Goal: Task Accomplishment & Management: Use online tool/utility

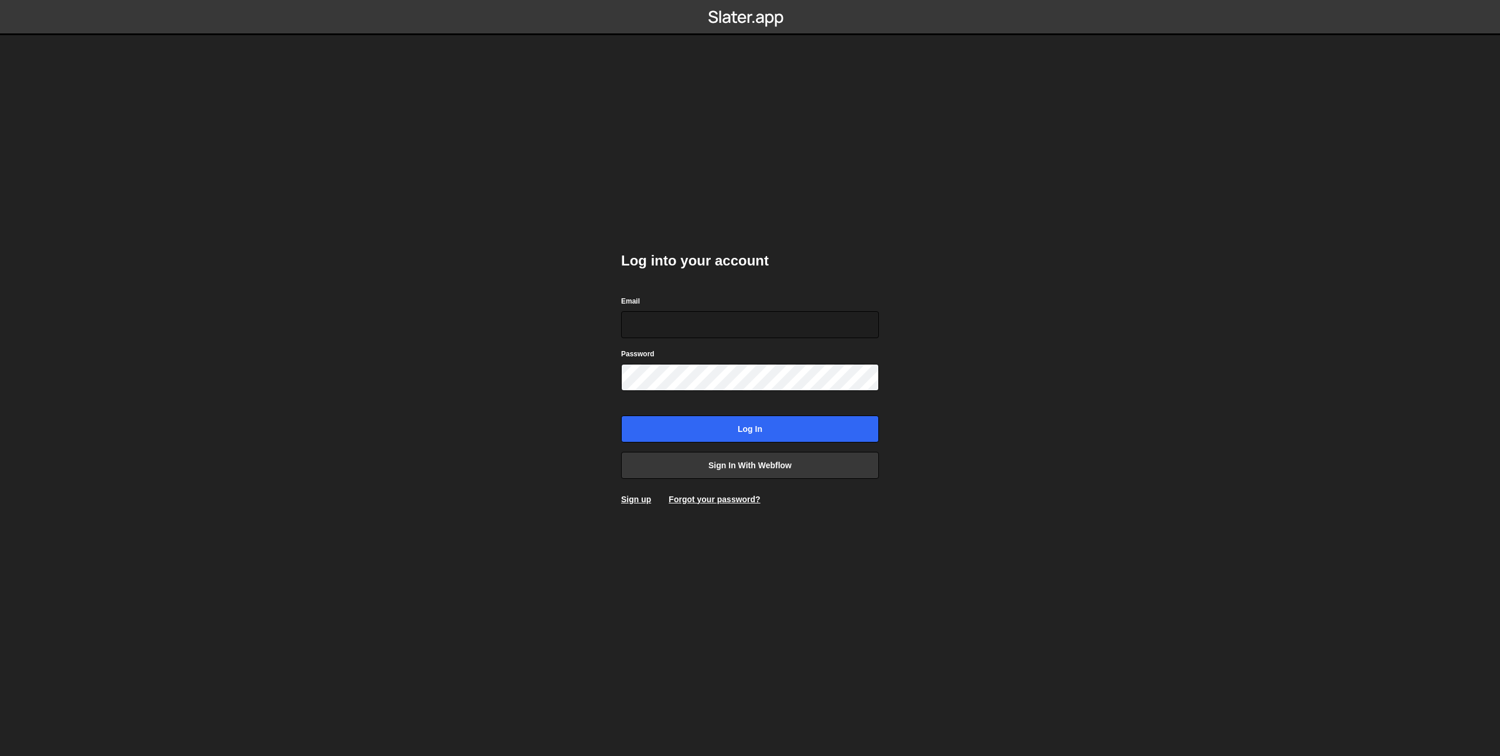
type input "danwebflow@gmail.com"
click at [502, 433] on body "Log into your account Email danwebflow@gmail.com Password Log in Sign in with W…" at bounding box center [750, 378] width 1500 height 756
click at [631, 424] on input "Log in" at bounding box center [750, 428] width 258 height 27
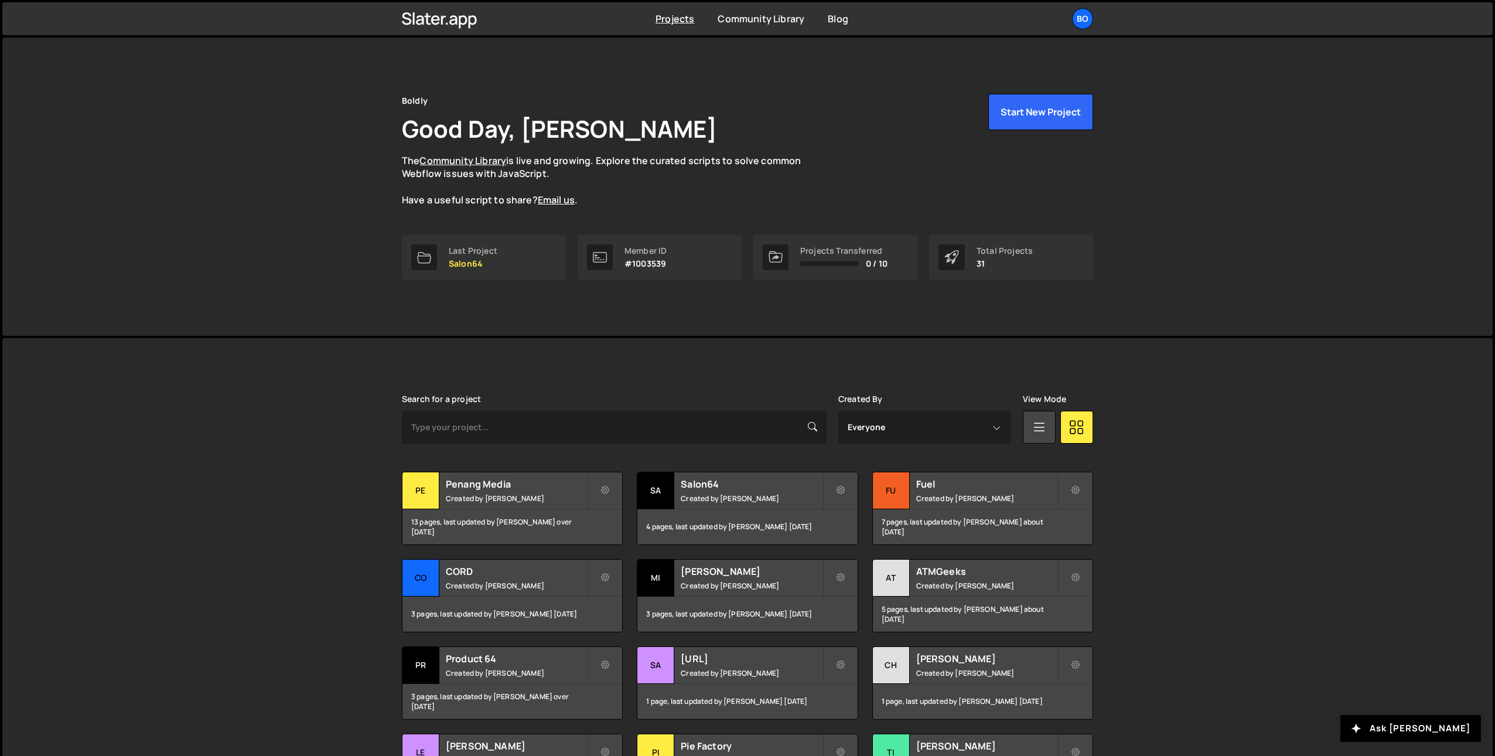
scroll to position [145, 0]
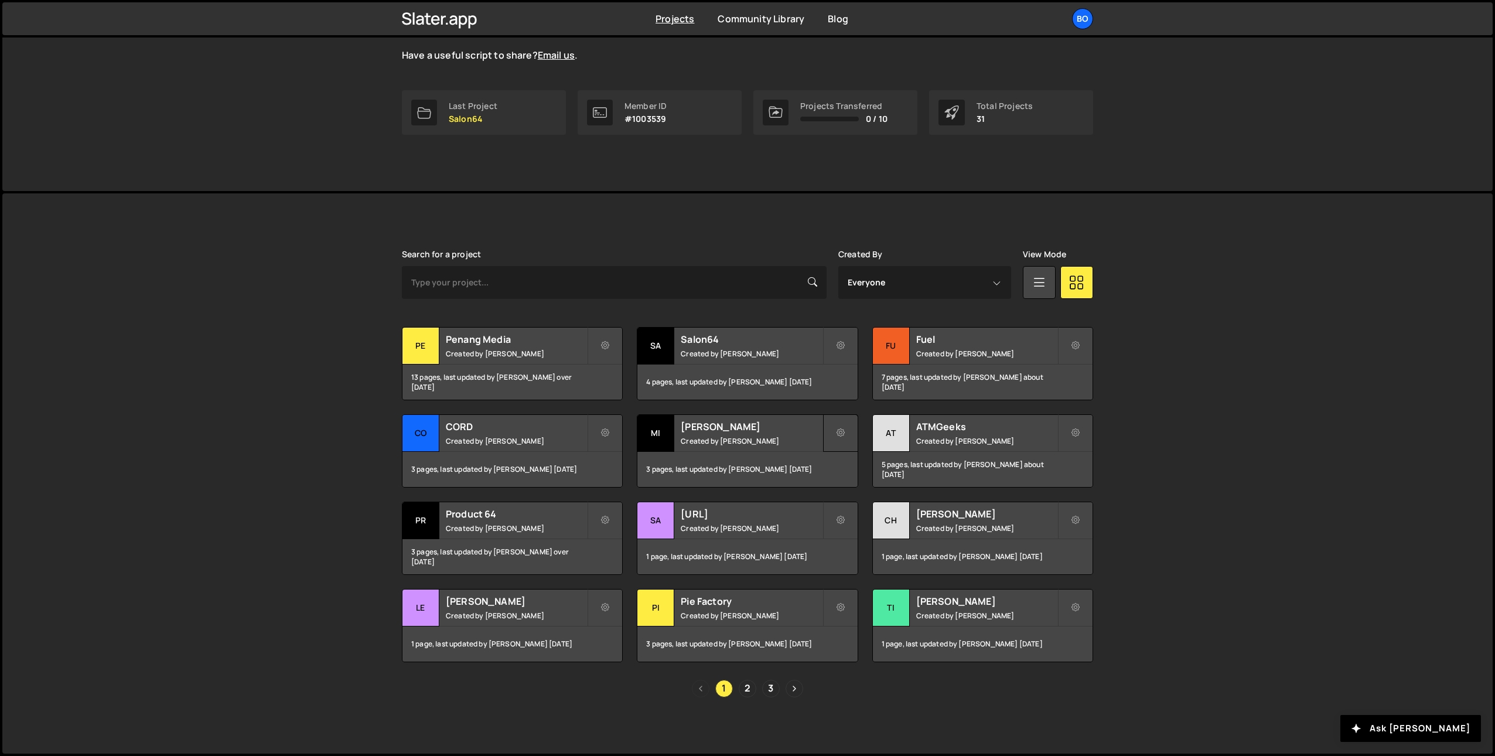
click at [838, 427] on icon at bounding box center [841, 433] width 8 height 12
click at [838, 430] on icon at bounding box center [841, 433] width 8 height 12
click at [735, 427] on h2 "Michael" at bounding box center [751, 426] width 141 height 13
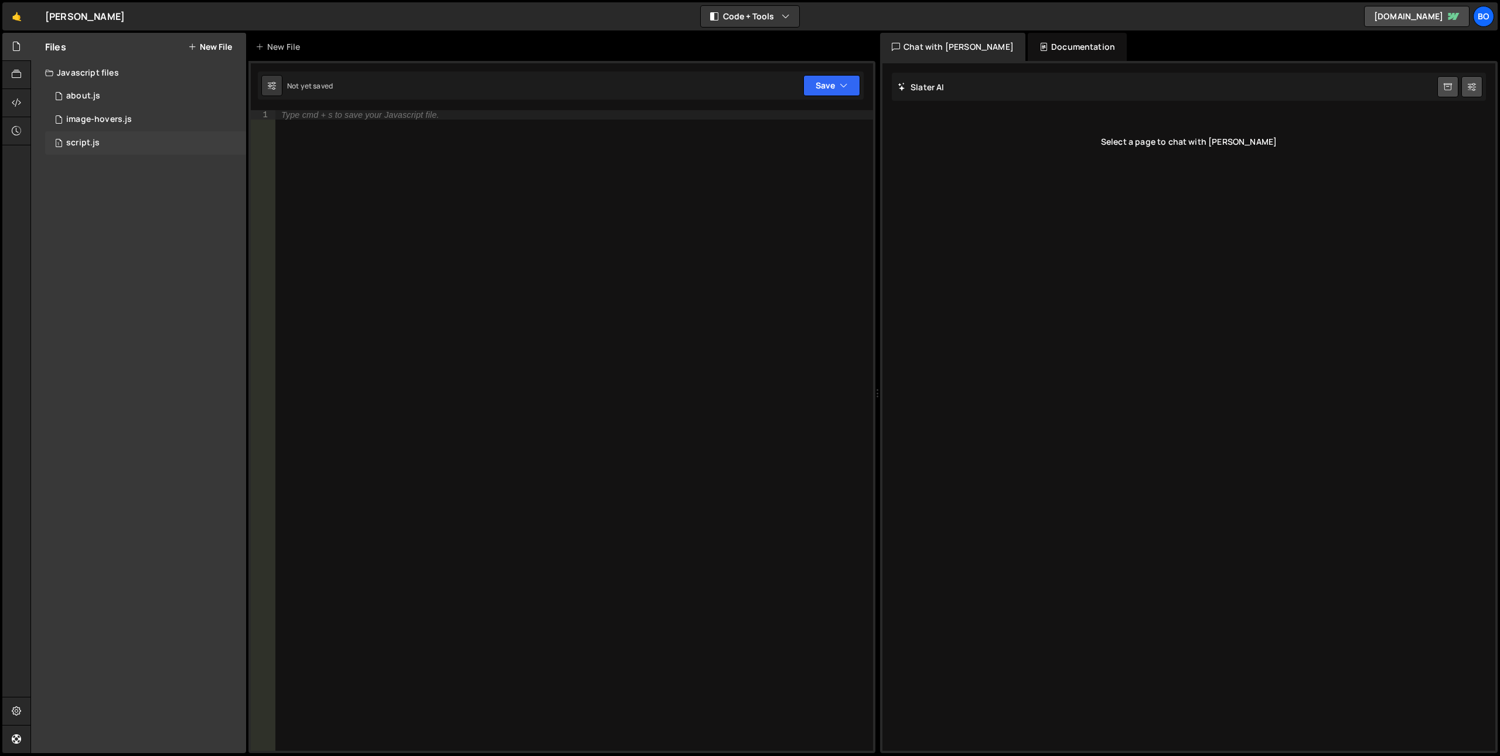
click at [124, 140] on div "1 script.js 0" at bounding box center [145, 142] width 201 height 23
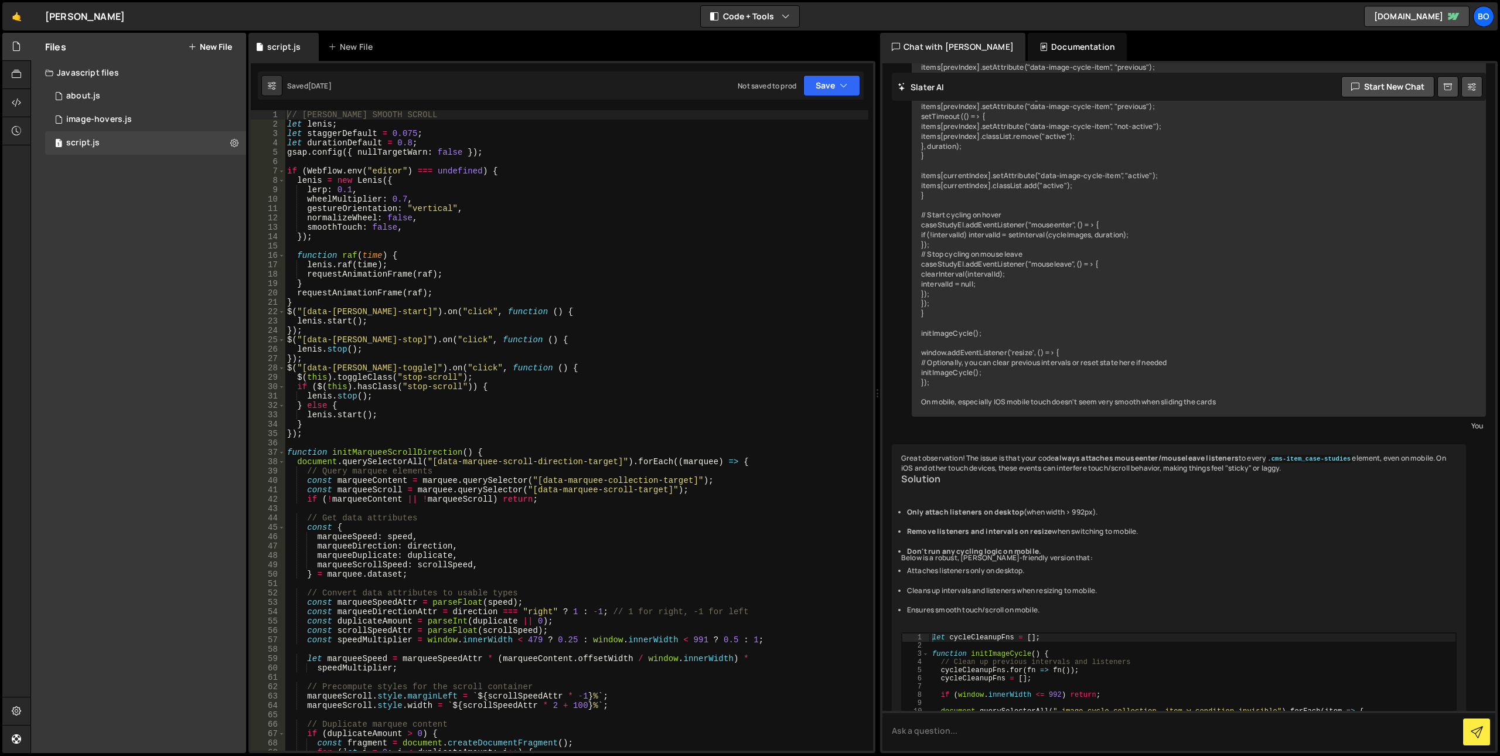
scroll to position [4043, 0]
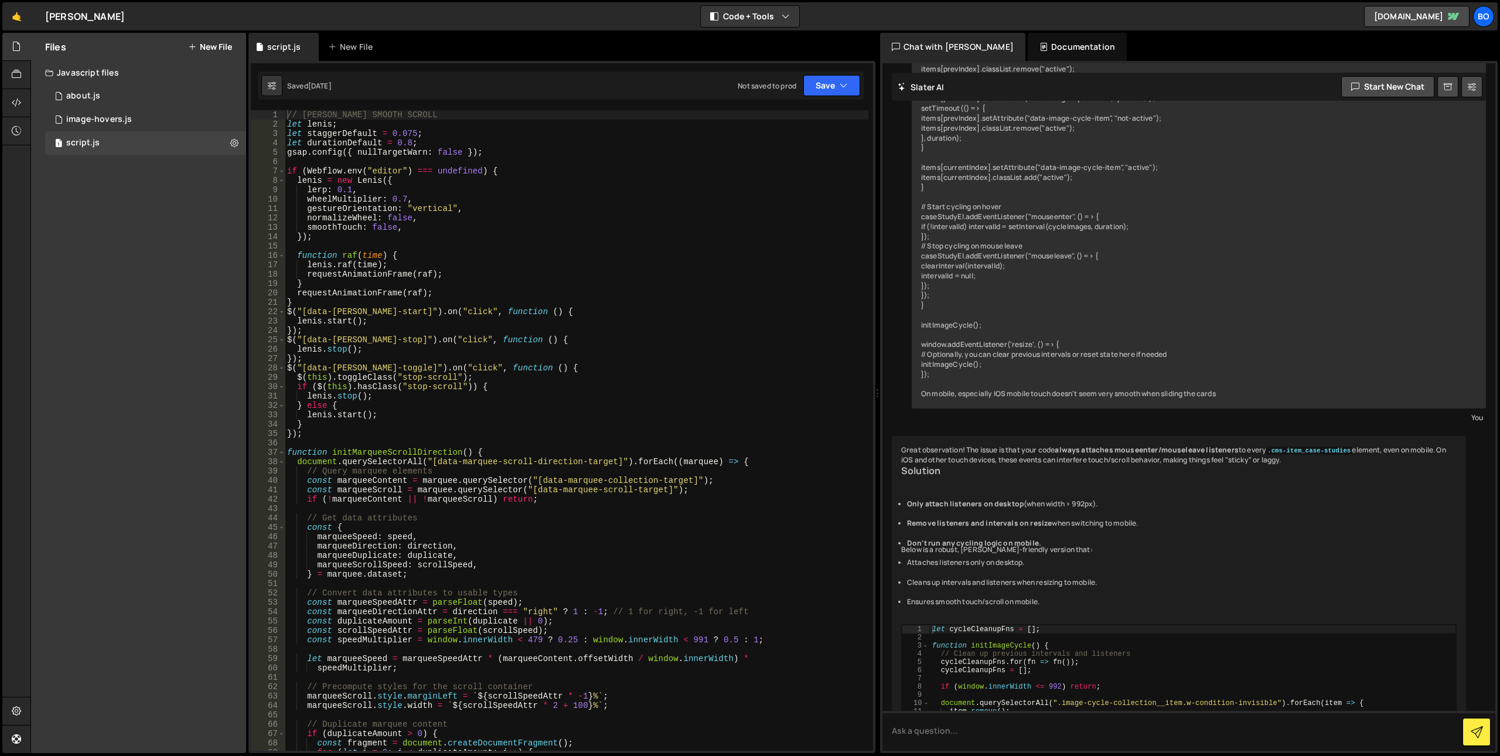
click at [630, 218] on div "// LENIS SMOOTH SCROLL let lenis ; let staggerDefault = 0.075 ; let durationDef…" at bounding box center [577, 439] width 584 height 659
click at [570, 366] on div "// LENIS SMOOTH SCROLL let lenis ; let staggerDefault = 0.075 ; let durationDef…" at bounding box center [577, 439] width 584 height 659
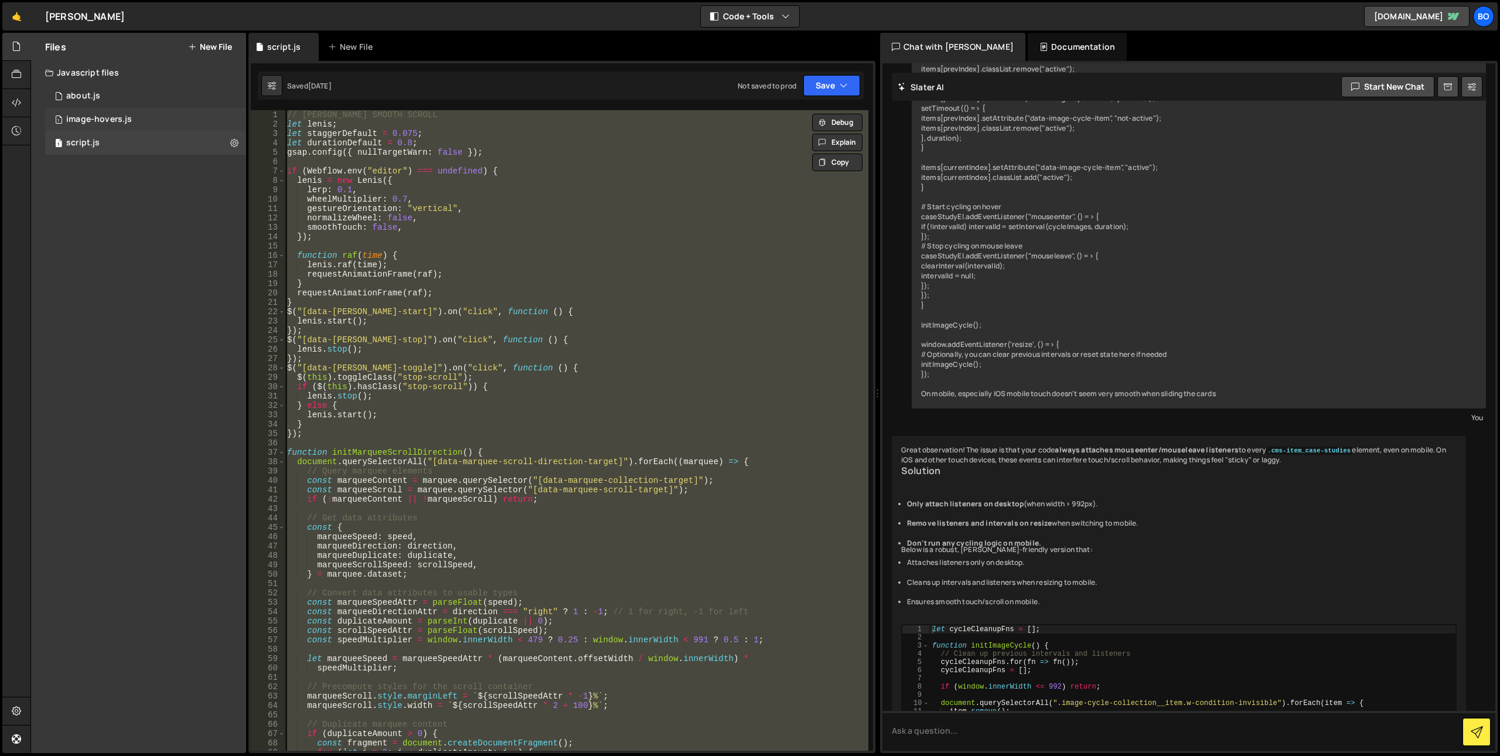
click at [151, 121] on div "1 image-hovers.js 0" at bounding box center [145, 119] width 201 height 23
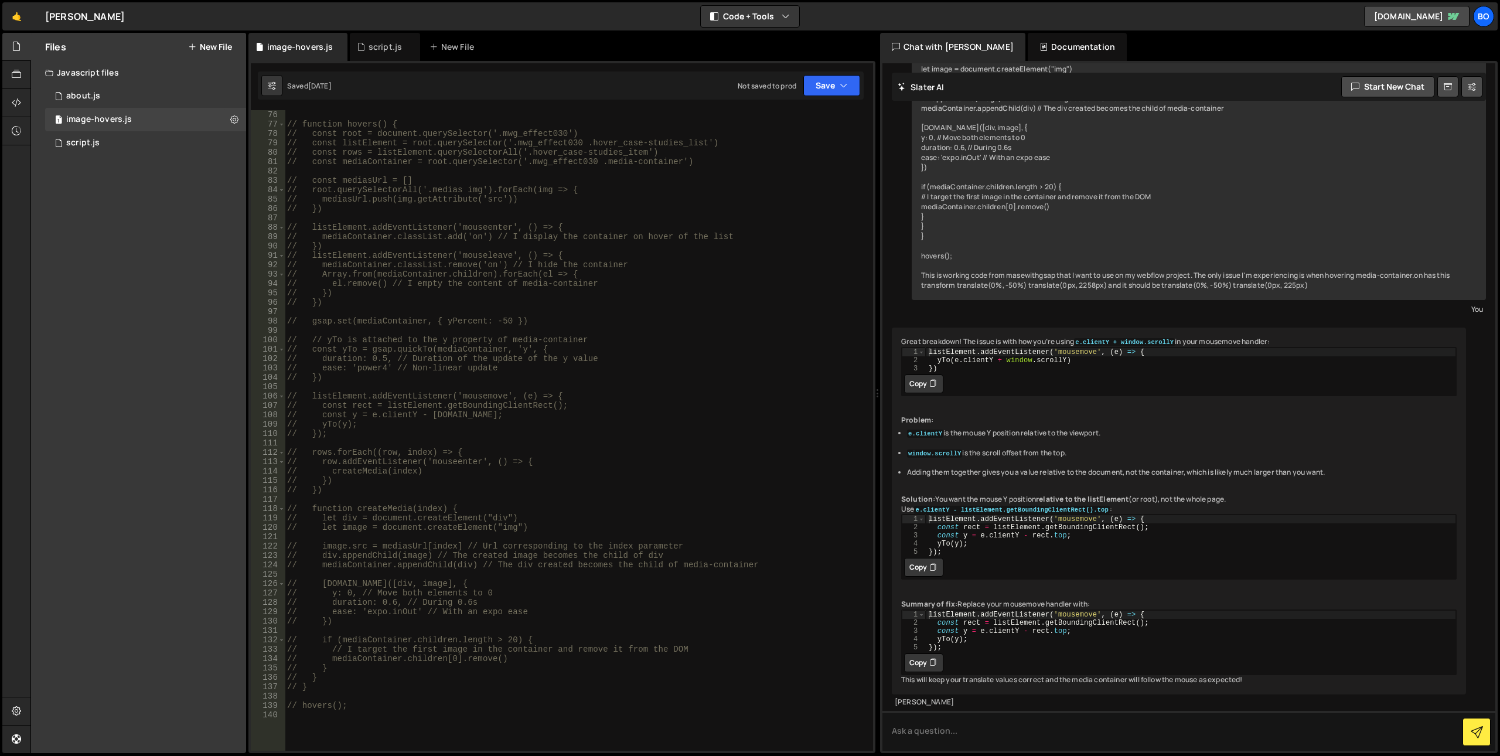
scroll to position [987, 0]
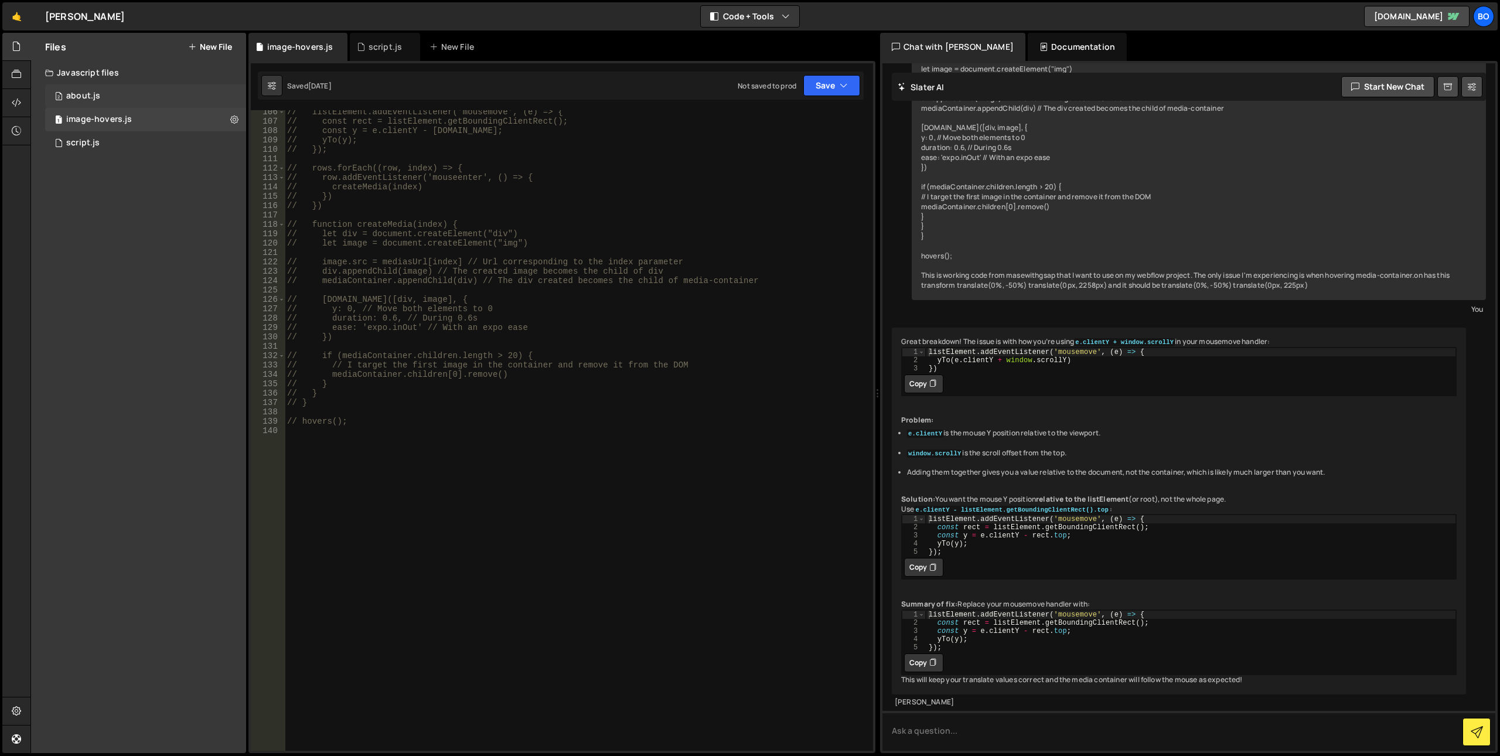
click at [76, 91] on div "about.js" at bounding box center [83, 96] width 34 height 11
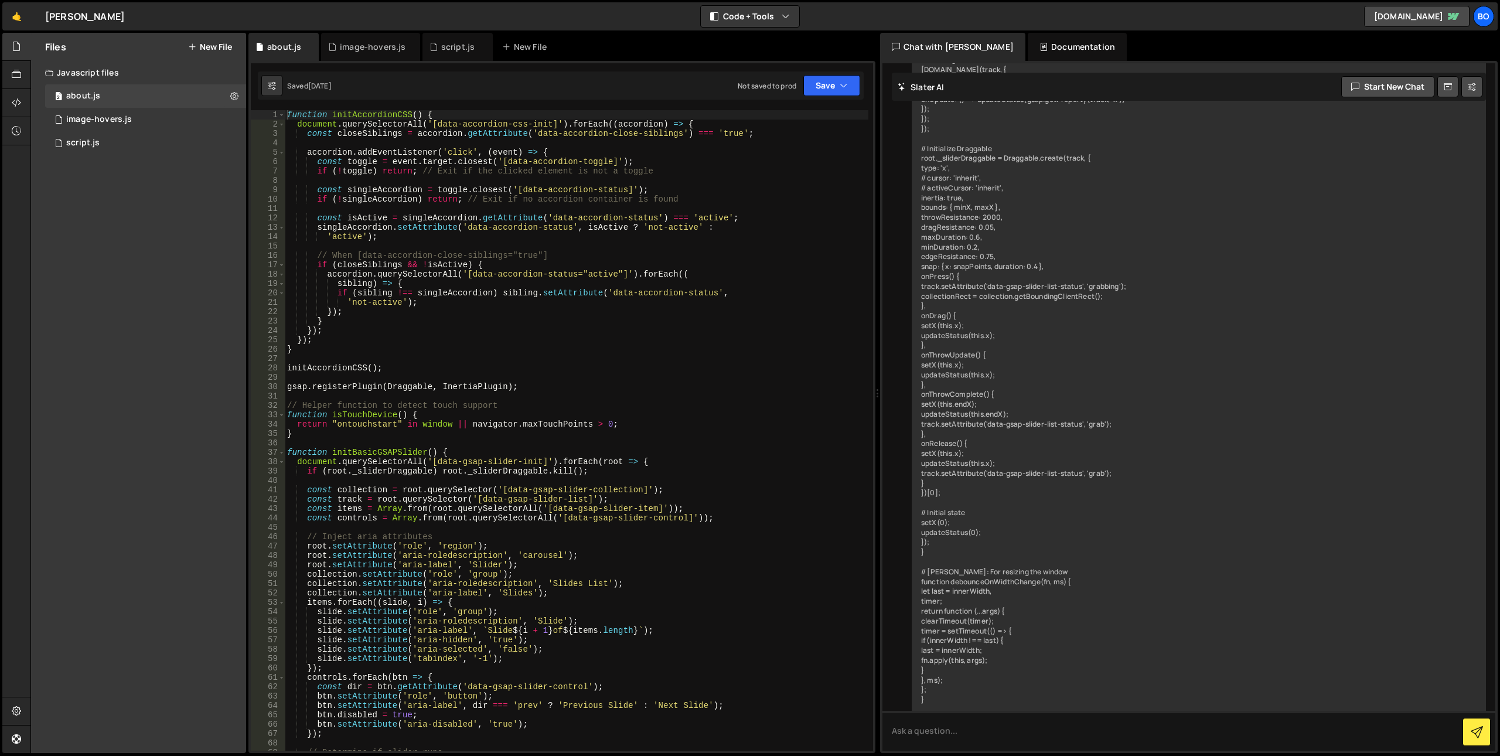
scroll to position [10182, 0]
click at [159, 137] on div "1 script.js 0" at bounding box center [145, 142] width 201 height 23
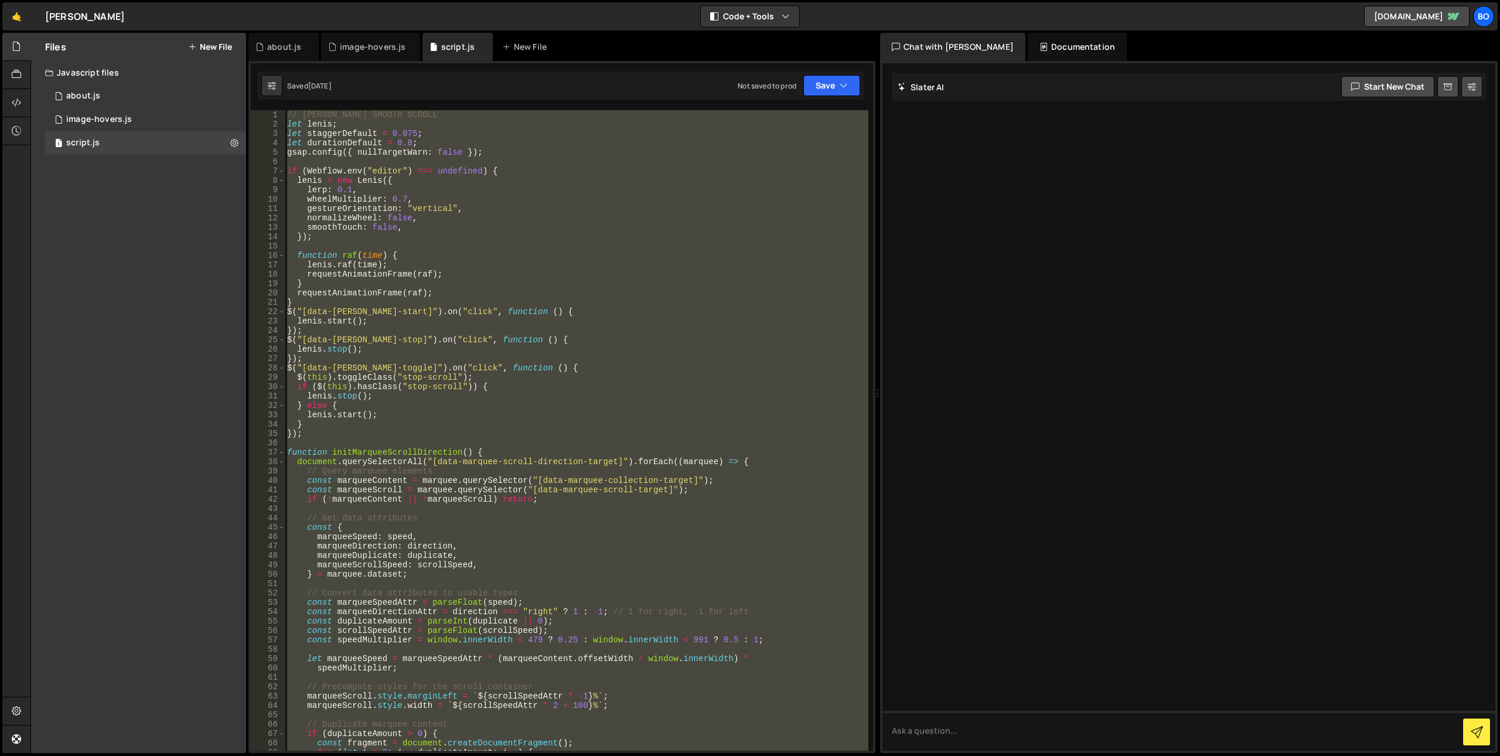
scroll to position [0, 0]
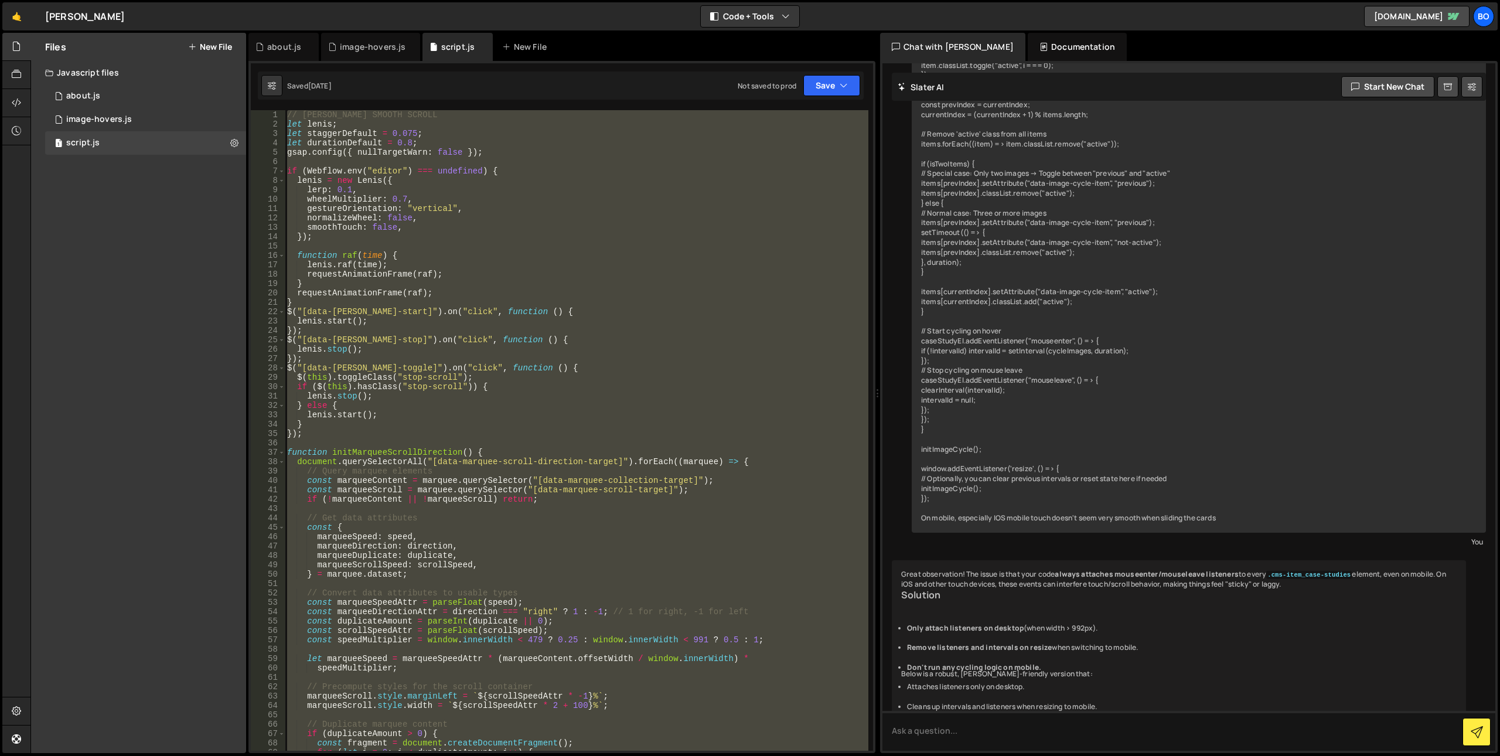
click at [653, 353] on div "// LENIS SMOOTH SCROLL let lenis ; let staggerDefault = 0.075 ; let durationDef…" at bounding box center [577, 430] width 584 height 640
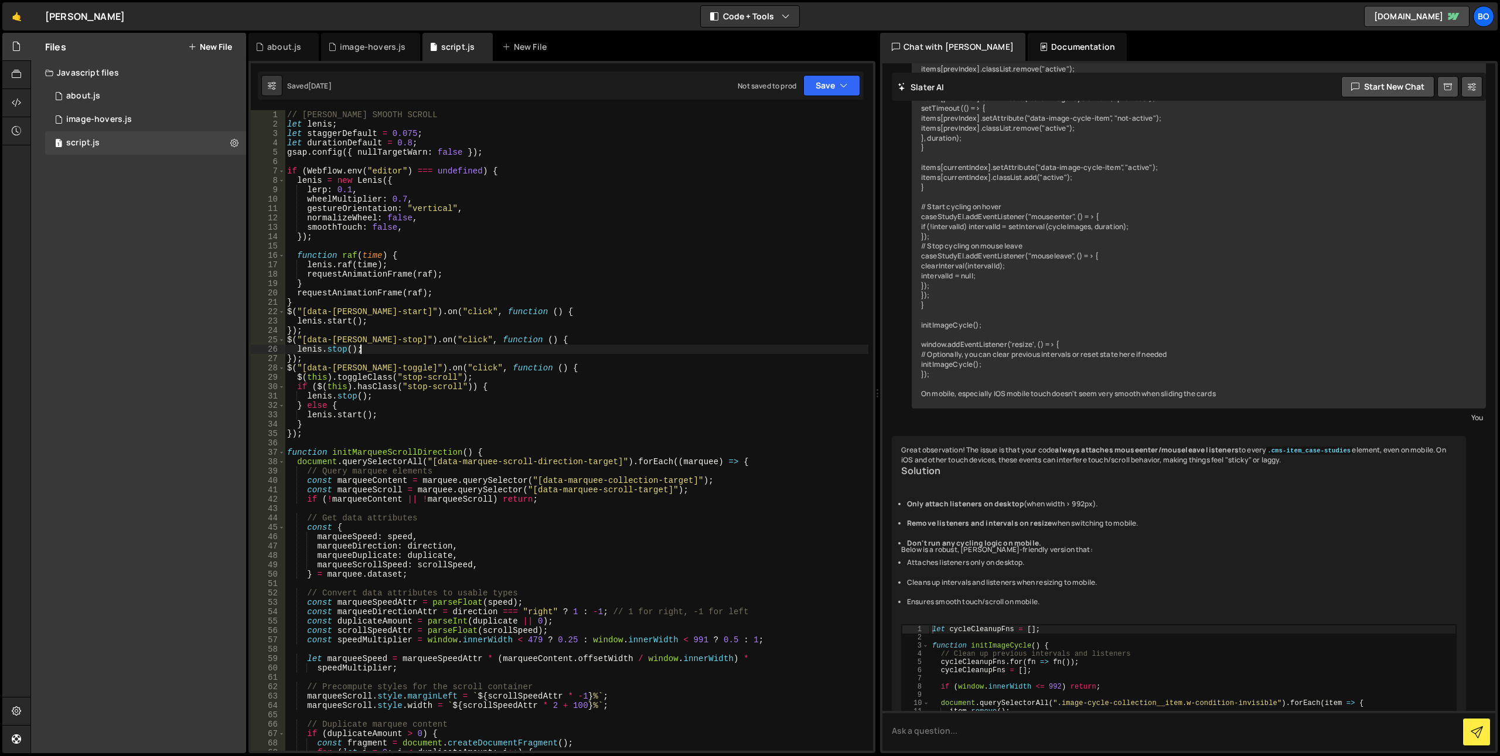
type textarea "init();"
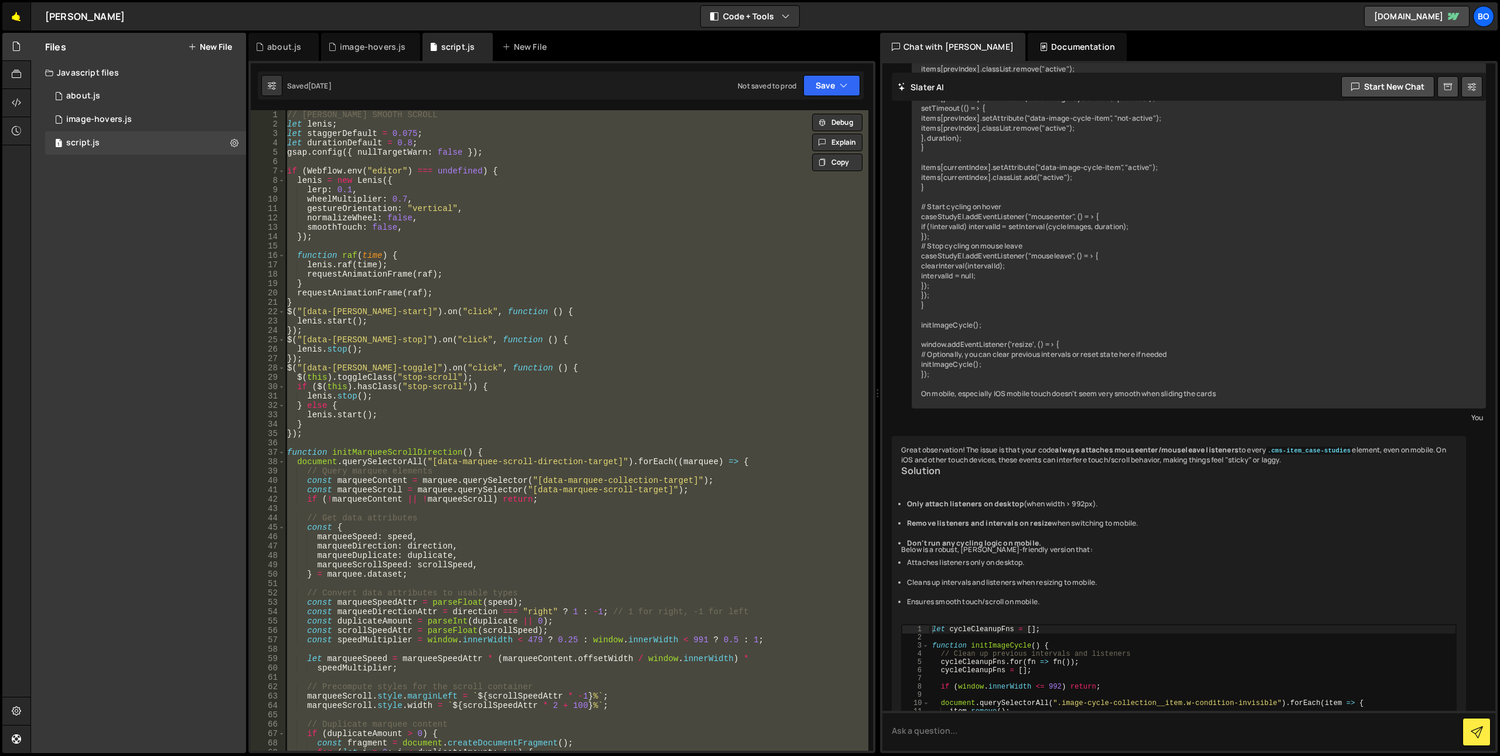
click at [12, 16] on link "🤙" at bounding box center [16, 16] width 29 height 28
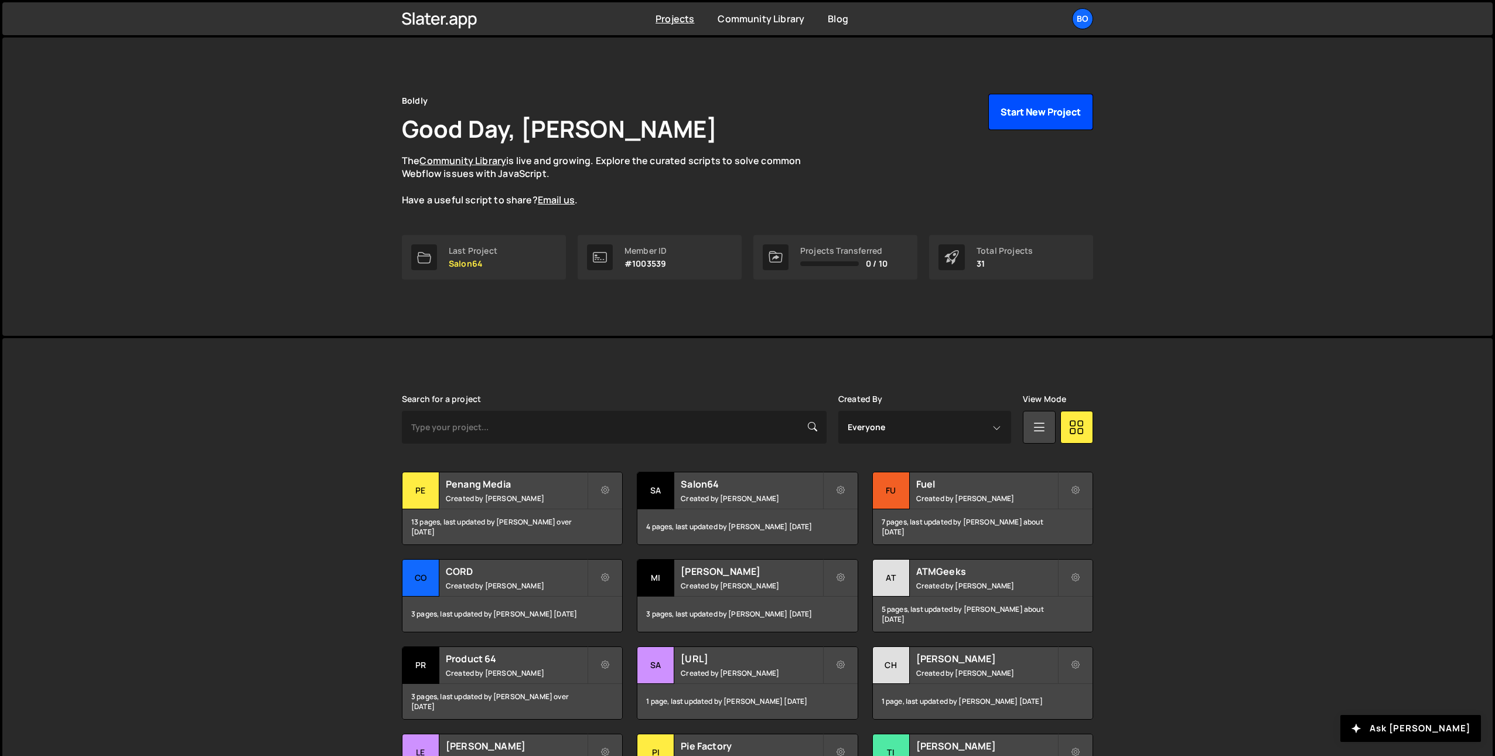
click at [1044, 117] on button "Start New Project" at bounding box center [1040, 112] width 105 height 36
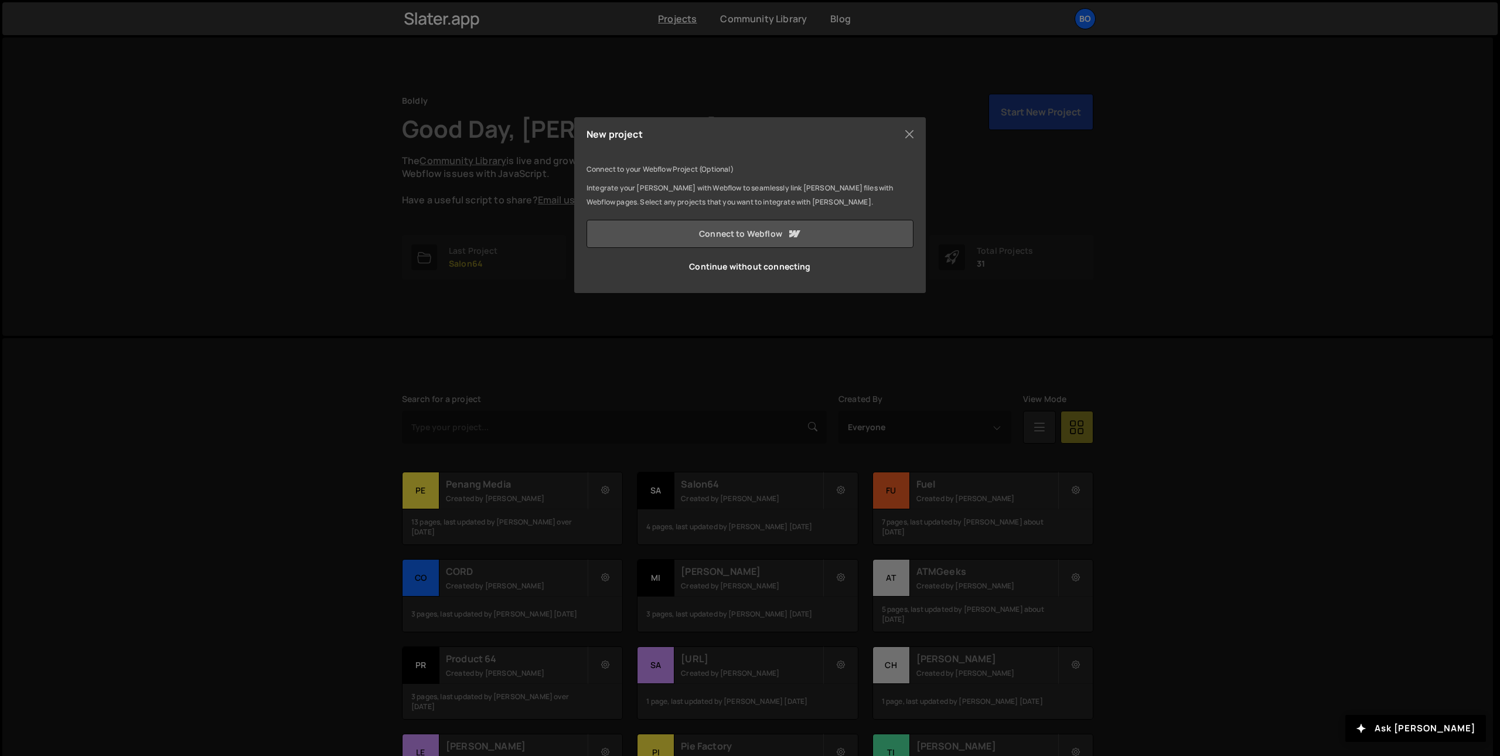
click at [792, 238] on icon at bounding box center [794, 234] width 14 height 14
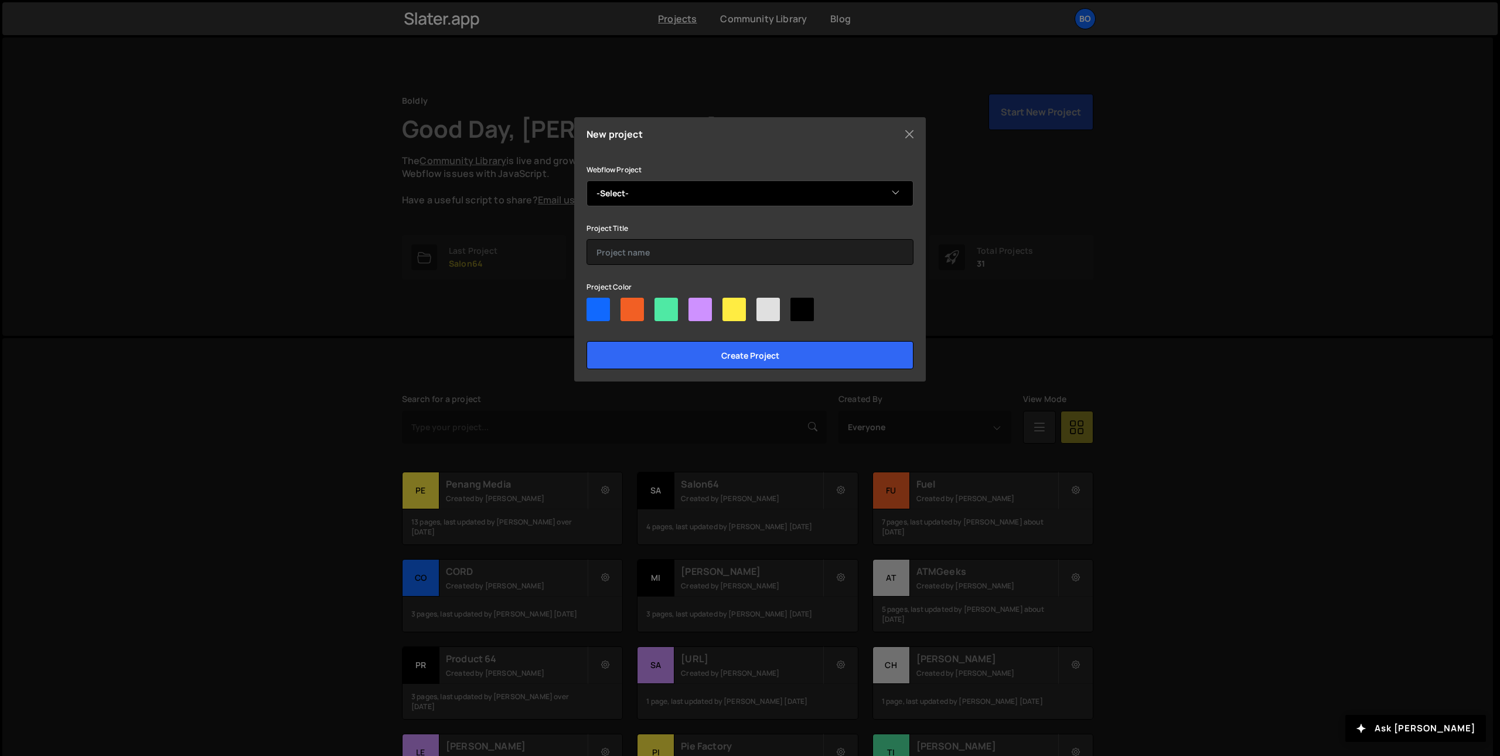
click at [648, 188] on select "-Select- Boldly" at bounding box center [750, 193] width 327 height 26
select select "5ce251dc0b5f0b47f32613a9"
click at [587, 180] on select "-Select- Boldly" at bounding box center [750, 193] width 327 height 26
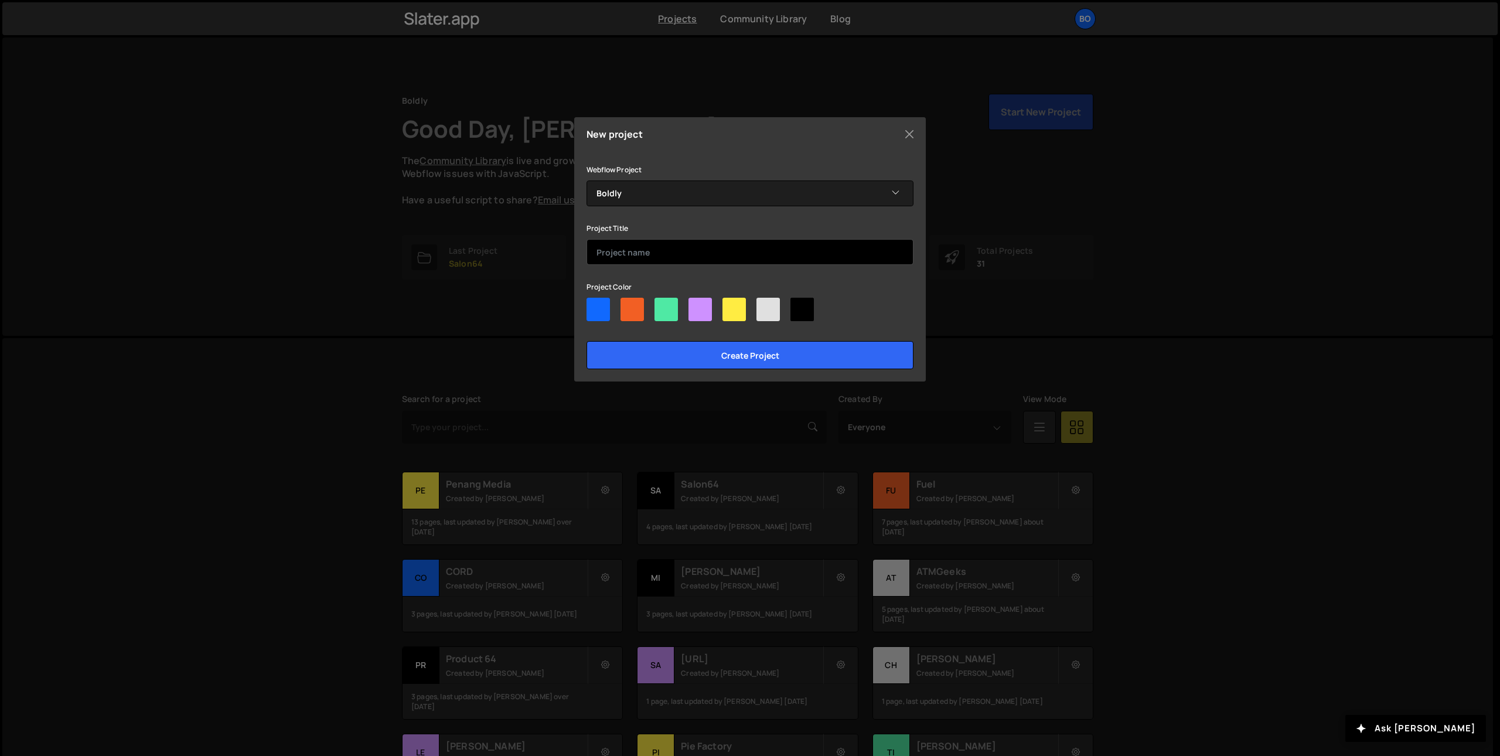
click at [645, 244] on input "text" at bounding box center [750, 252] width 327 height 26
type input "Boldly"
click at [816, 313] on div at bounding box center [750, 312] width 327 height 28
click at [801, 315] on div at bounding box center [801, 309] width 23 height 23
click at [798, 305] on input"] "radio" at bounding box center [794, 302] width 8 height 8
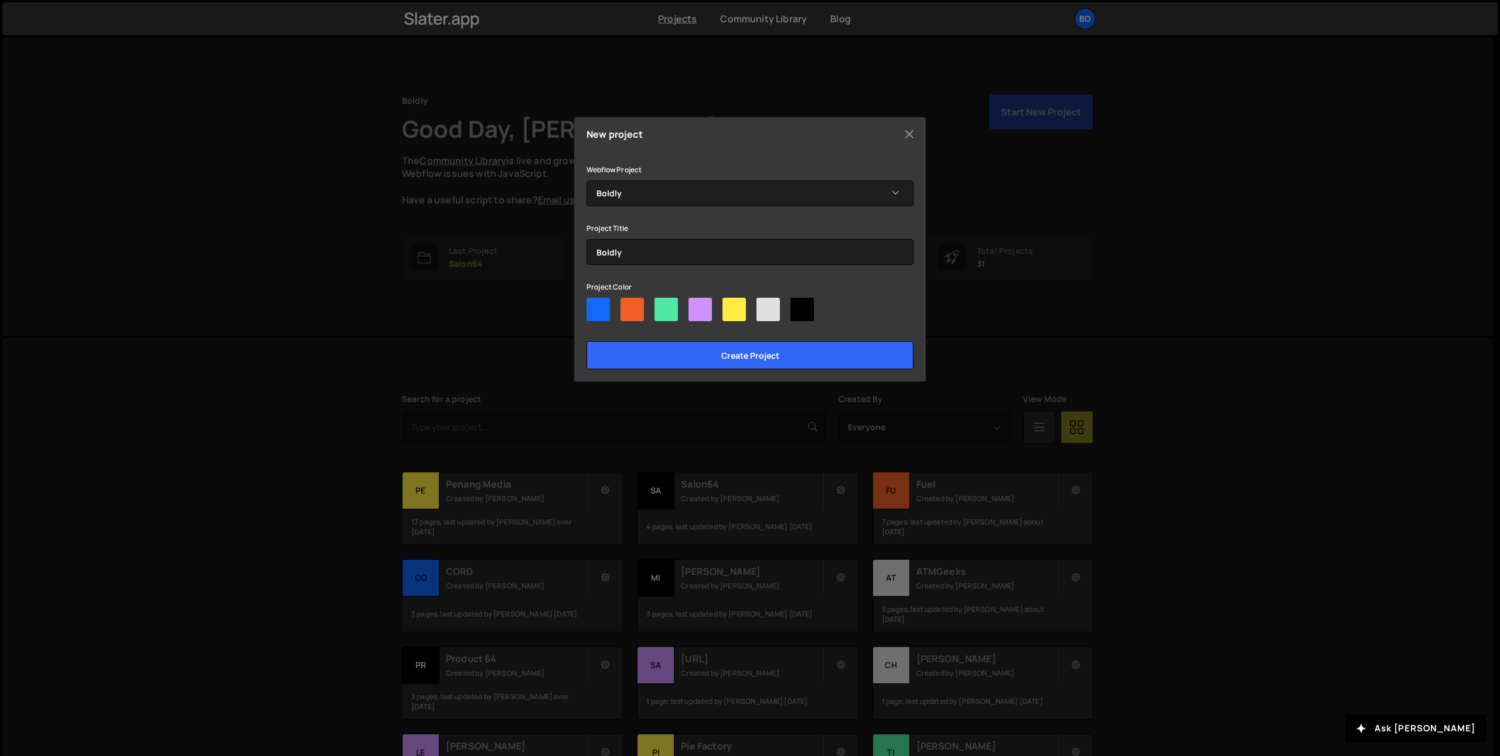
radio input"] "true"
click at [776, 357] on input "Create project" at bounding box center [750, 355] width 327 height 28
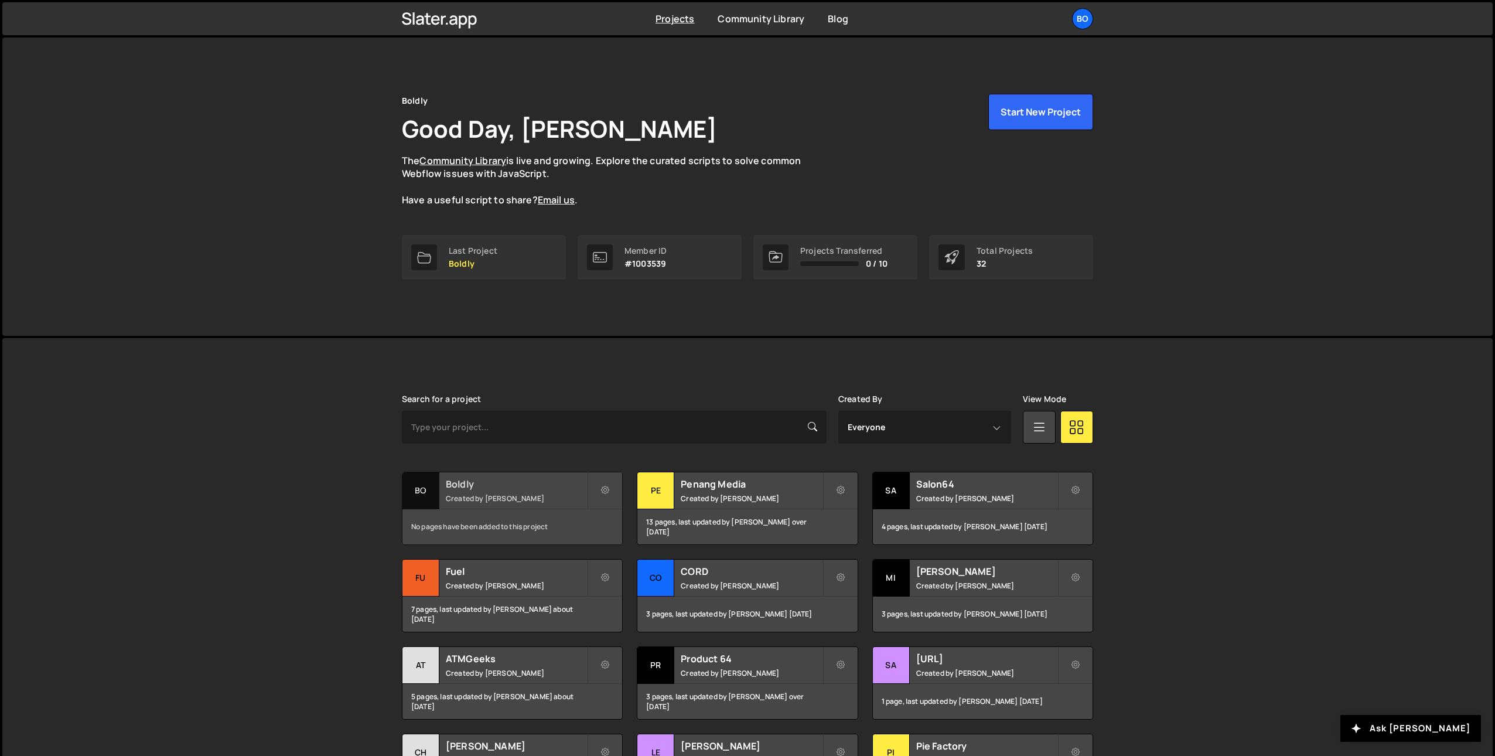
click at [539, 489] on h2 "Boldly" at bounding box center [516, 484] width 141 height 13
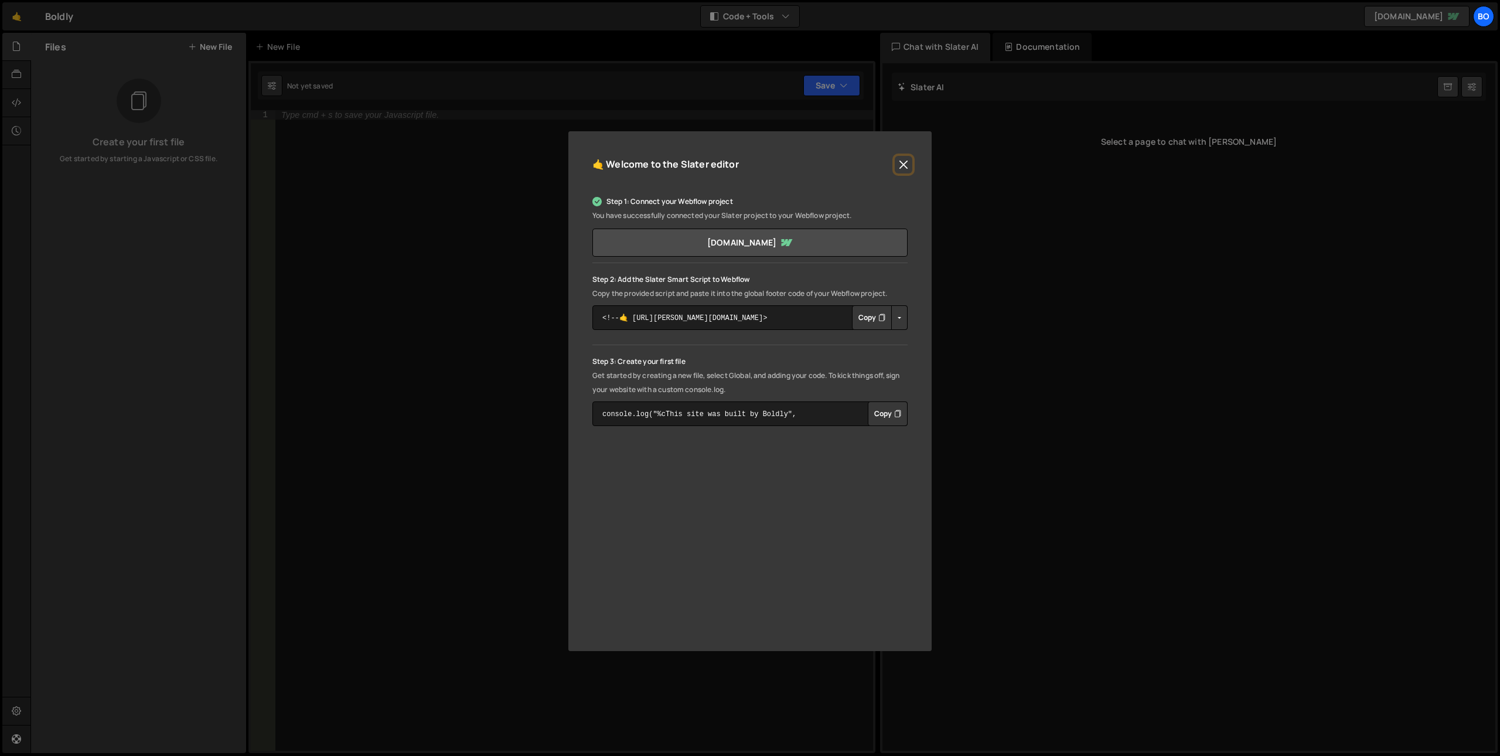
click at [906, 165] on button "Close" at bounding box center [904, 165] width 18 height 18
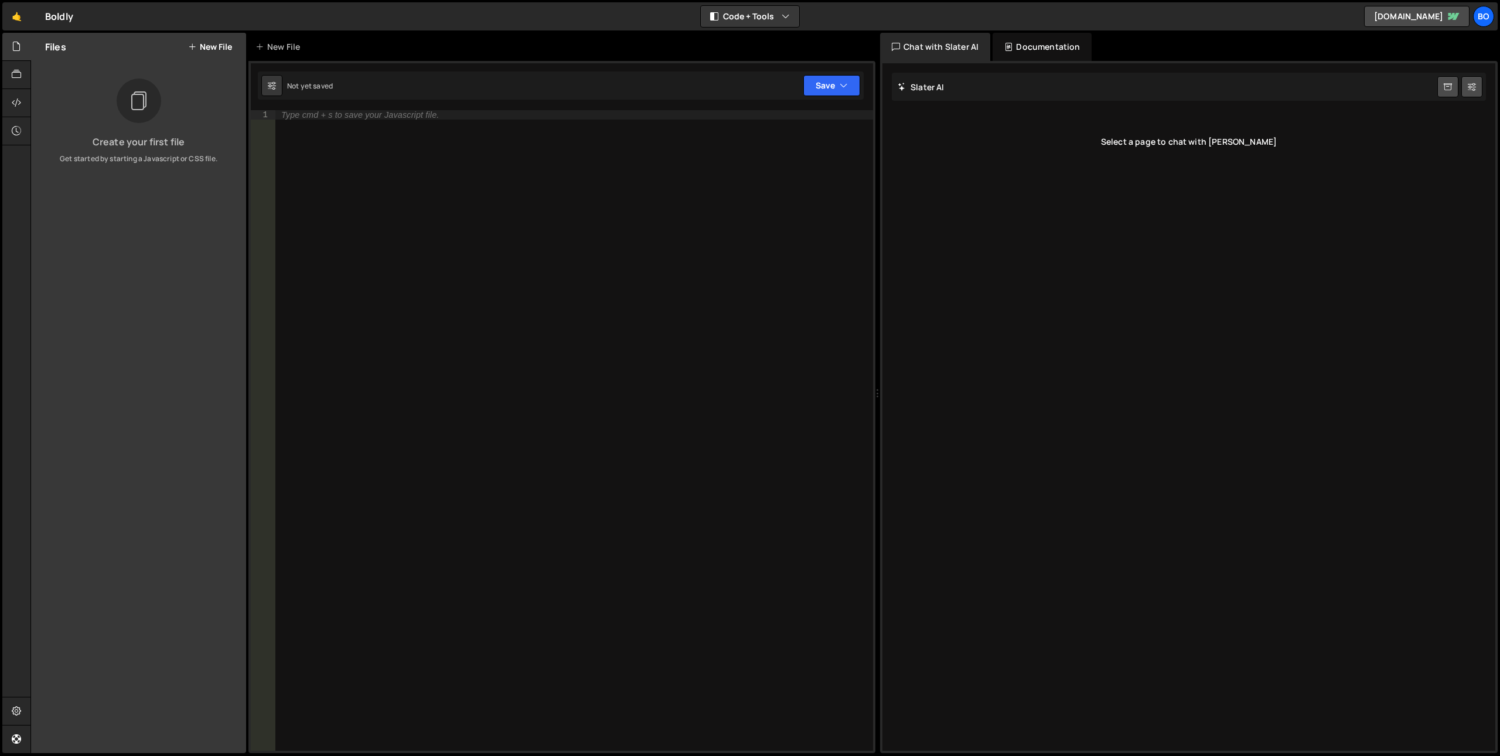
click at [210, 46] on button "New File" at bounding box center [210, 46] width 44 height 9
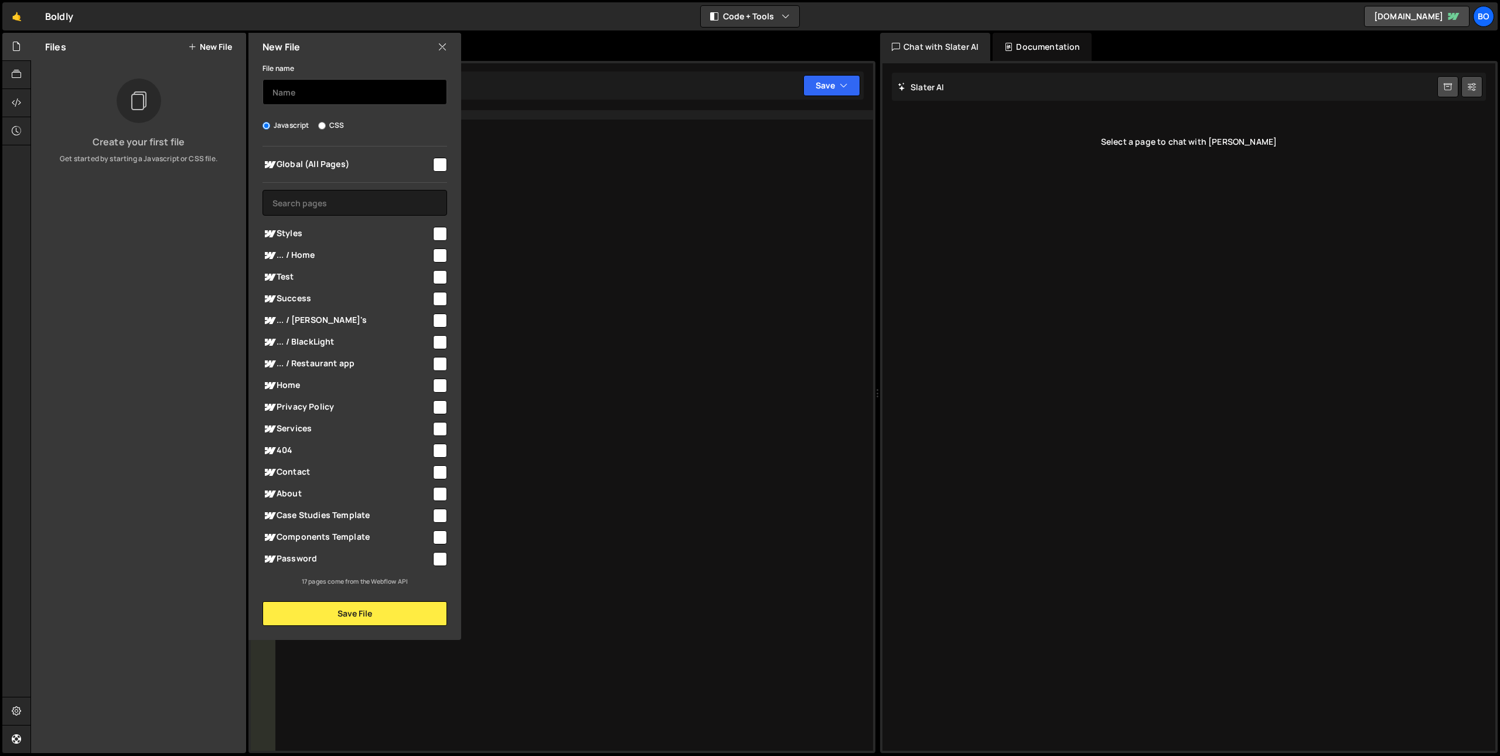
click at [332, 88] on input "text" at bounding box center [355, 92] width 185 height 26
type input "global"
click at [443, 166] on input "checkbox" at bounding box center [440, 165] width 14 height 14
checkbox input "true"
click at [327, 616] on button "Save File" at bounding box center [355, 613] width 185 height 25
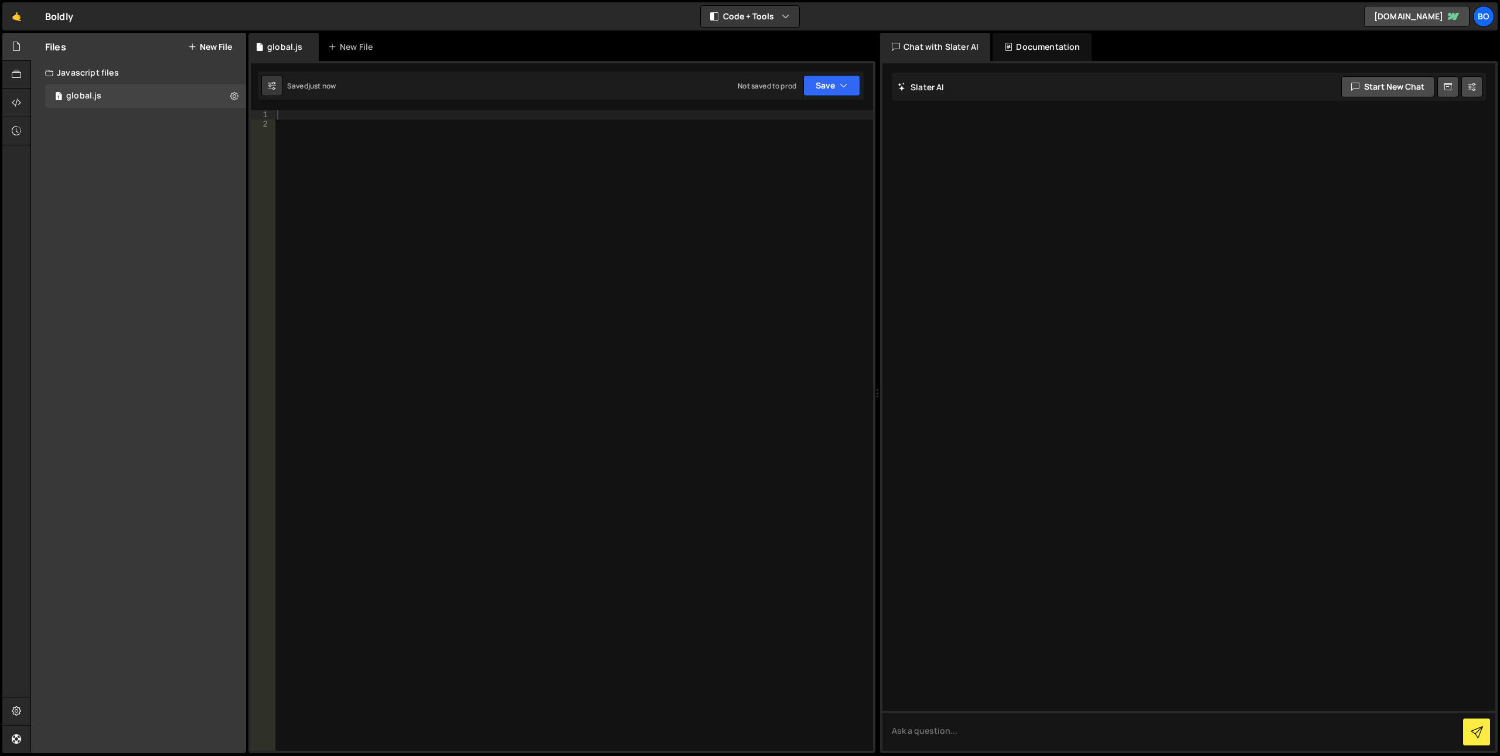
click at [510, 250] on div at bounding box center [574, 439] width 598 height 659
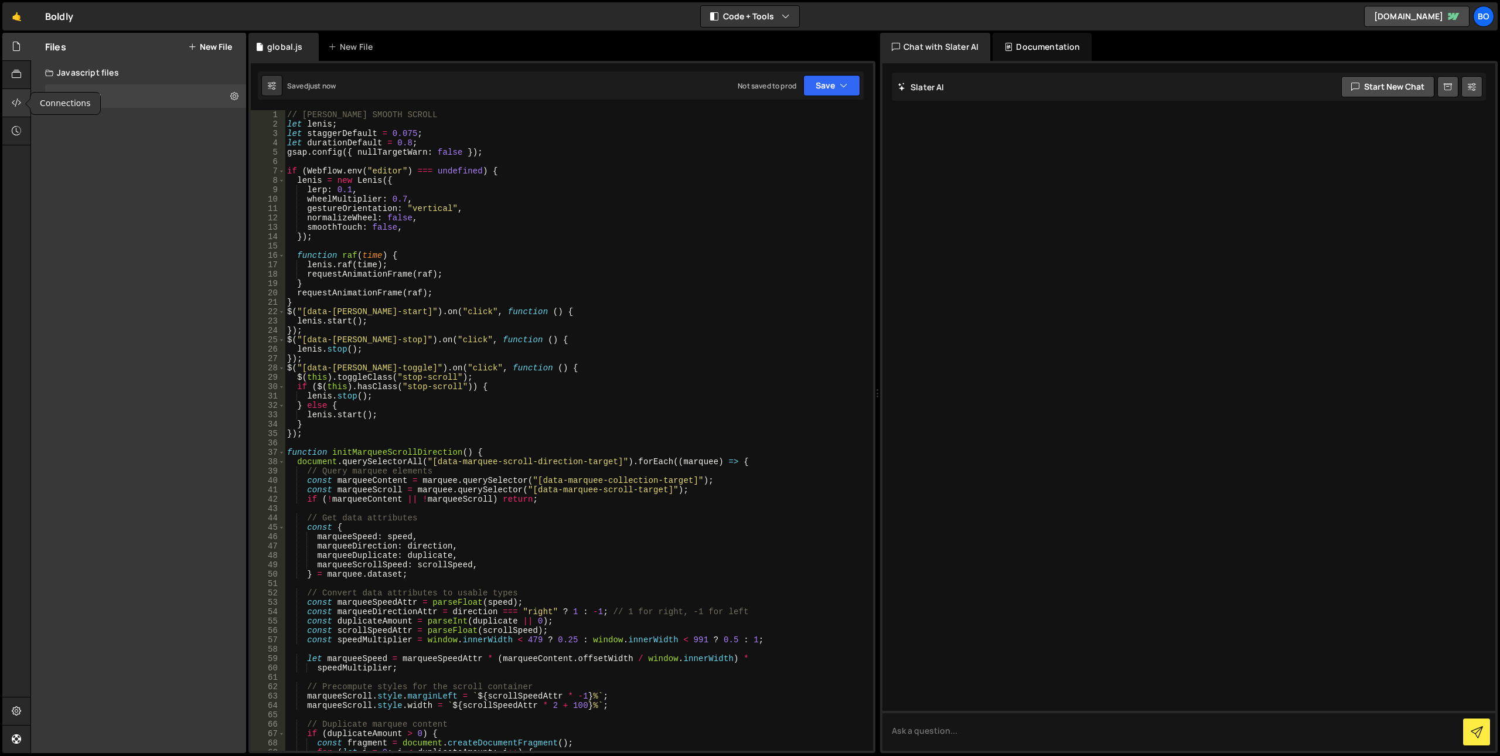
click at [6, 110] on div at bounding box center [16, 103] width 29 height 28
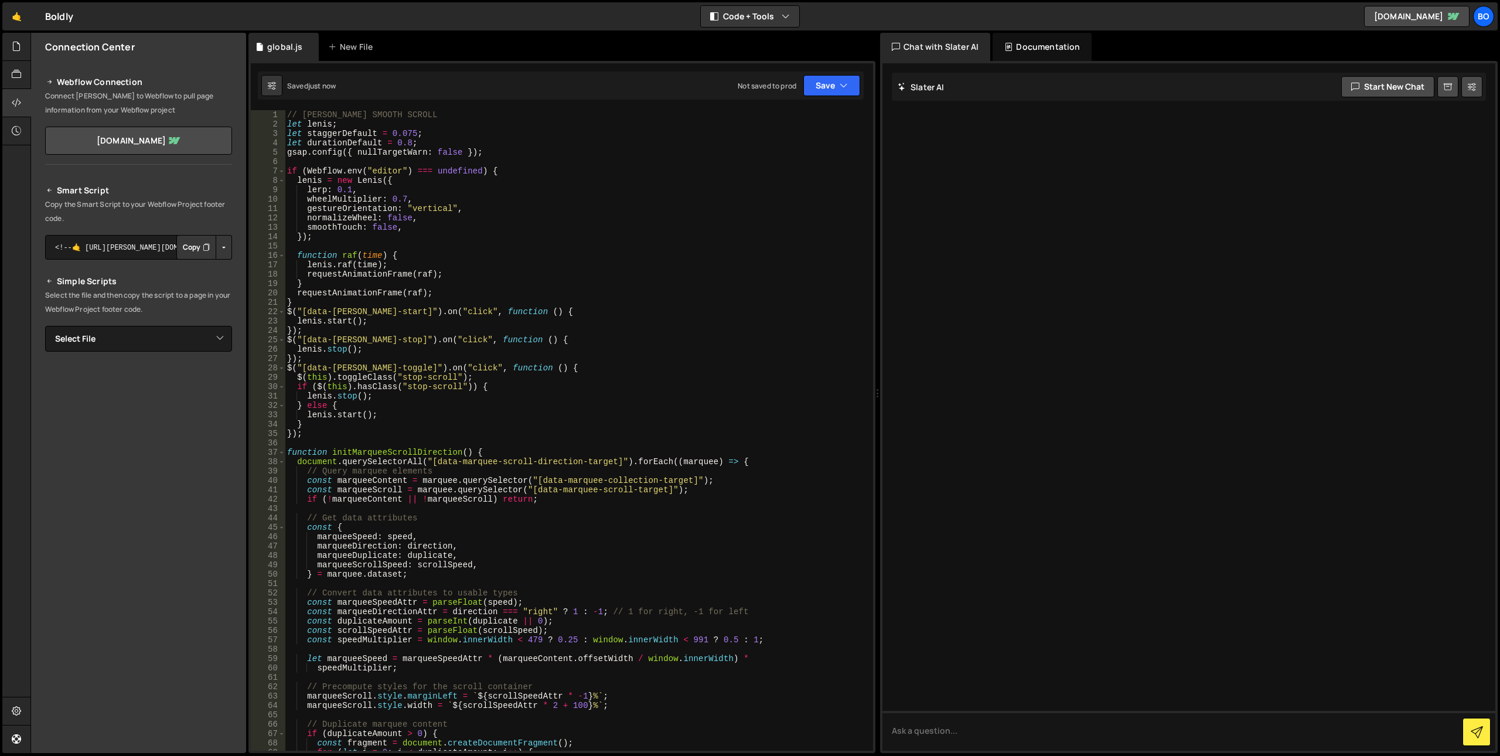
click at [197, 242] on button "Copy" at bounding box center [196, 247] width 40 height 25
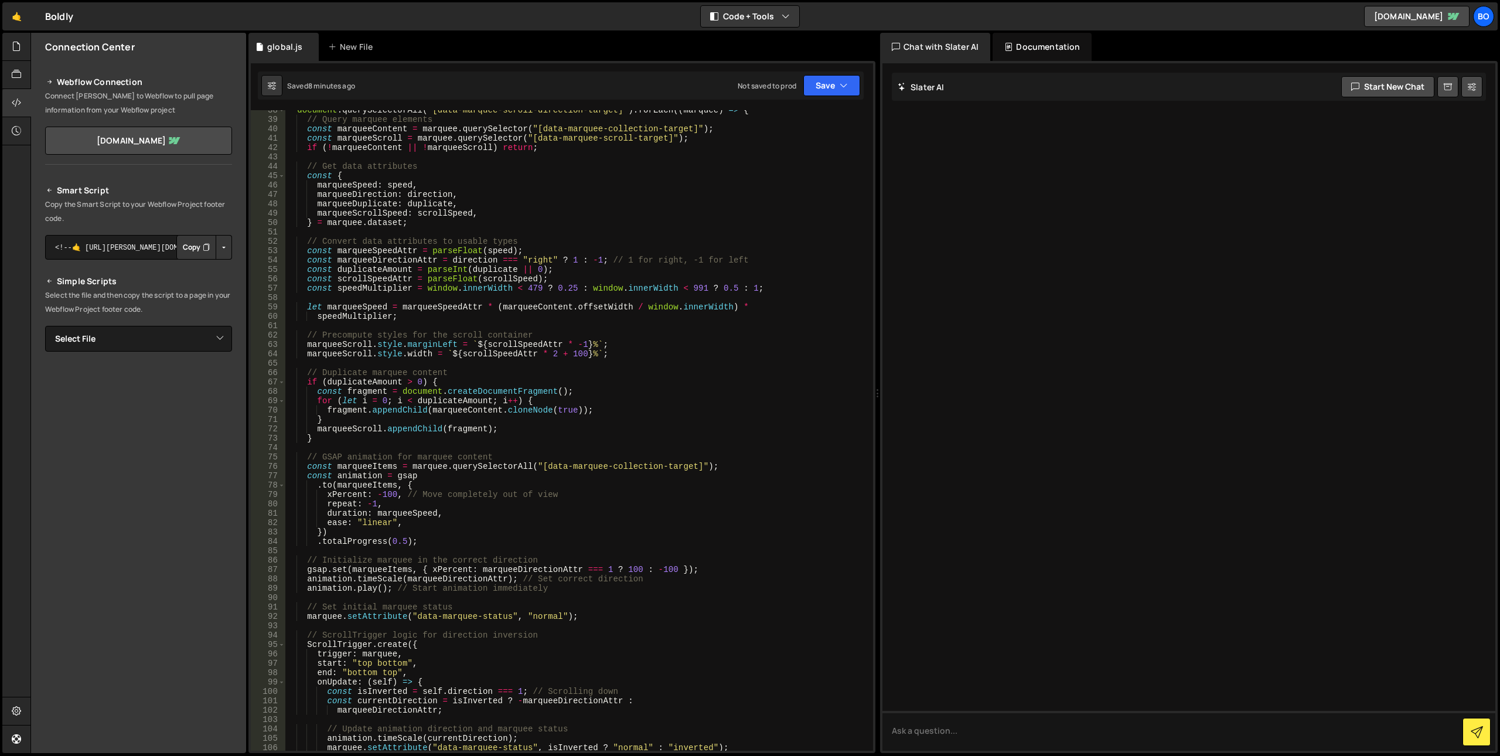
scroll to position [468, 0]
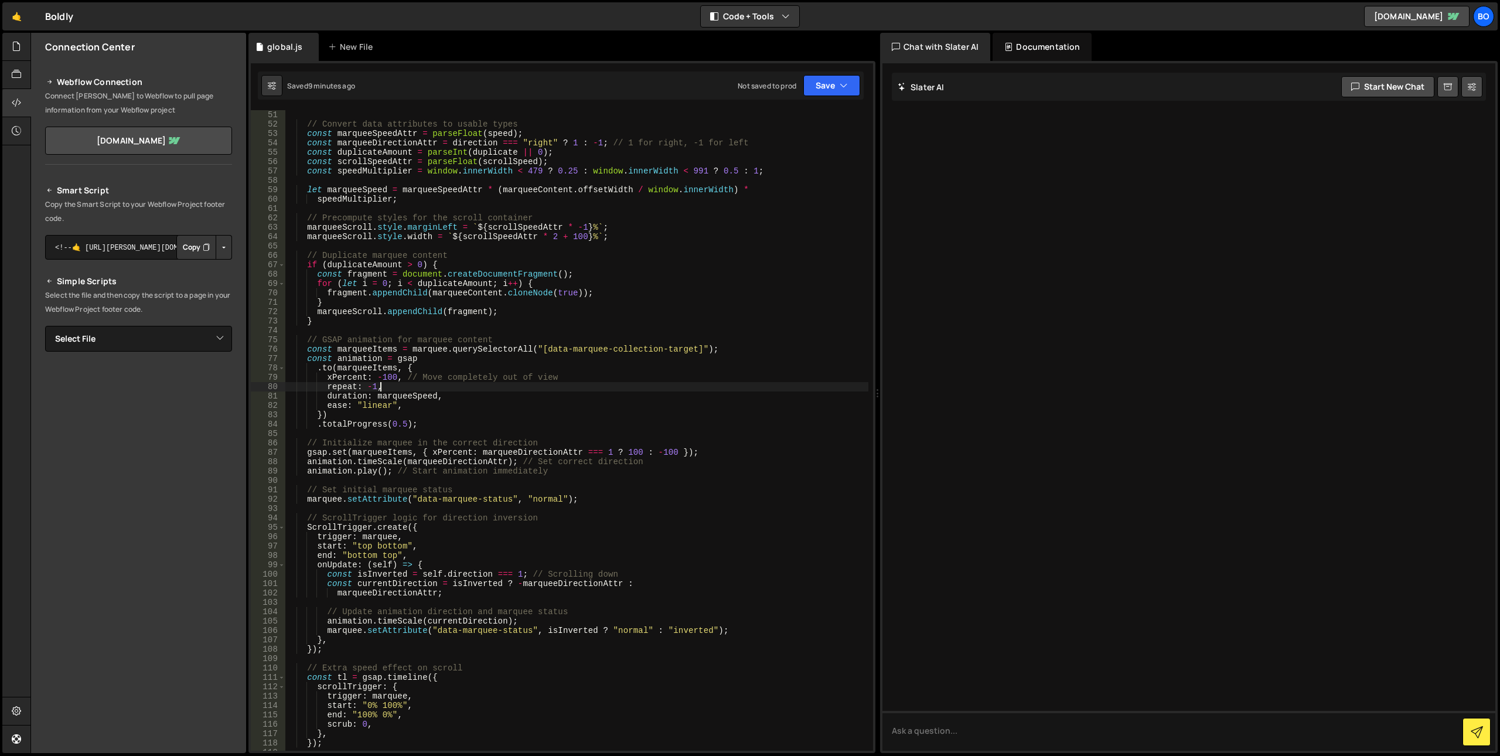
click at [476, 388] on div "} = marquee . dataset ; // Convert data attributes to usable types const marque…" at bounding box center [577, 430] width 584 height 659
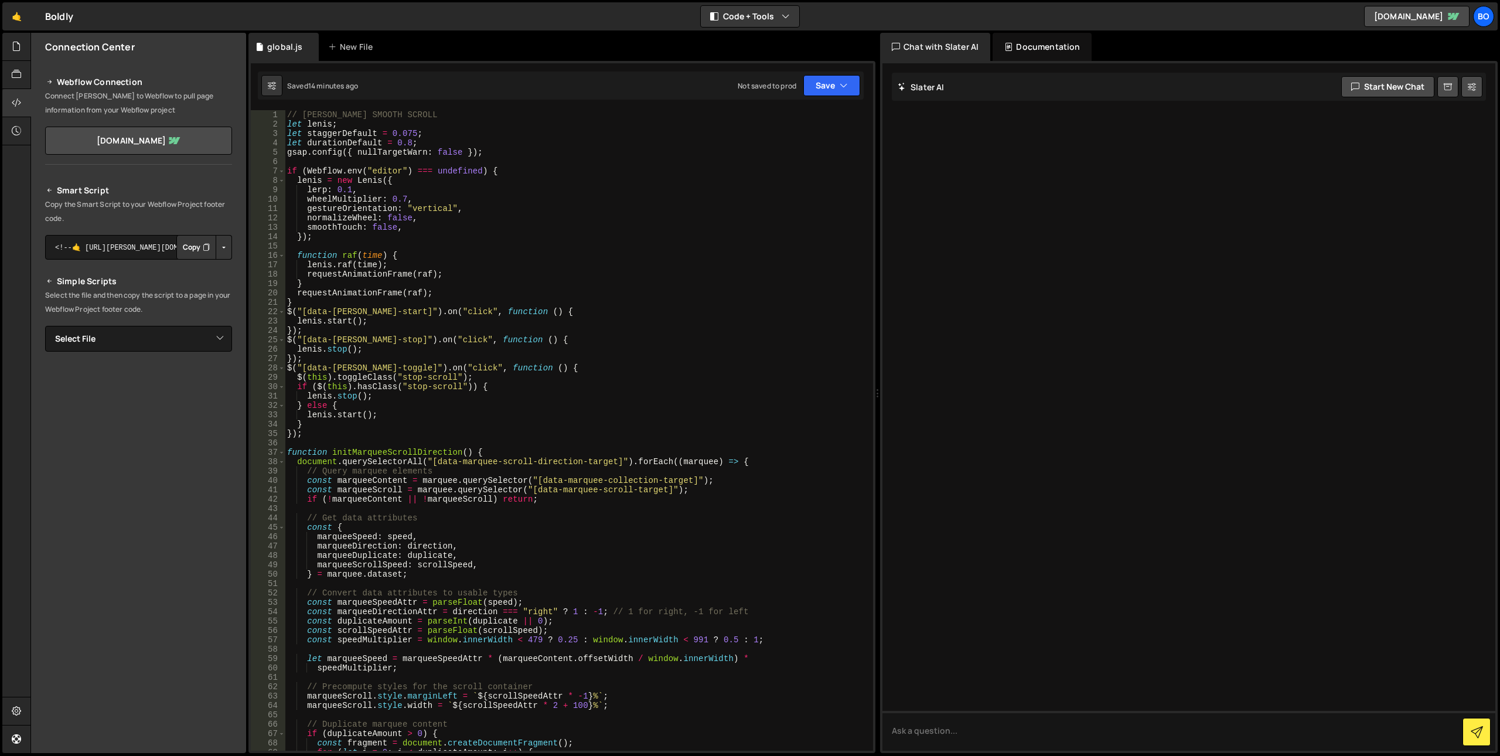
scroll to position [117, 0]
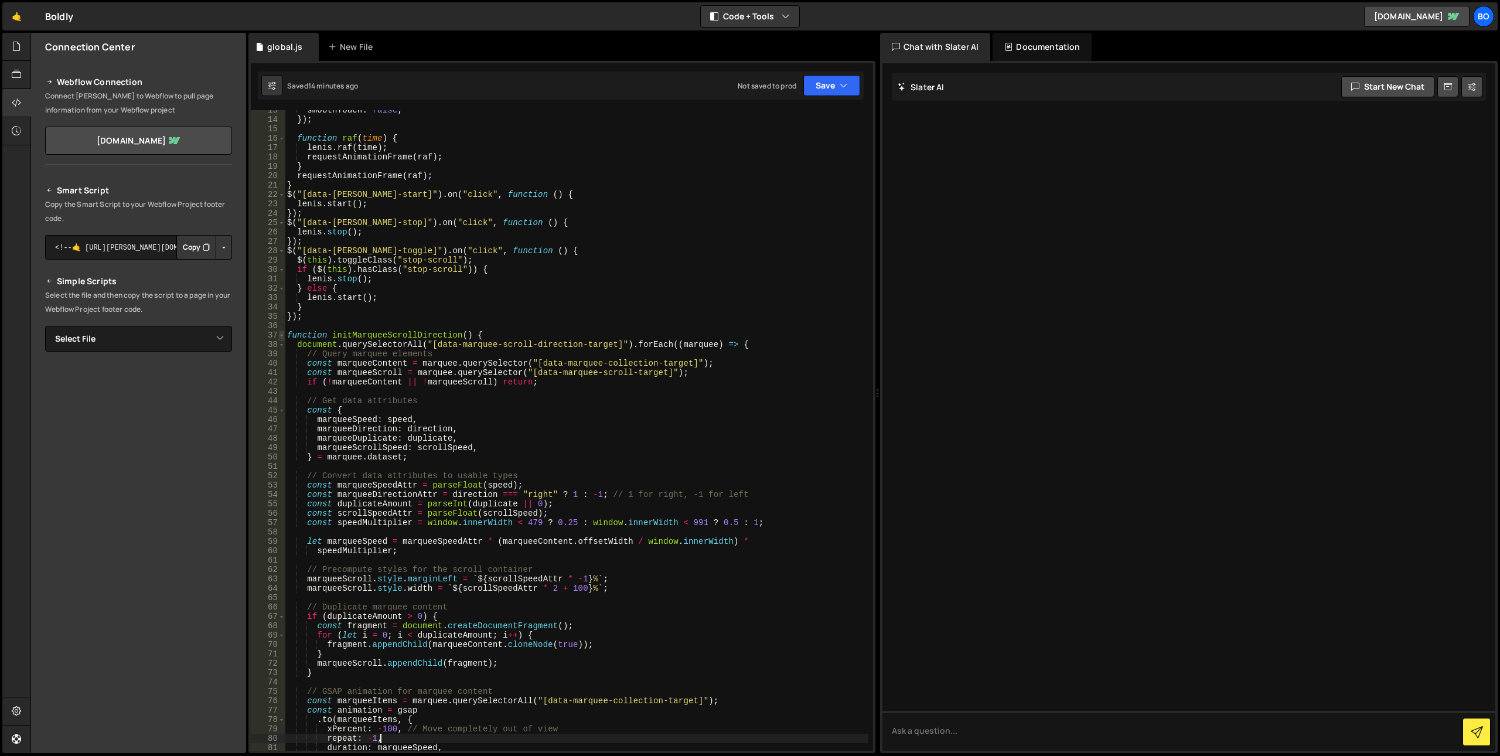
click at [279, 333] on span at bounding box center [281, 334] width 6 height 9
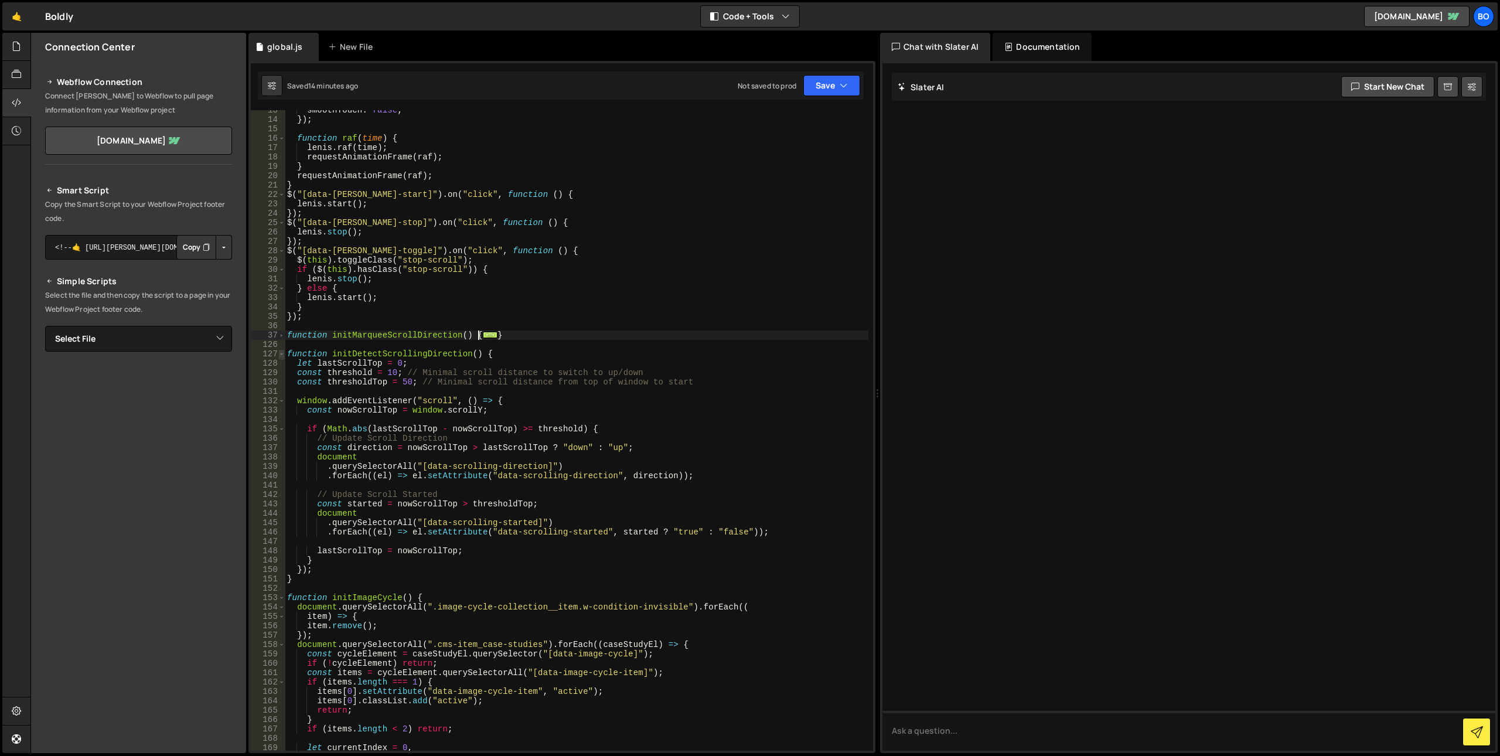
click at [281, 353] on span at bounding box center [281, 353] width 6 height 9
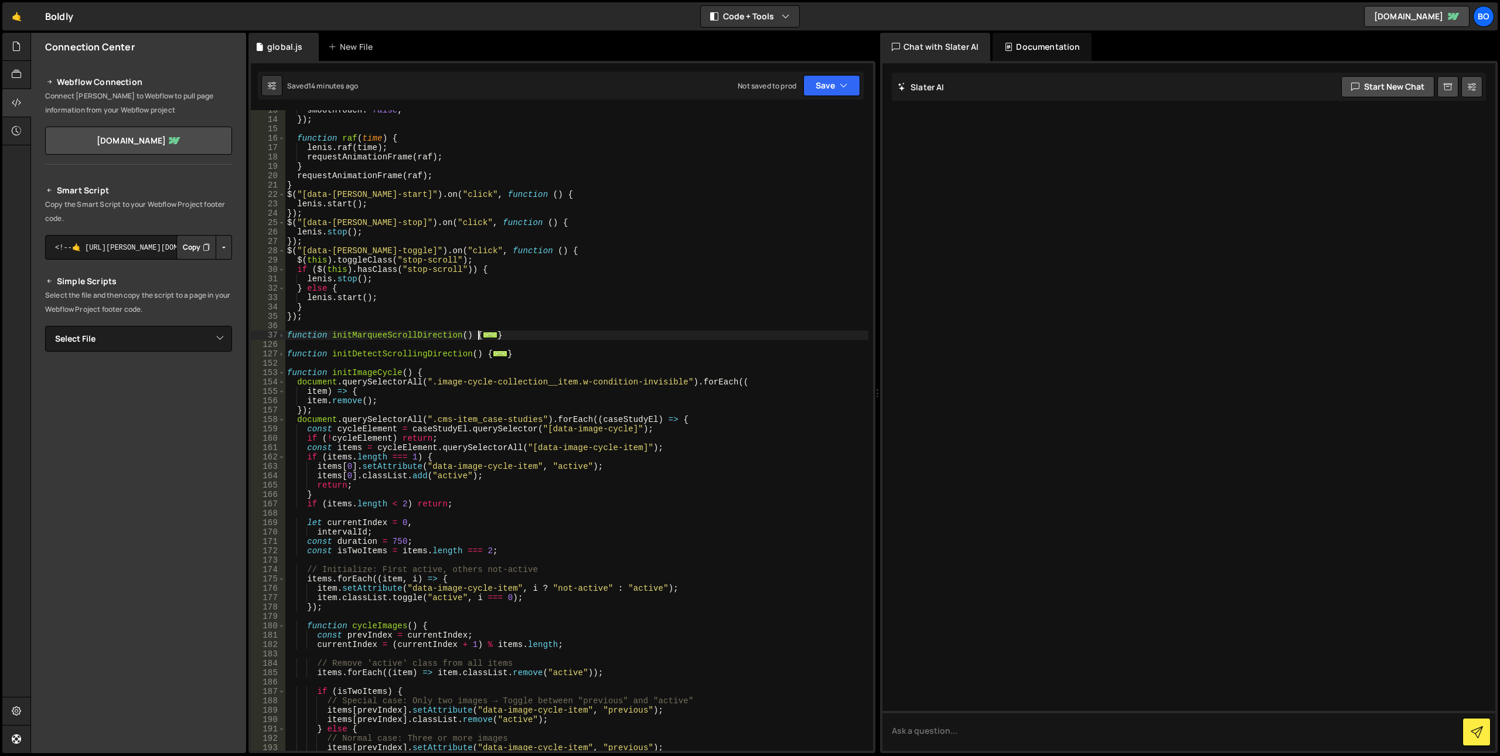
scroll to position [234, 0]
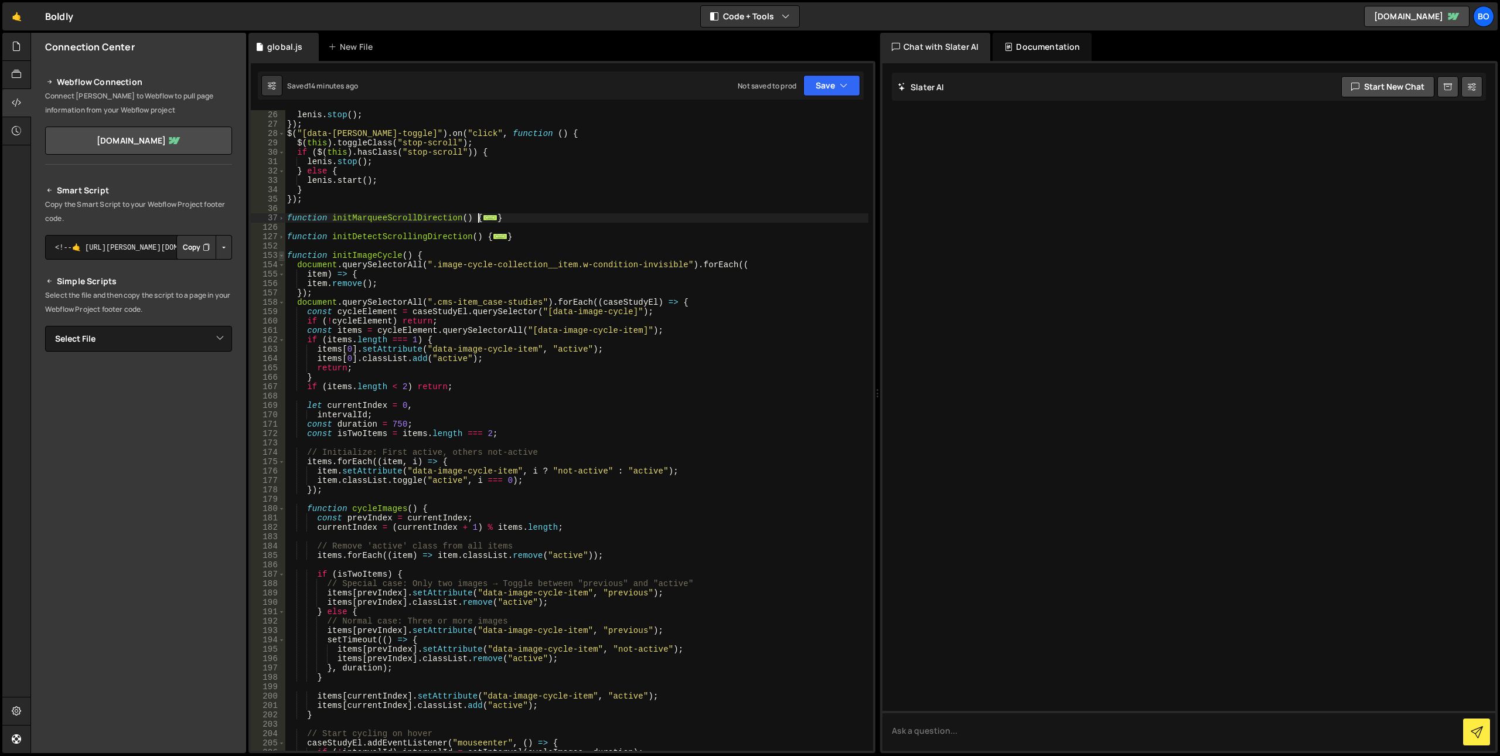
click at [281, 256] on span at bounding box center [281, 255] width 6 height 9
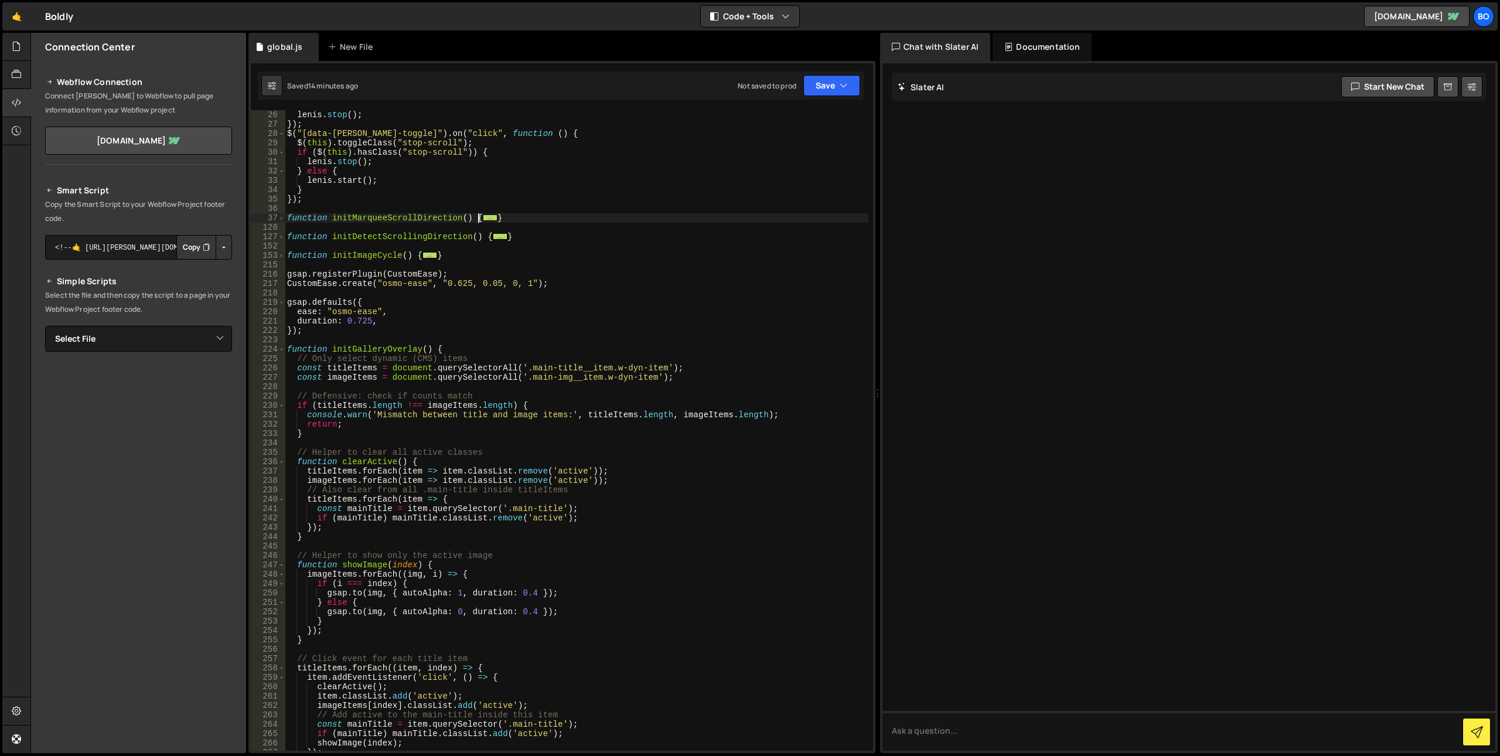
scroll to position [820, 0]
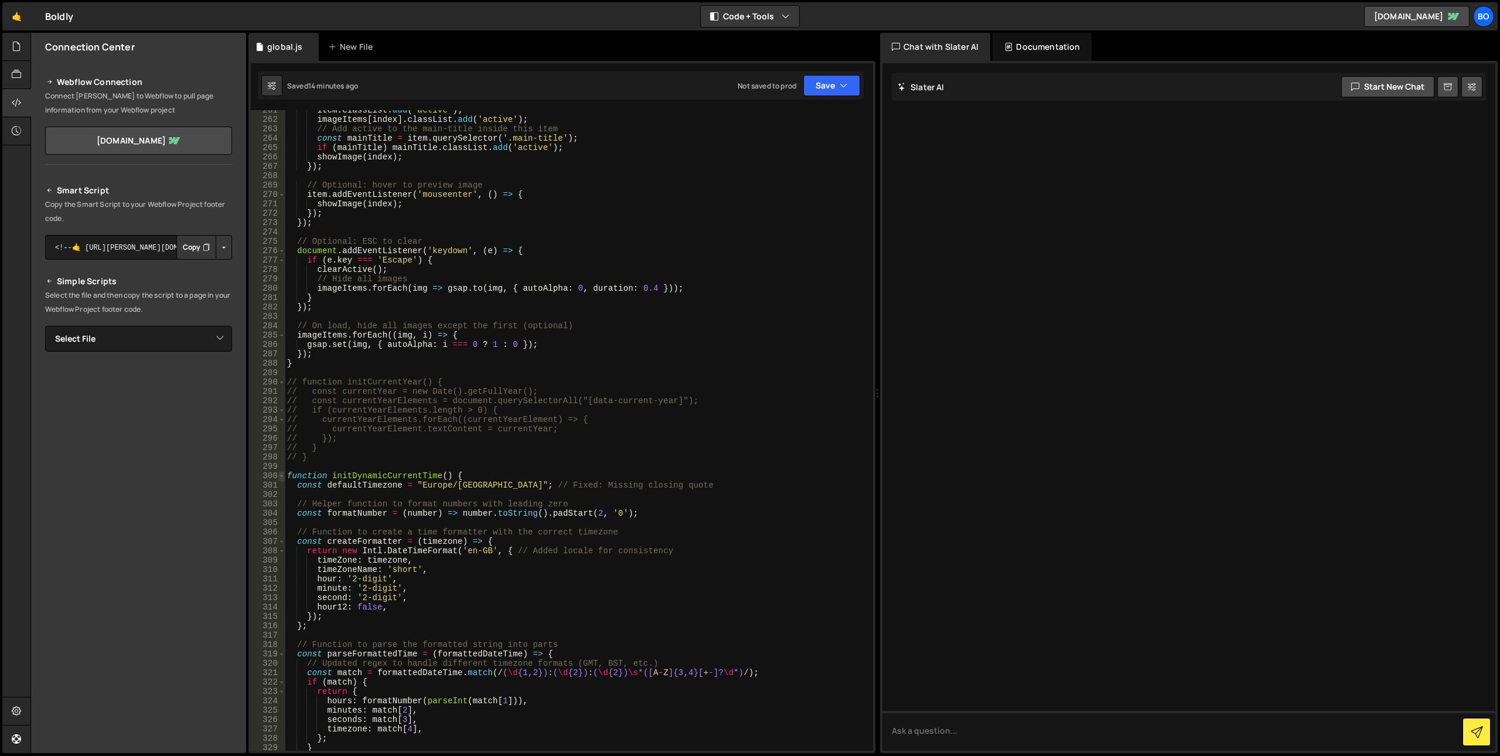
click at [284, 476] on span at bounding box center [281, 475] width 6 height 9
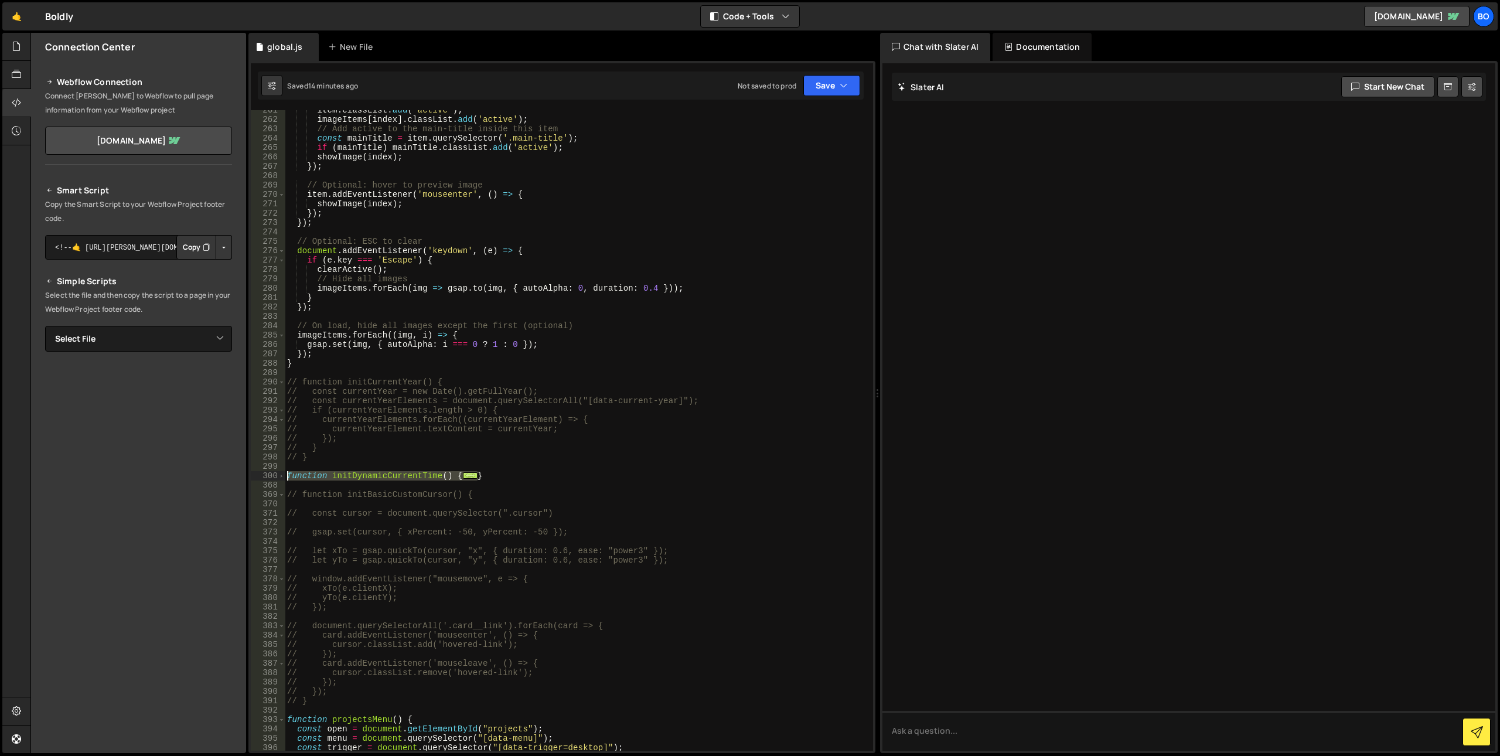
drag, startPoint x: 492, startPoint y: 473, endPoint x: 271, endPoint y: 478, distance: 221.0
click at [271, 478] on div "repeat: -1, 261 262 263 264 265 266 267 268 269 270 271 272 273 274 275 276 277…" at bounding box center [562, 430] width 622 height 640
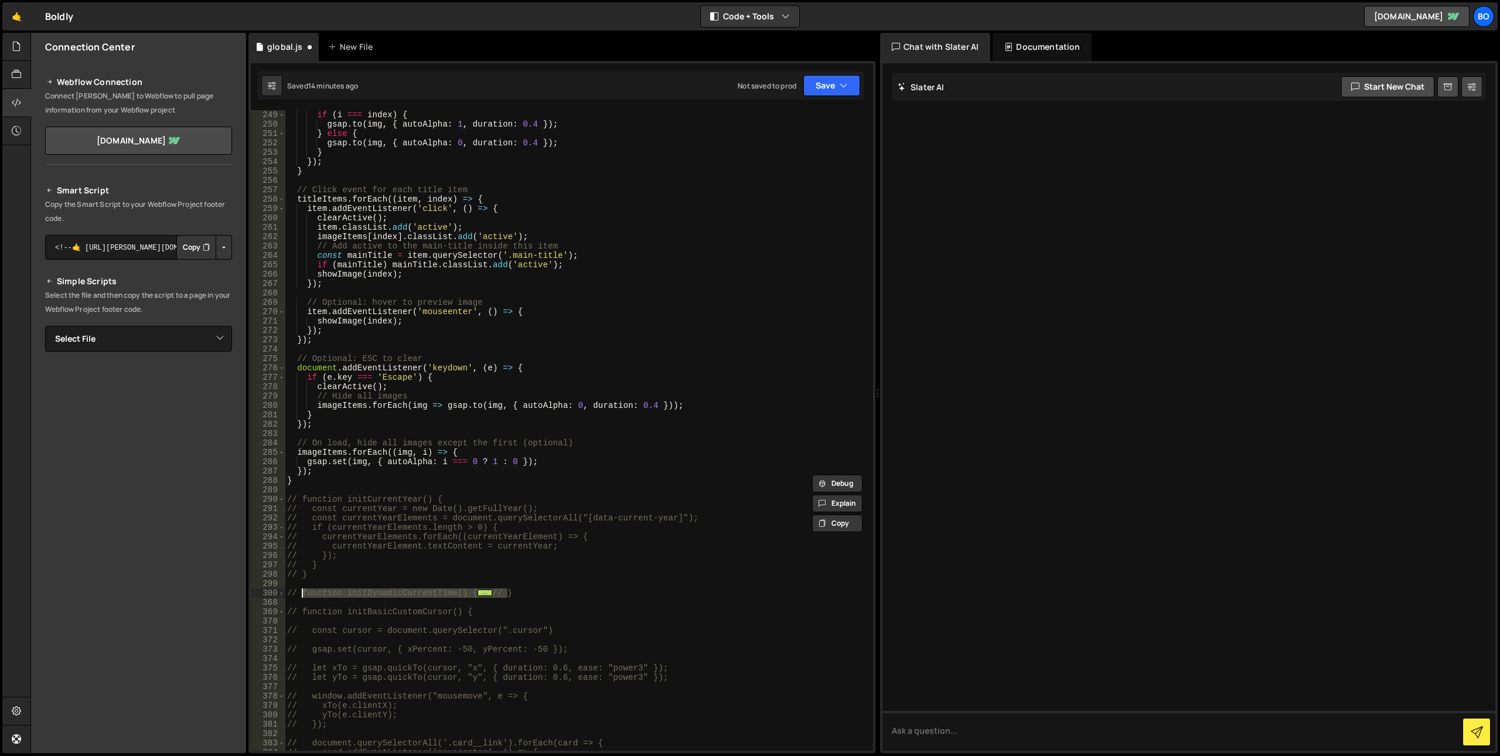
scroll to position [703, 0]
click at [359, 484] on div "imageItems . forEach (( img , i ) => { if ( i === index ) { gsap . to ( img , {…" at bounding box center [577, 430] width 584 height 659
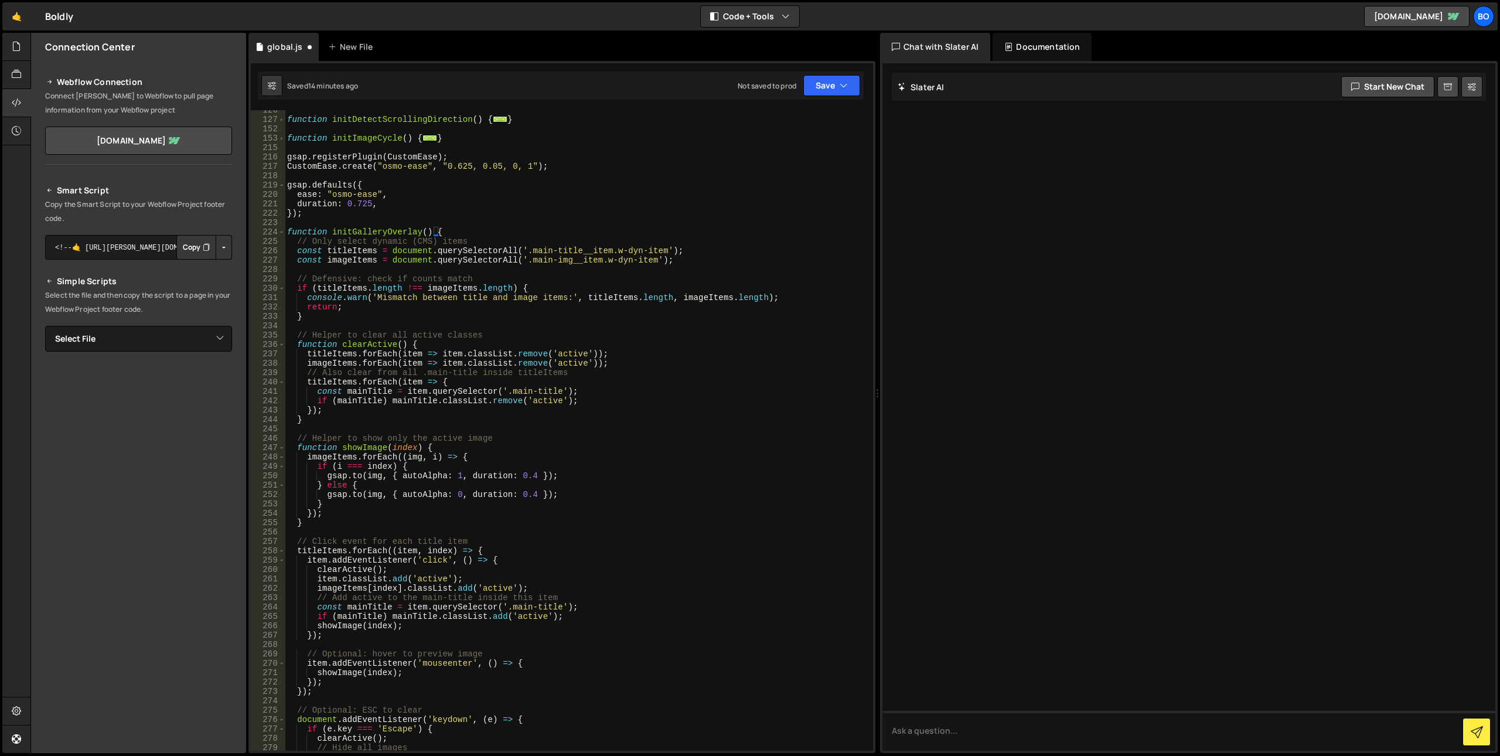
scroll to position [234, 0]
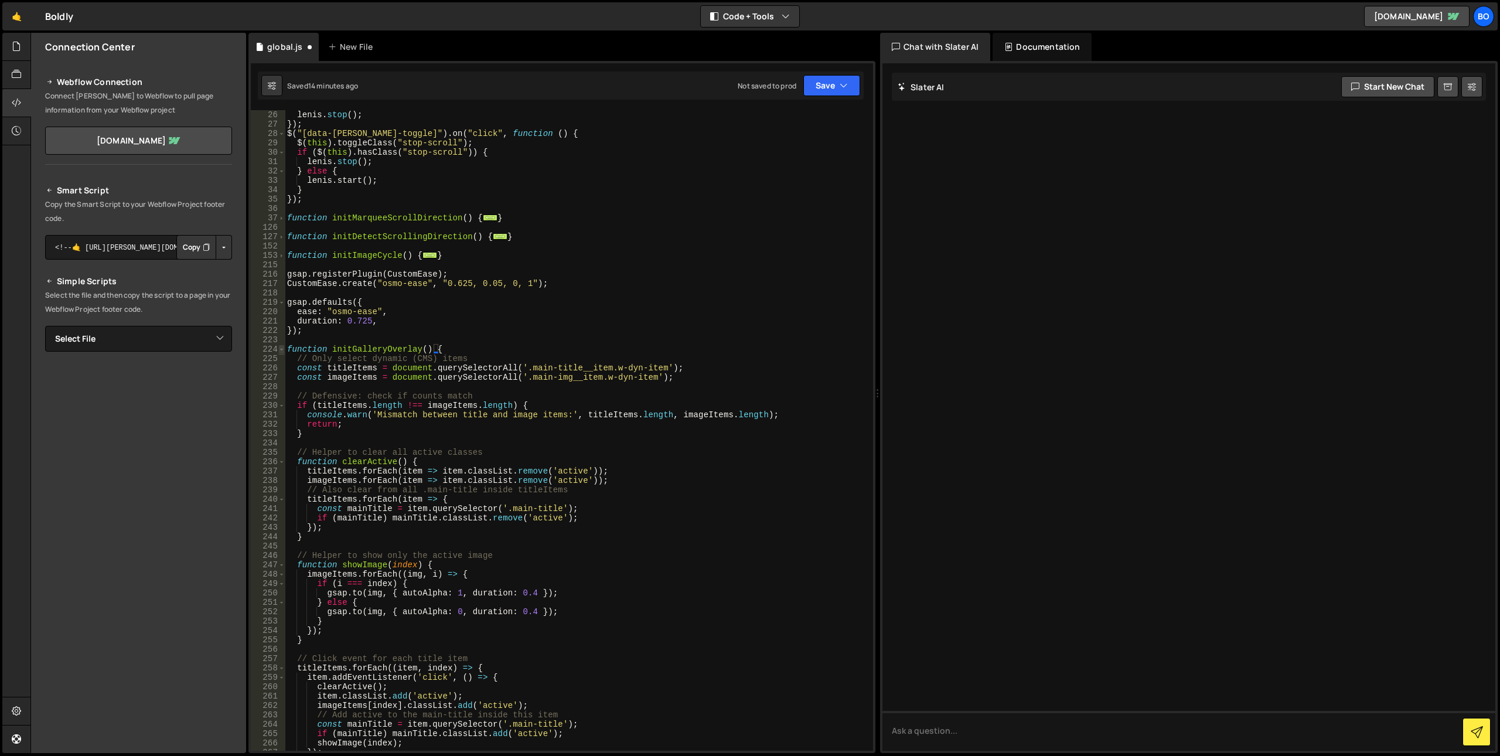
click at [282, 351] on span at bounding box center [281, 349] width 6 height 9
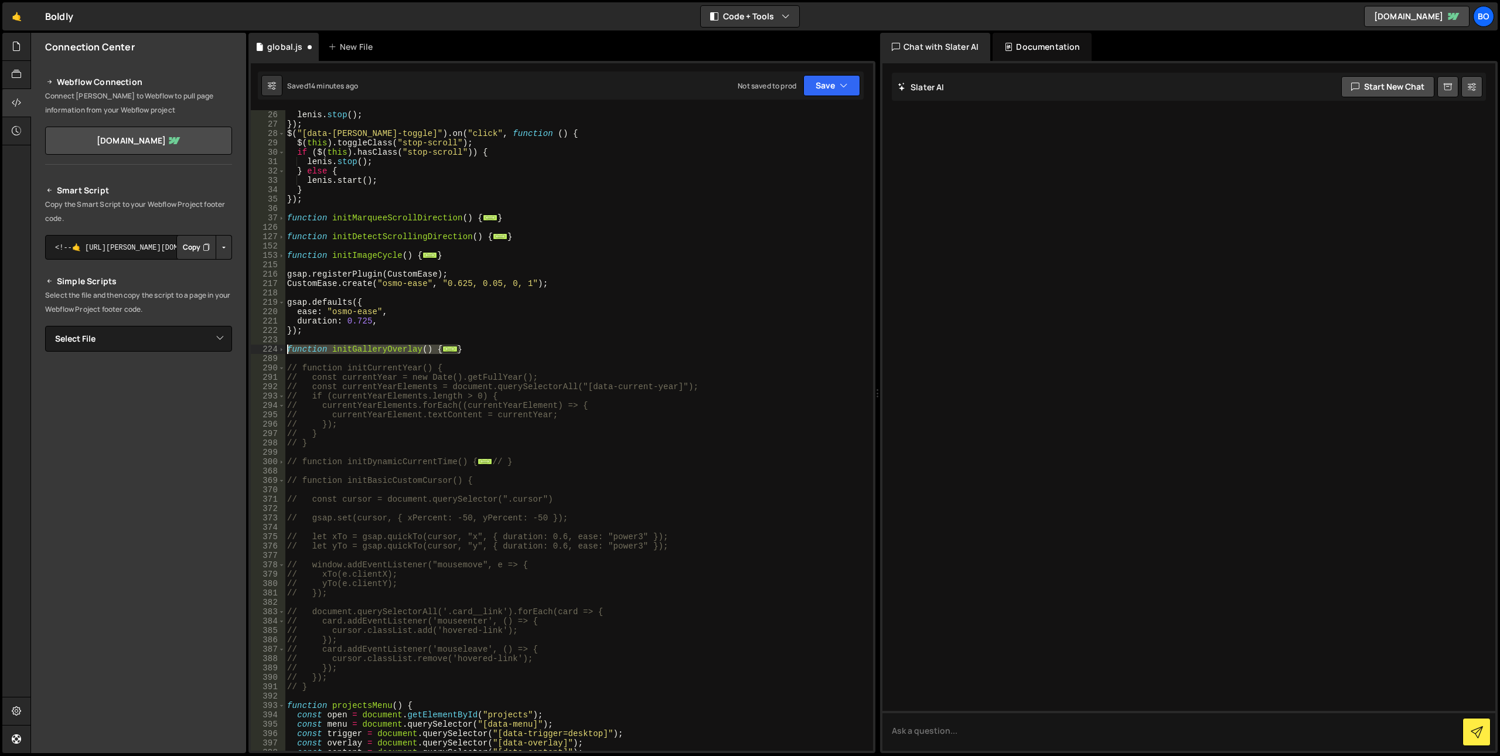
drag, startPoint x: 471, startPoint y: 346, endPoint x: 263, endPoint y: 349, distance: 208.0
click at [263, 349] on div "} 25 26 27 28 29 30 31 32 33 34 35 36 37 126 127 152 153 215 216 217 218 219 22…" at bounding box center [562, 430] width 622 height 640
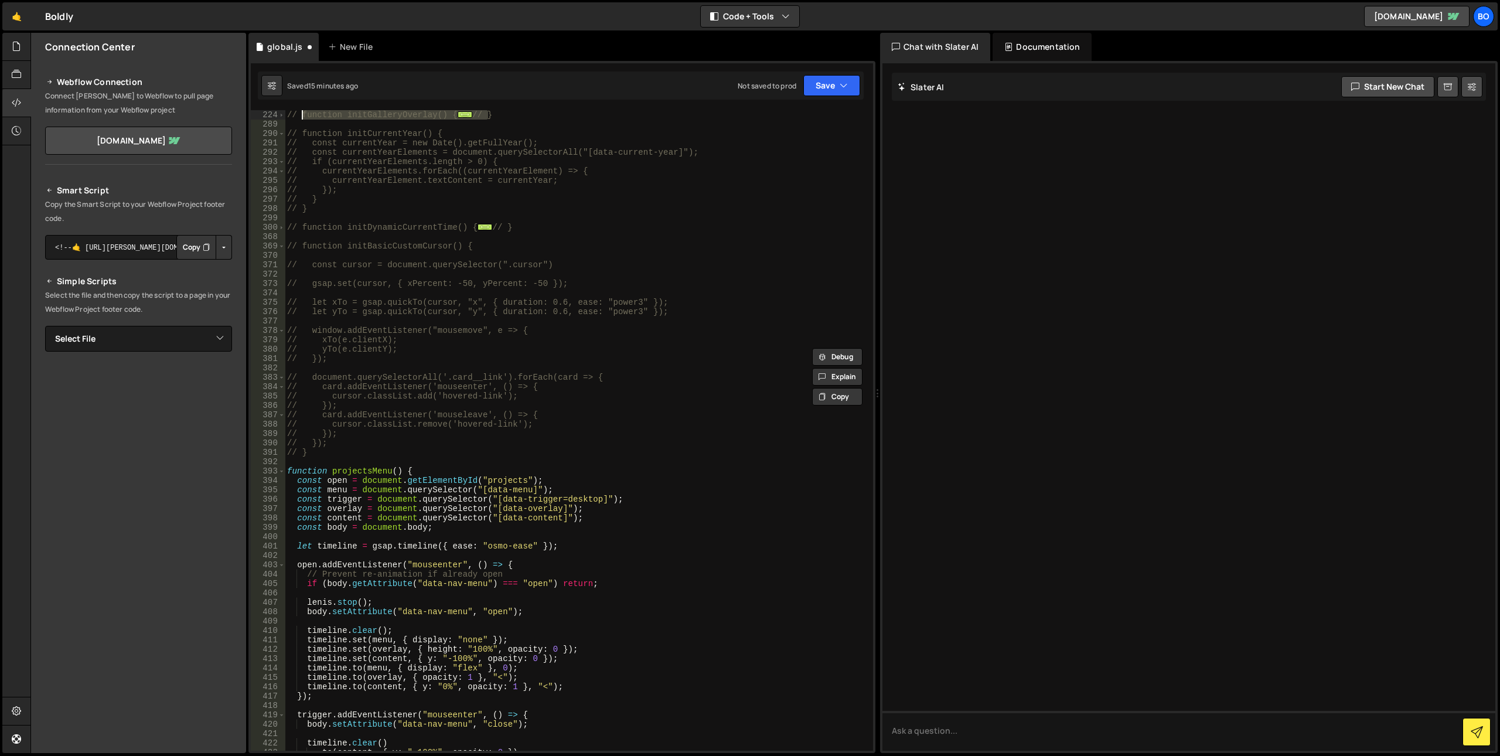
scroll to position [468, 0]
click at [279, 474] on span at bounding box center [281, 470] width 6 height 9
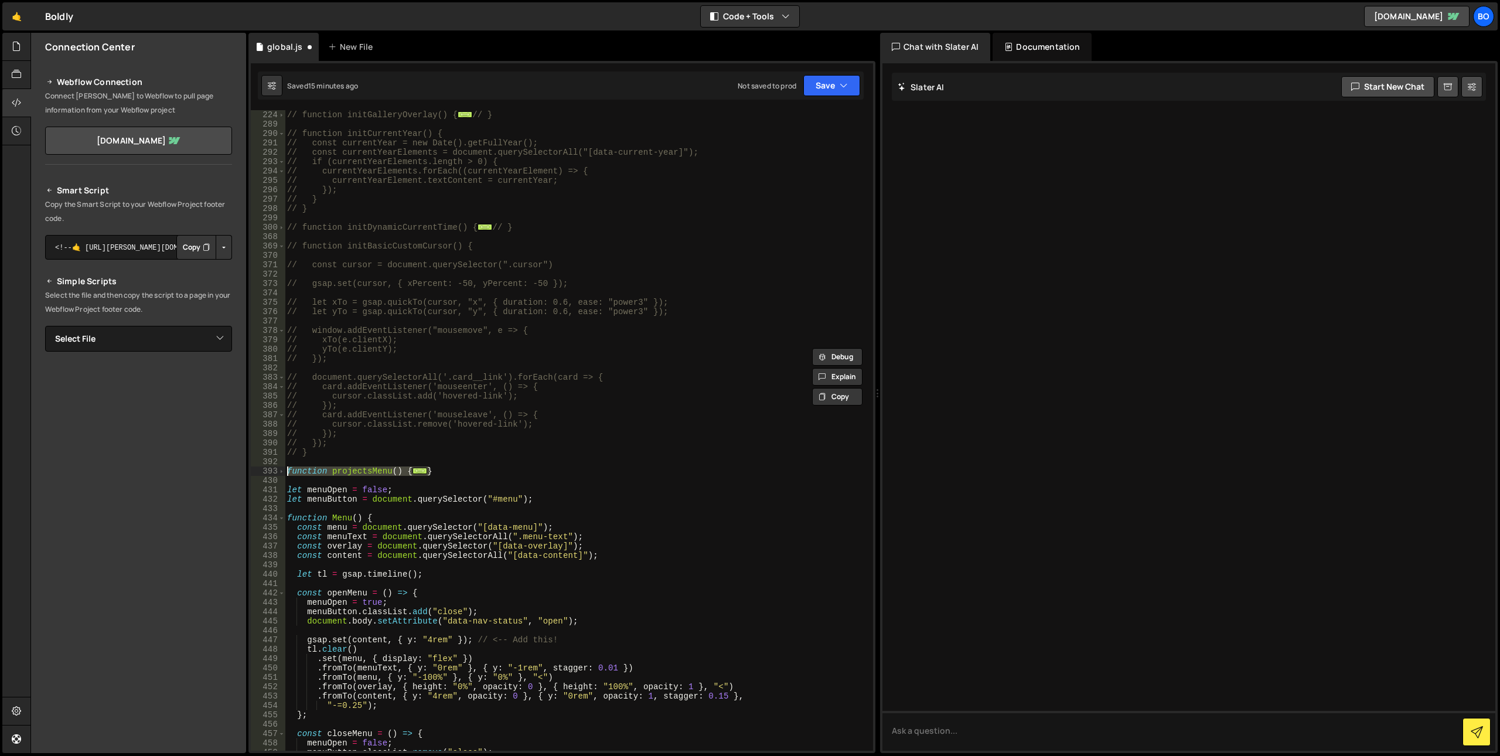
drag, startPoint x: 444, startPoint y: 471, endPoint x: 271, endPoint y: 472, distance: 172.9
click at [271, 472] on div "// function initGalleryOverlay() { // // Only select dynamic (CMS) items 223 22…" at bounding box center [562, 430] width 622 height 640
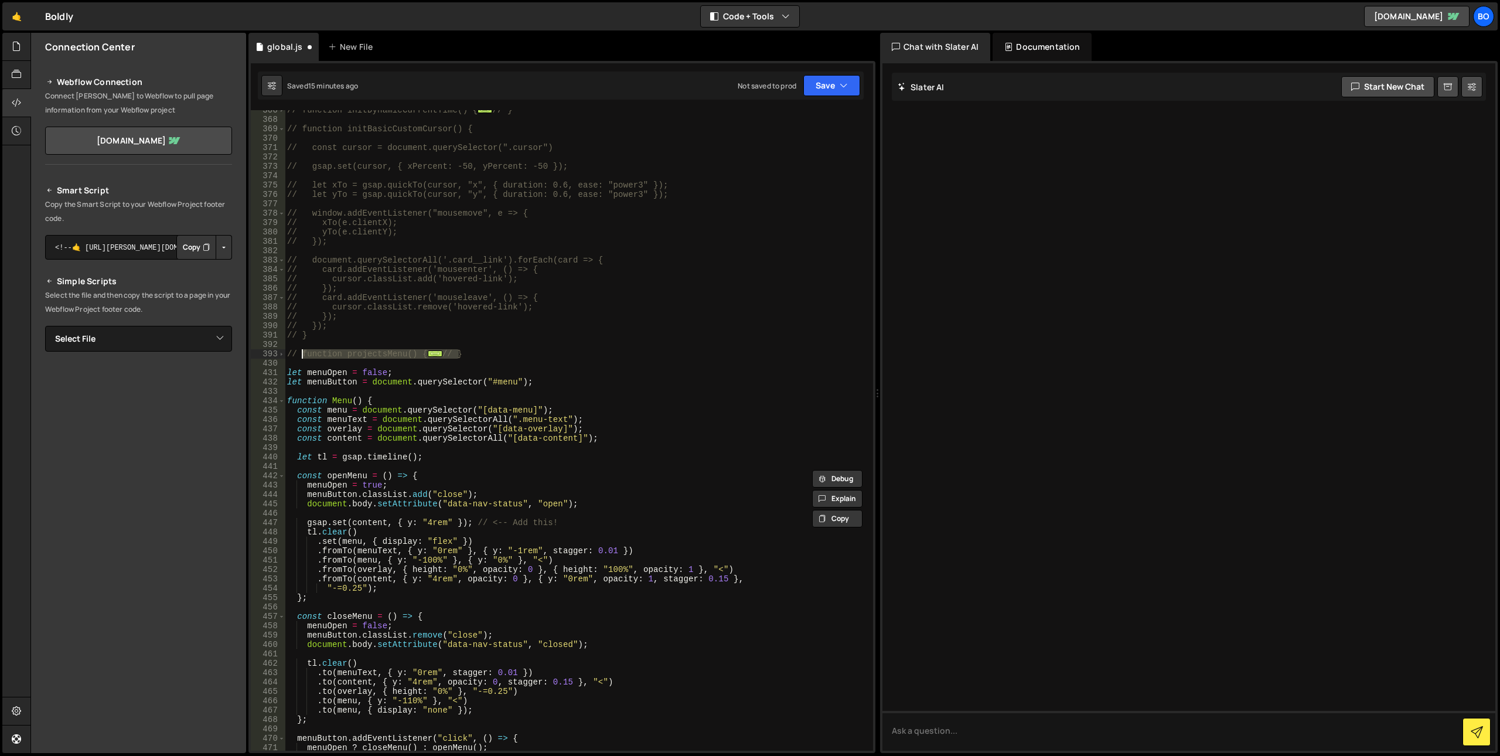
scroll to position [585, 0]
click at [280, 403] on span at bounding box center [281, 400] width 6 height 9
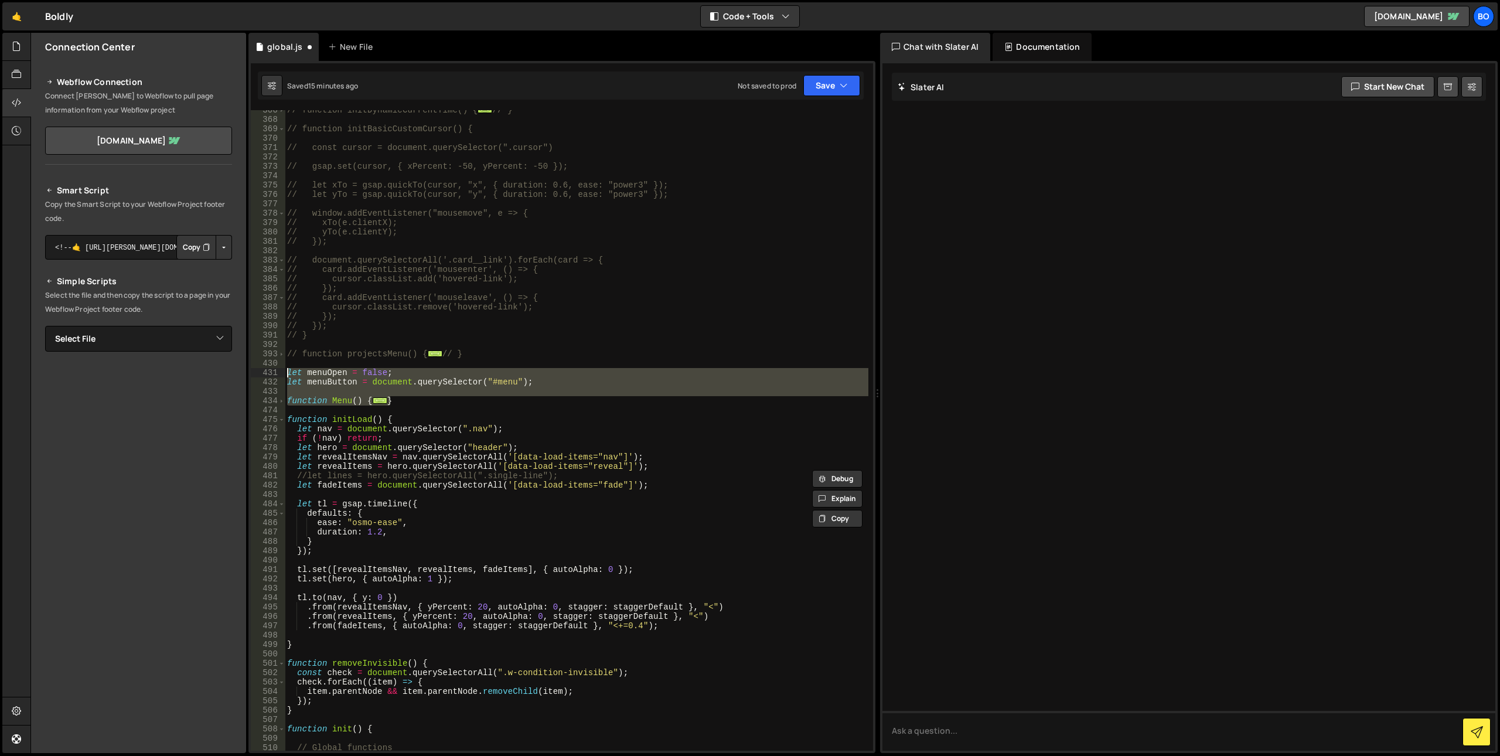
drag, startPoint x: 392, startPoint y: 398, endPoint x: 257, endPoint y: 373, distance: 137.7
click at [257, 373] on div "// function projectsMenu() { // const open = document.getElementById("projects"…" at bounding box center [562, 430] width 622 height 640
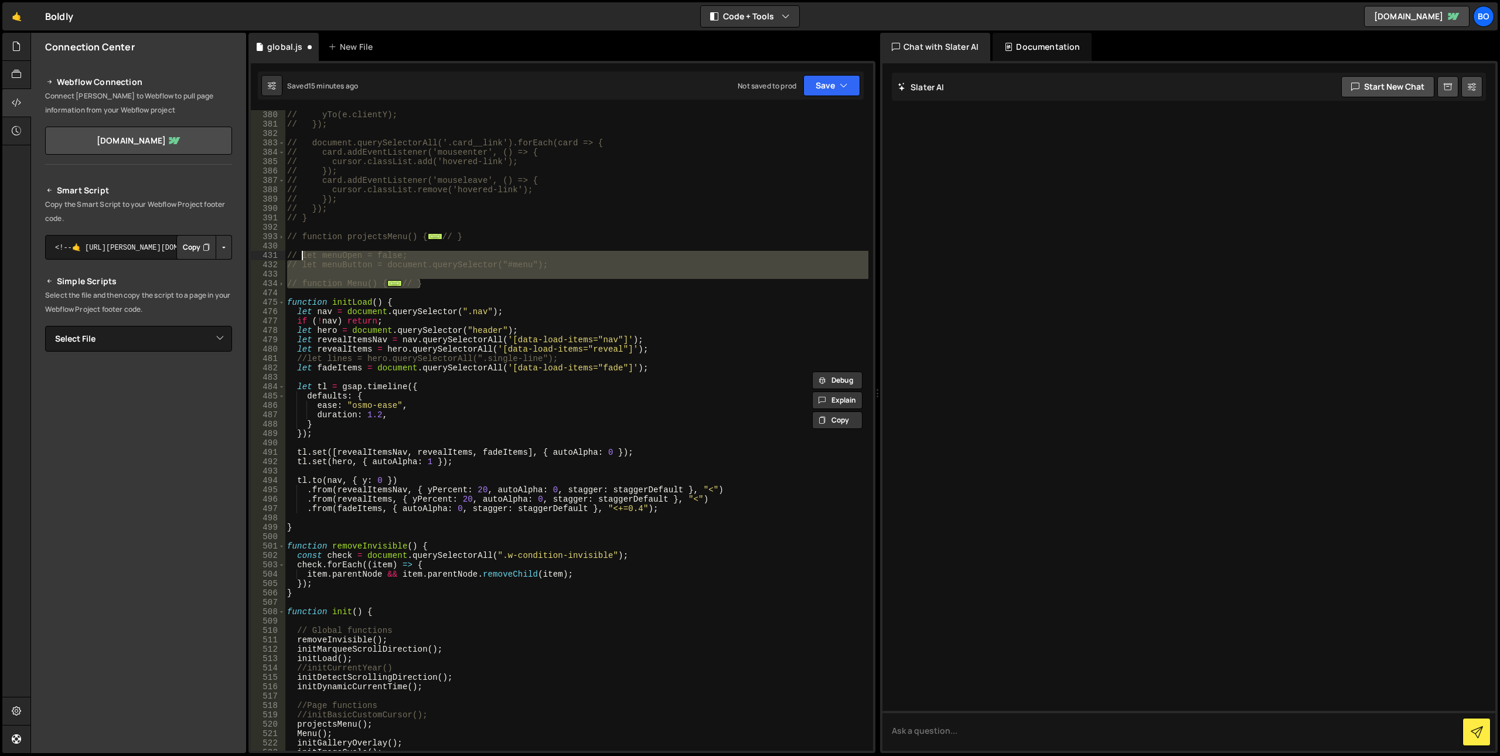
scroll to position [703, 0]
click at [282, 302] on span at bounding box center [281, 302] width 6 height 9
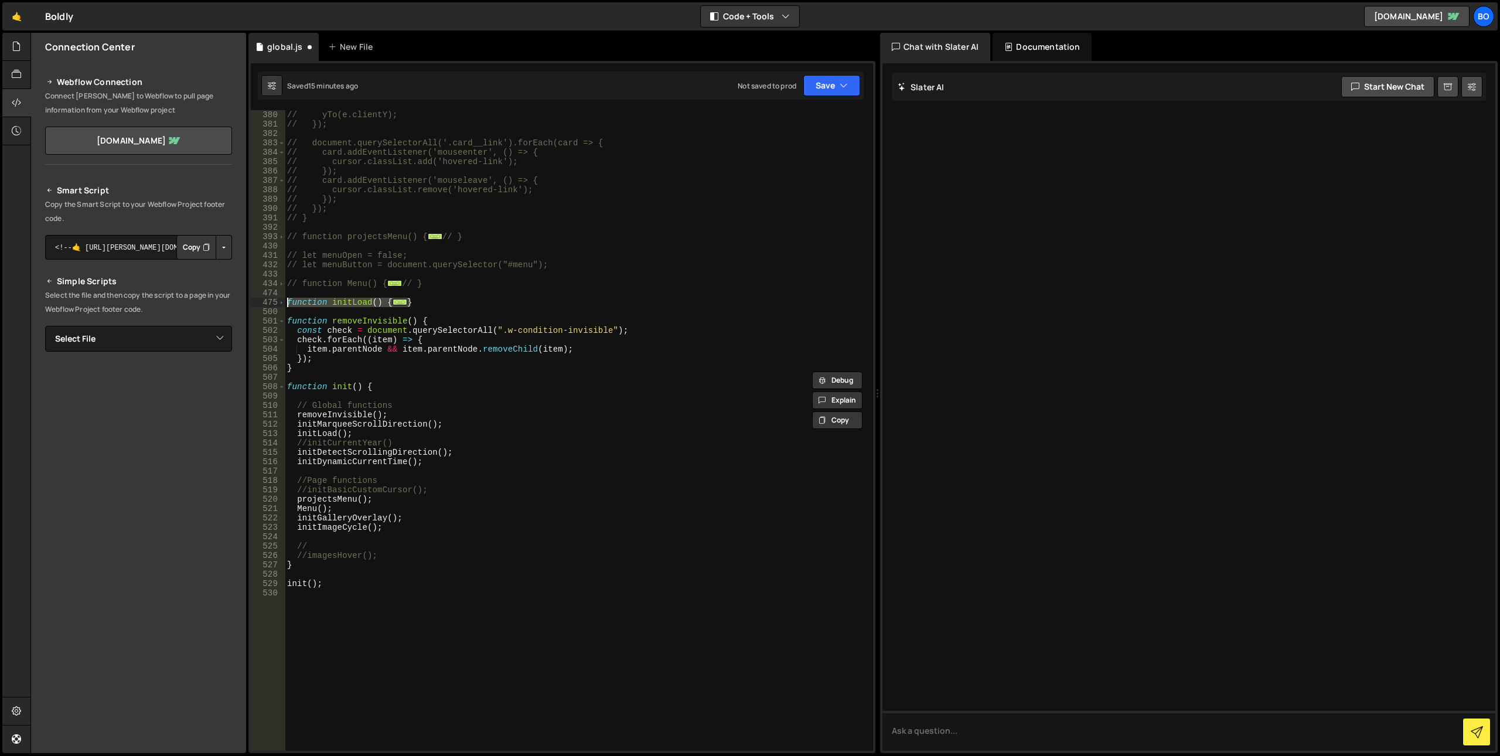
drag, startPoint x: 418, startPoint y: 301, endPoint x: 255, endPoint y: 302, distance: 162.3
click at [255, 302] on div "// let menuOpen = false; // let menuButton = document.querySelector("#menu"); 3…" at bounding box center [562, 430] width 622 height 640
click at [296, 417] on div "// xTo(e.clientX); // yTo(e.clientY); // }); // document.querySelectorAll('.car…" at bounding box center [577, 430] width 584 height 659
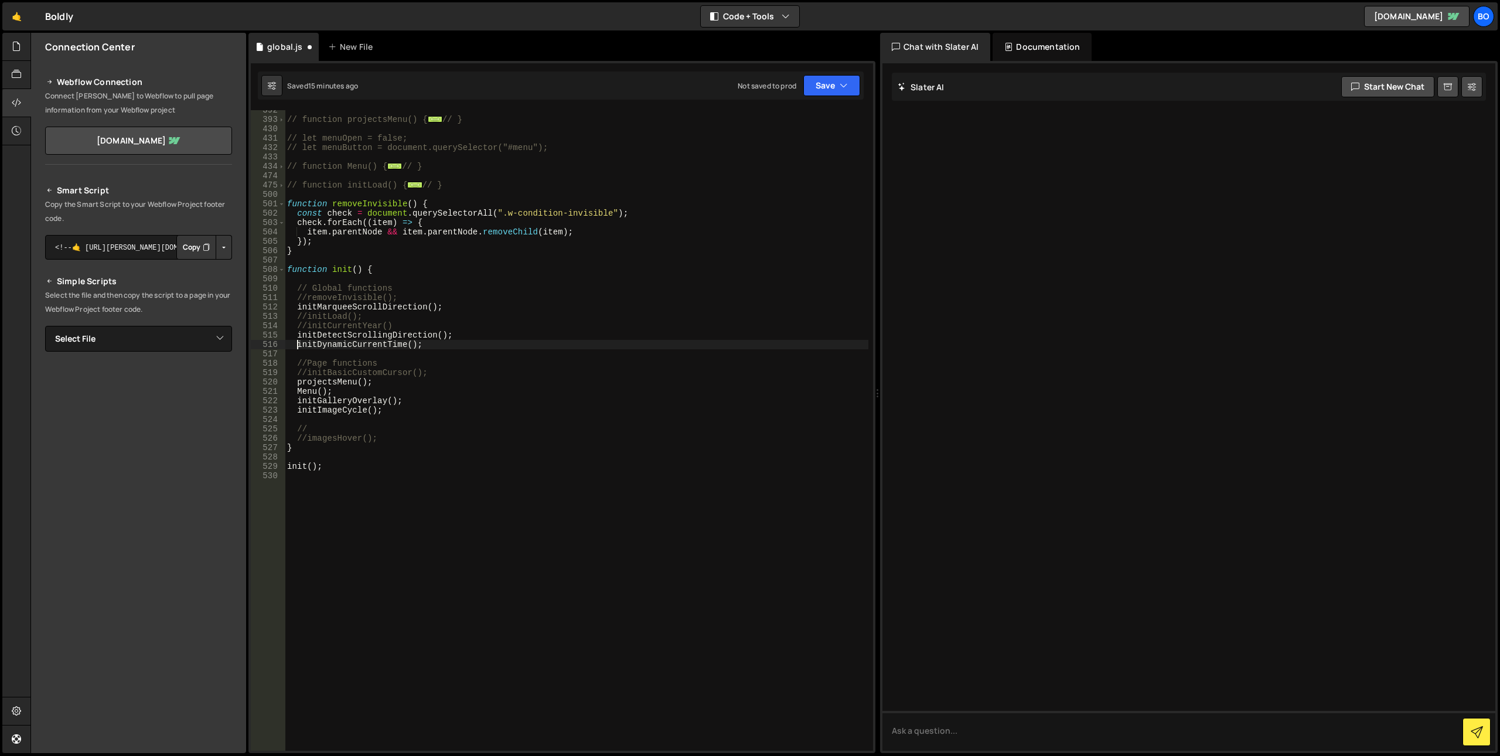
click at [295, 347] on div "// function projectsMenu() { ... // } // let menuOpen = false; // let menuButto…" at bounding box center [577, 434] width 584 height 659
click at [297, 380] on div "// function projectsMenu() { ... // } // let menuOpen = false; // let menuButto…" at bounding box center [577, 434] width 584 height 659
click at [298, 398] on div "// function projectsMenu() { ... // } // let menuOpen = false; // let menuButto…" at bounding box center [577, 434] width 584 height 659
click at [296, 395] on div "// function projectsMenu() { ... // } // let menuOpen = false; // let menuButto…" at bounding box center [577, 434] width 584 height 659
click at [296, 400] on div "// function projectsMenu() { ... // } // let menuOpen = false; // let menuButto…" at bounding box center [577, 434] width 584 height 659
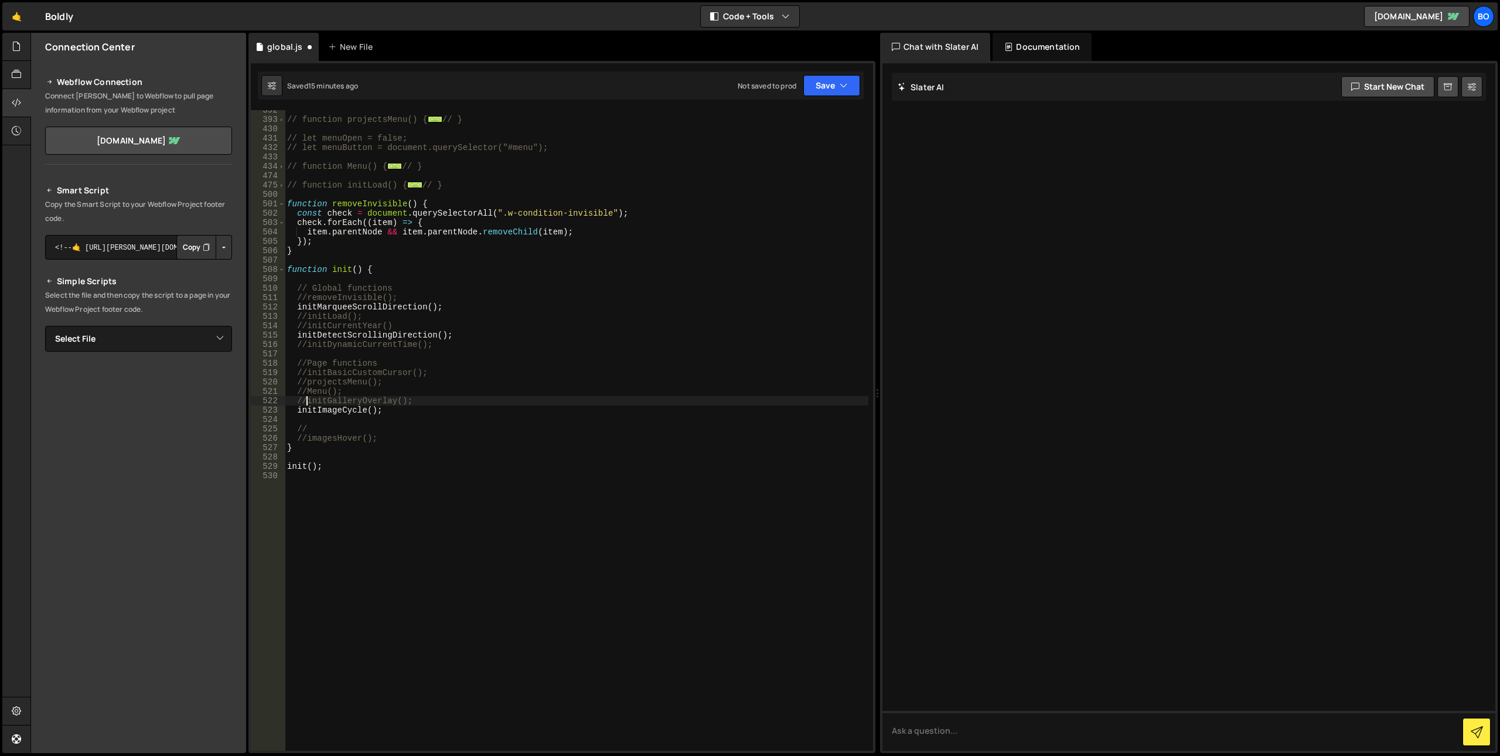
click at [339, 469] on div "// function projectsMenu() { ... // } // let menuOpen = false; // let menuButto…" at bounding box center [577, 434] width 584 height 659
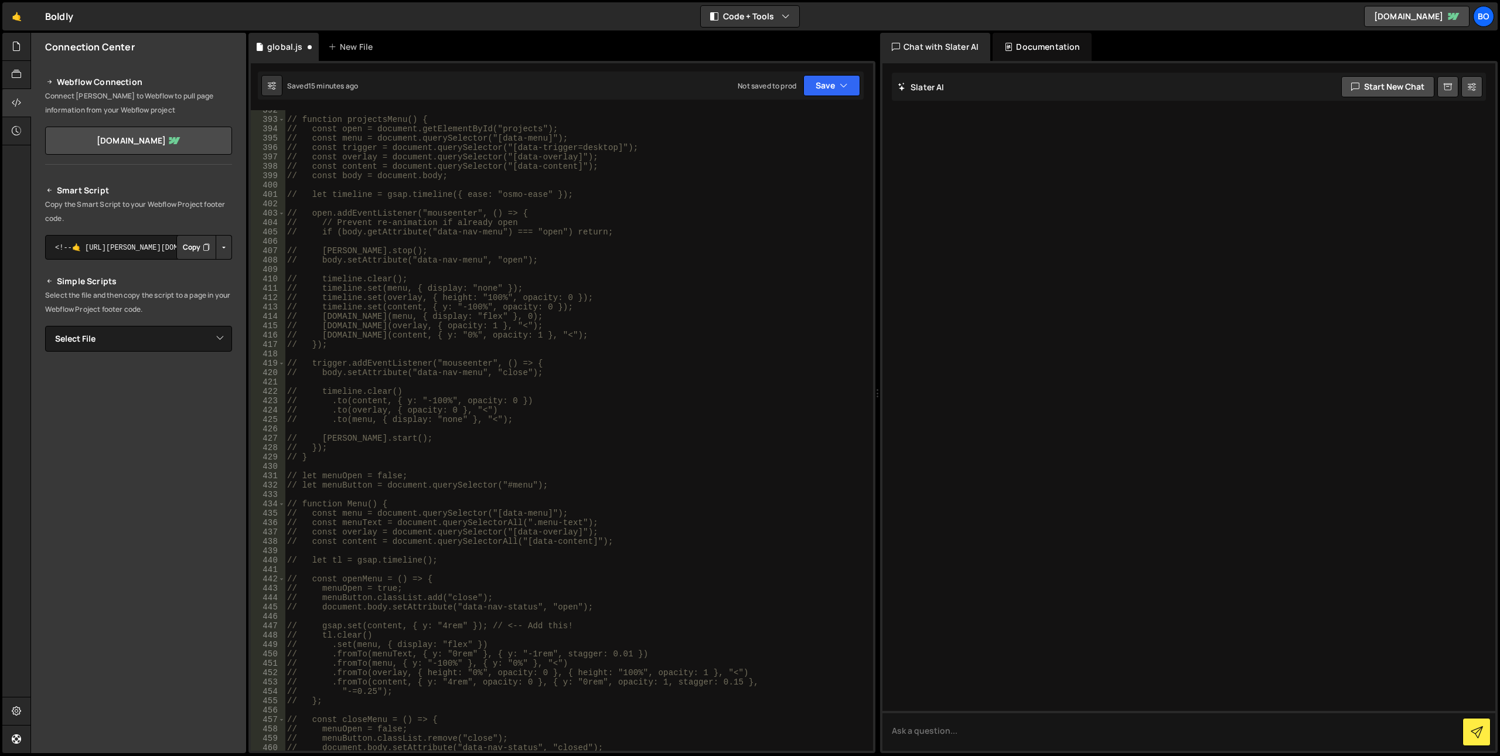
scroll to position [3670, 0]
type textarea "init();"
click at [704, 240] on div "// function projectsMenu() { // const open = document.getElementById("projects"…" at bounding box center [577, 434] width 584 height 659
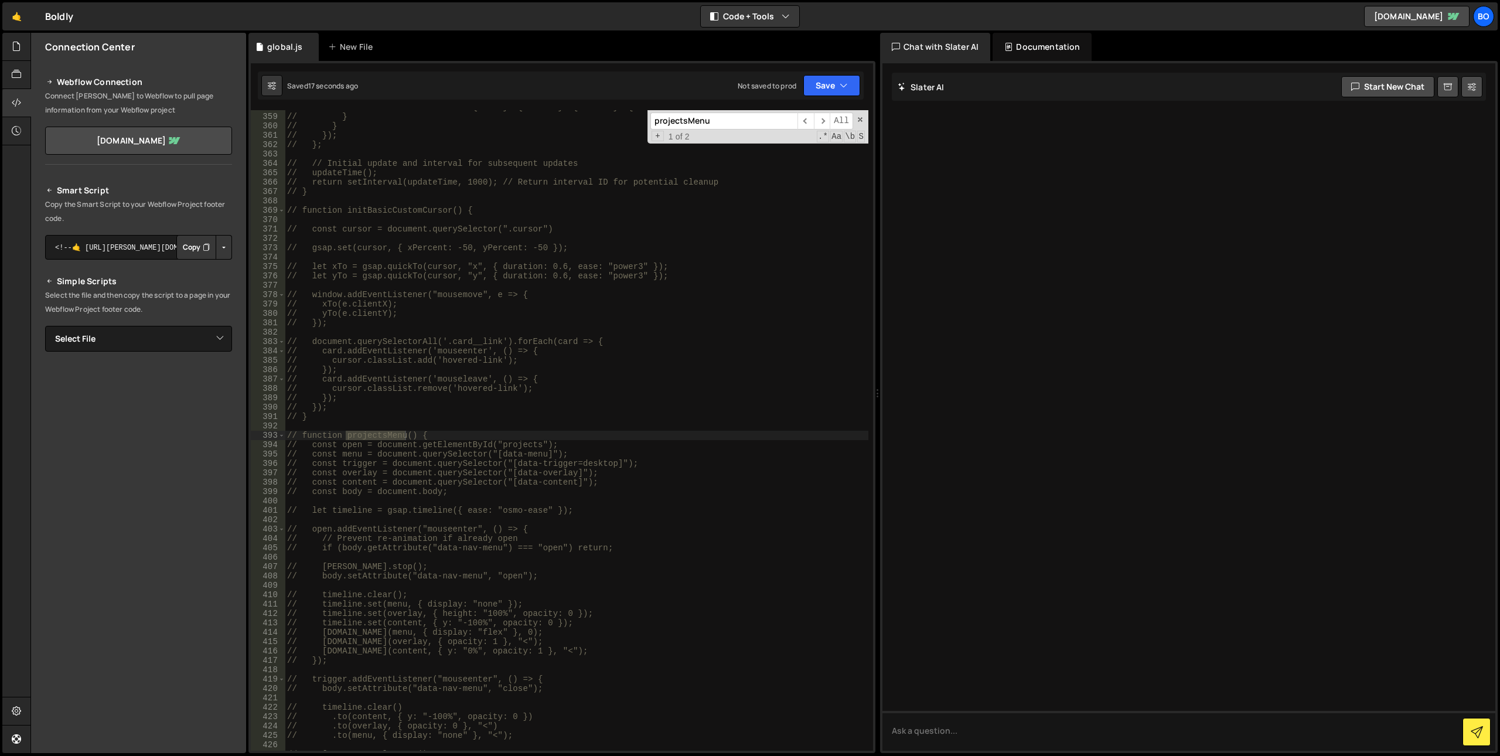
scroll to position [3355, 0]
type input "projectsMenu"
type textarea "// });"
click at [584, 365] on div "// element.textContent = `${hours}:${minutes}:${seconds} ${timezone}`; // } // …" at bounding box center [577, 432] width 584 height 659
click at [860, 118] on span at bounding box center [860, 119] width 8 height 8
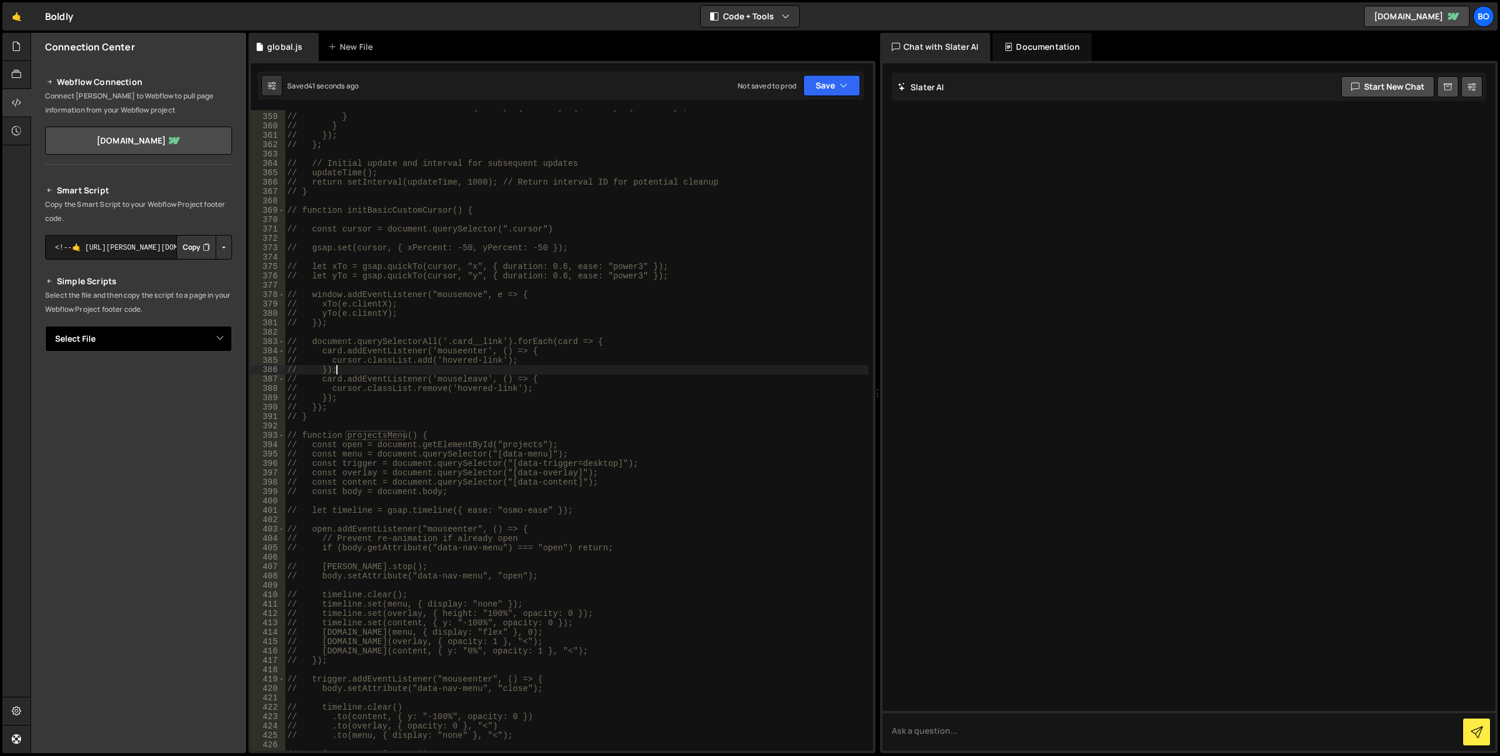
click at [172, 338] on select "Select File global.js" at bounding box center [138, 339] width 187 height 26
select select "48210"
click at [45, 326] on select "Select File global.js" at bounding box center [138, 339] width 187 height 26
click at [224, 377] on button "Button group with nested dropdown" at bounding box center [224, 378] width 16 height 25
click at [192, 397] on link "Copy Staging js" at bounding box center [182, 401] width 97 height 16
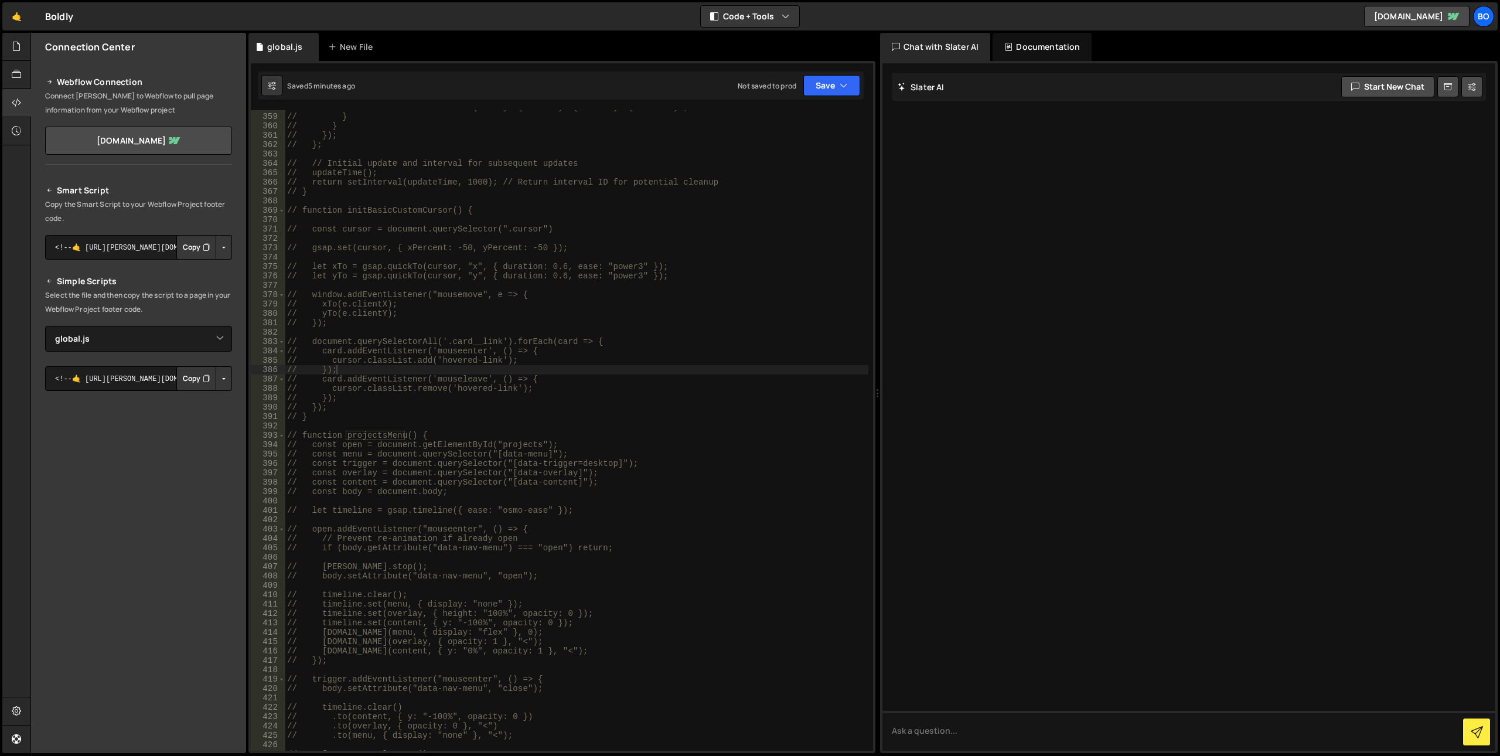
type textarea "// cursor.classList.remove('hovered-link');"
click at [636, 386] on div "// element.textContent = `${hours}:${minutes}:${seconds} ${timezone}`; // } // …" at bounding box center [577, 432] width 584 height 659
paste input "data-cursor-marquee-status"
type input "data-cursor-marquee-status"
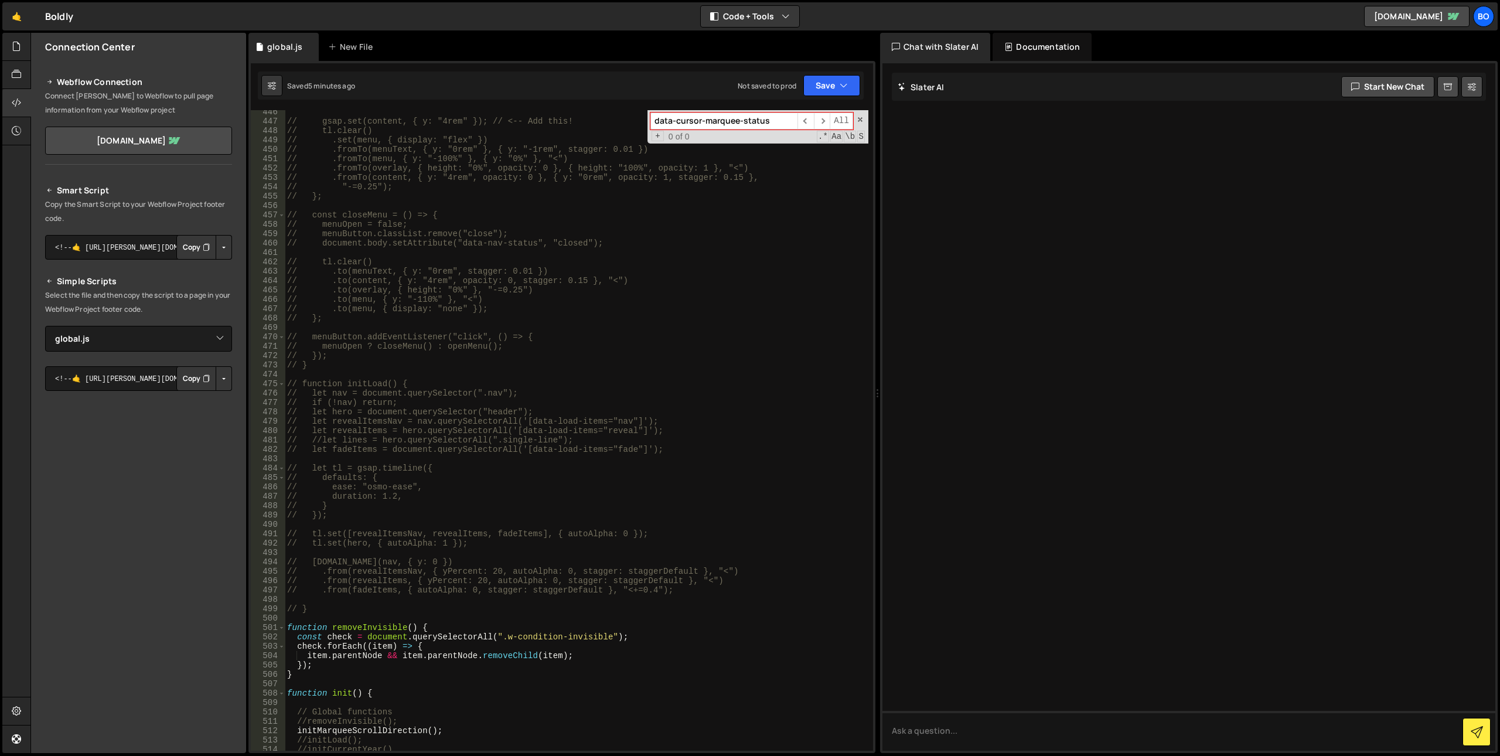
scroll to position [4526, 0]
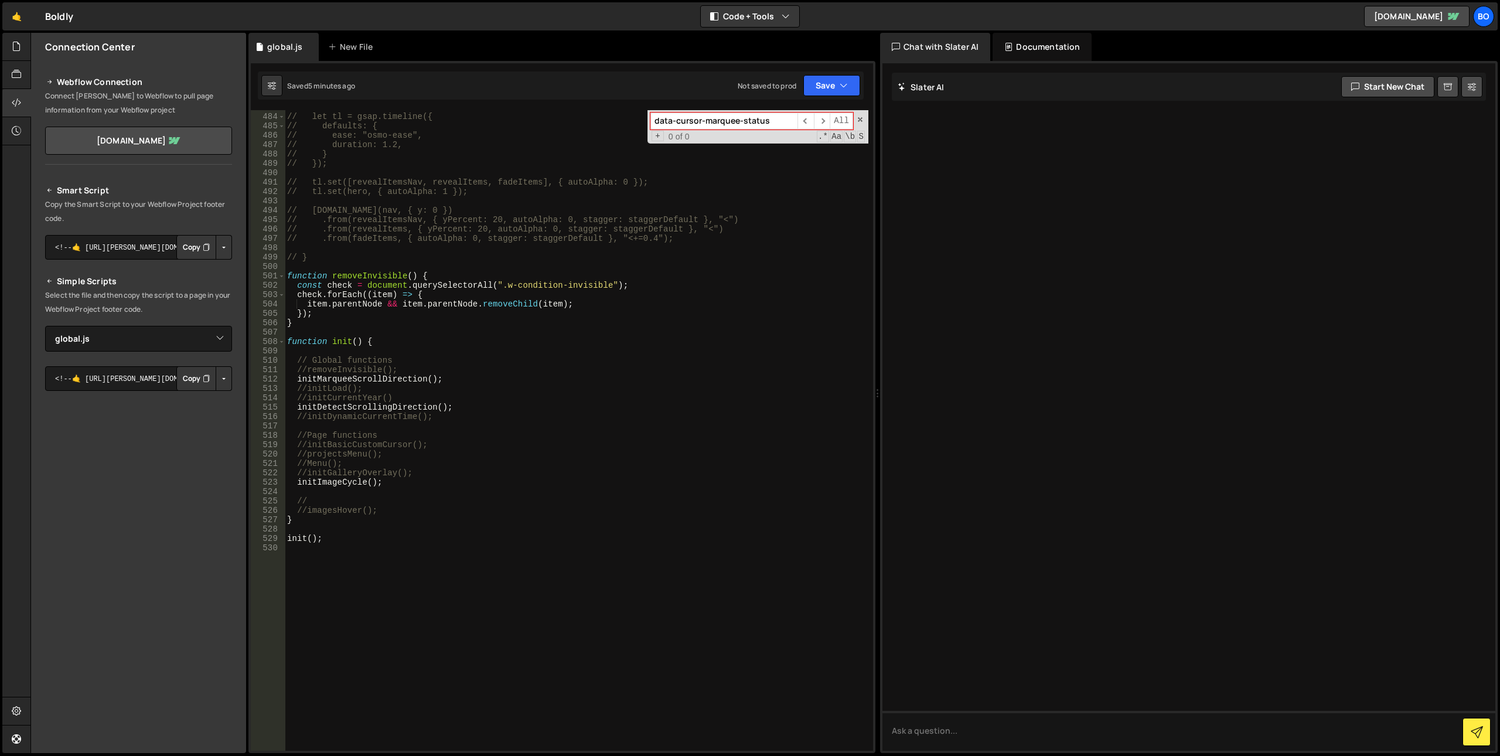
type textarea "// }"
click at [310, 257] on div "// let tl = gsap.timeline({ // defaults: { // ease: "osmo-ease", // duration: 1…" at bounding box center [577, 432] width 584 height 659
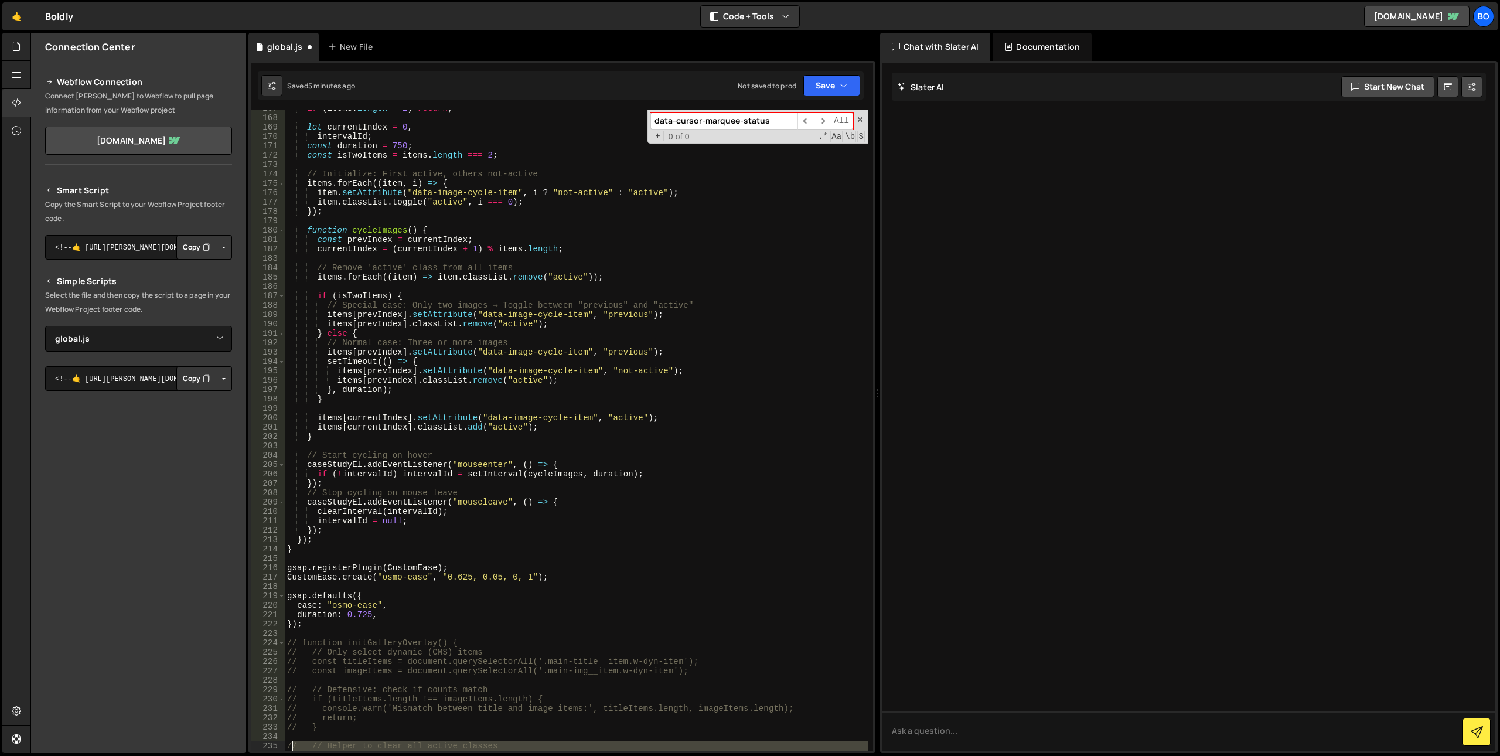
scroll to position [1713, 0]
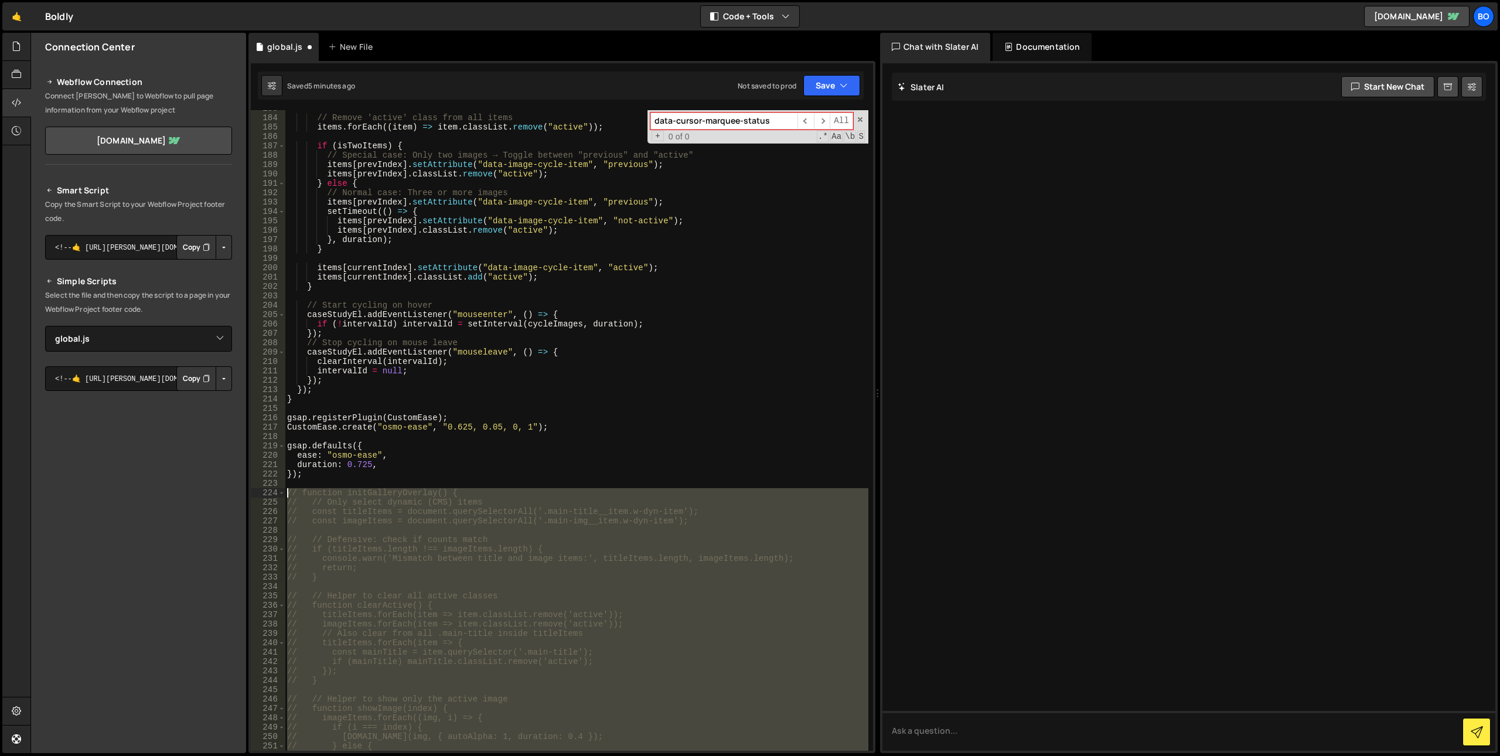
drag, startPoint x: 342, startPoint y: 500, endPoint x: 261, endPoint y: 492, distance: 80.7
click at [261, 492] on div "183 184 185 186 187 188 189 190 191 192 193 194 195 196 197 198 199 200 201 202…" at bounding box center [562, 430] width 622 height 640
type textarea "// function initGalleryOverlay() { // // Only select dynamic (CMS) items"
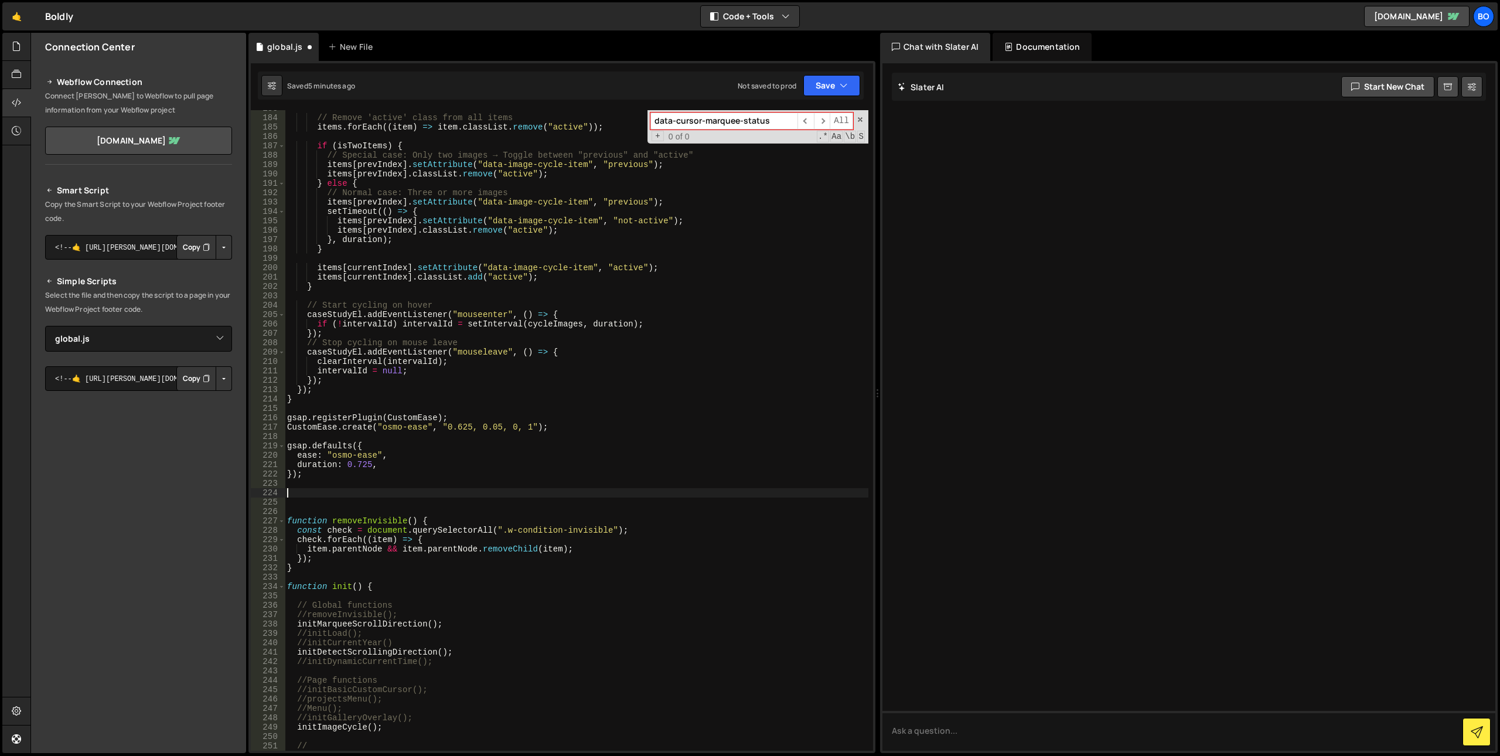
paste textarea "}"
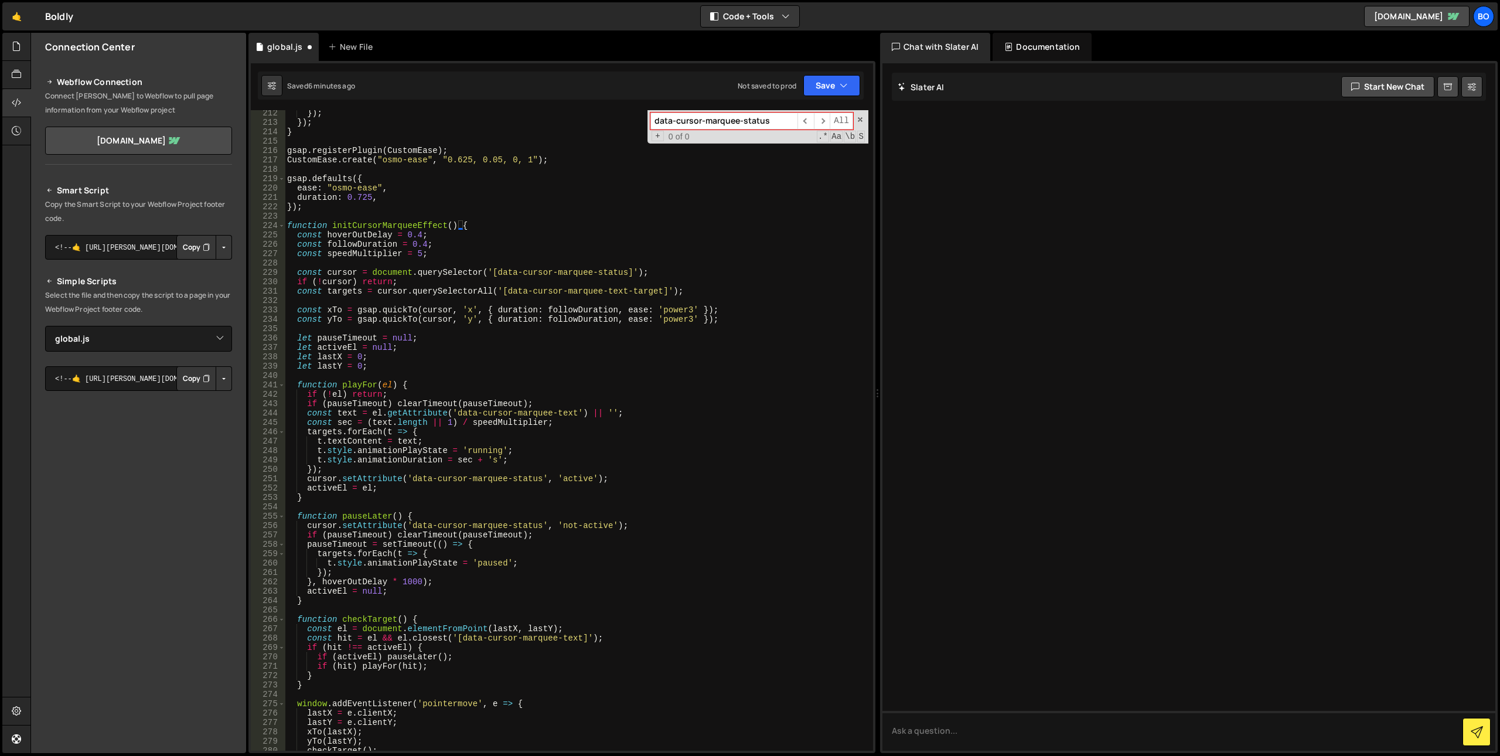
scroll to position [1863, 0]
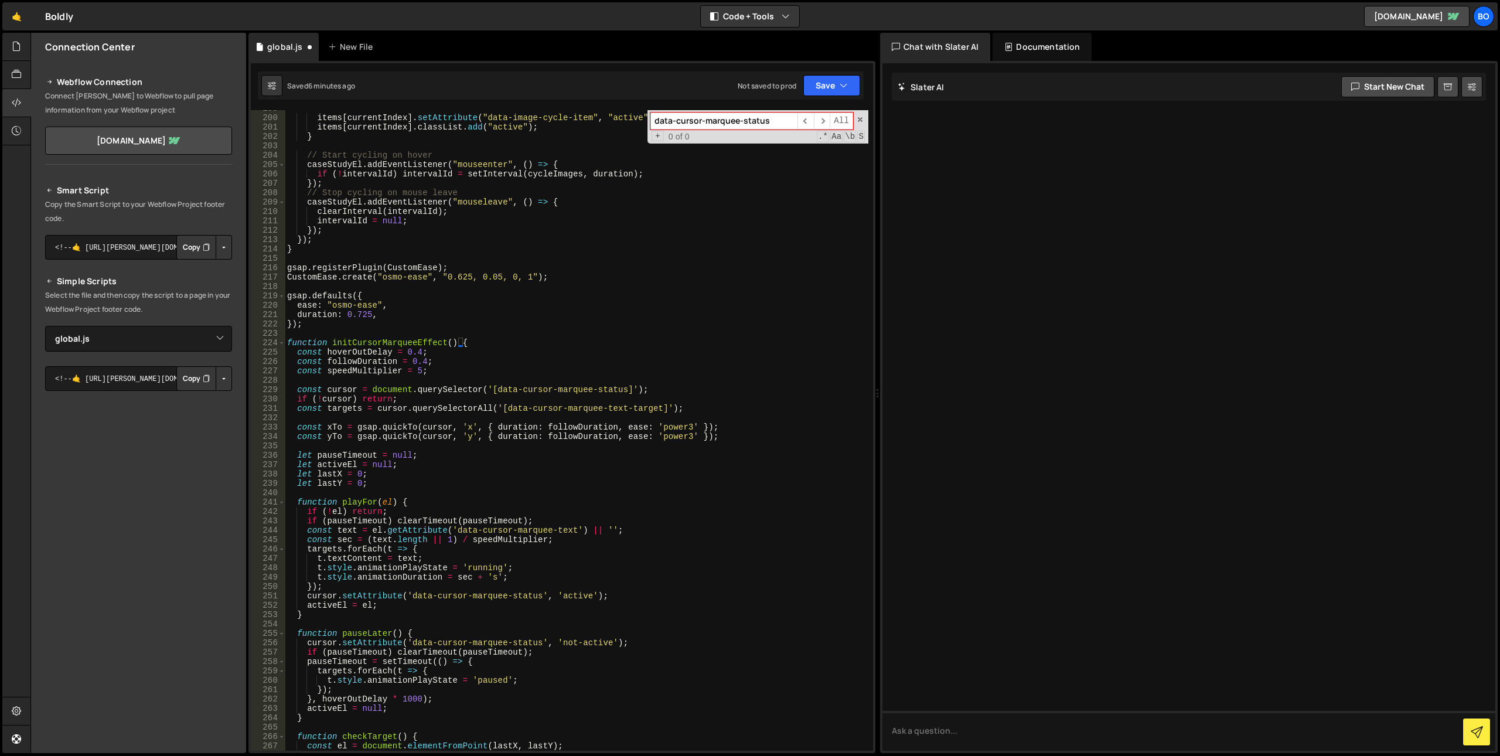
click at [373, 342] on div "items [ currentIndex ] . setAttribute ( "data-image-cycle-item" , "active" ) ; …" at bounding box center [577, 433] width 584 height 659
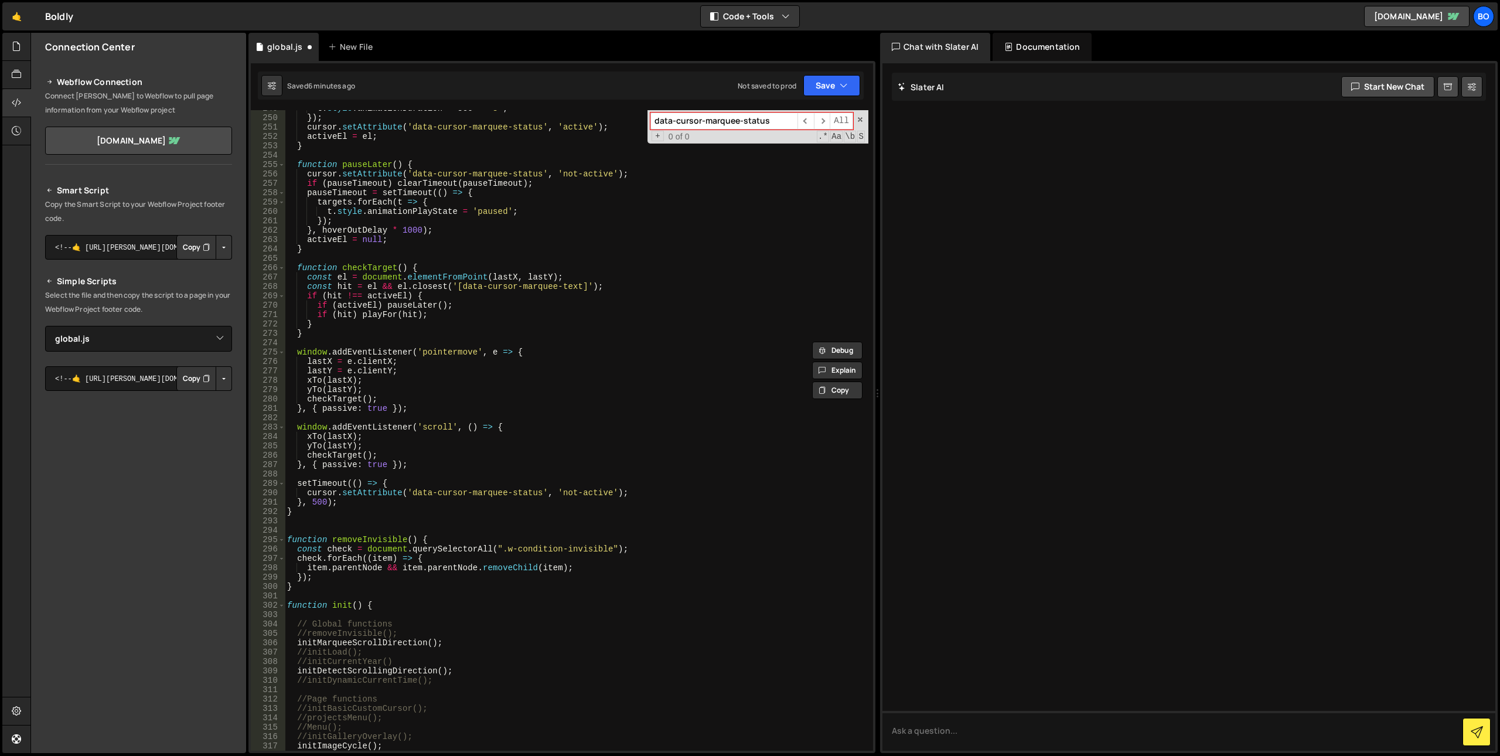
scroll to position [2566, 0]
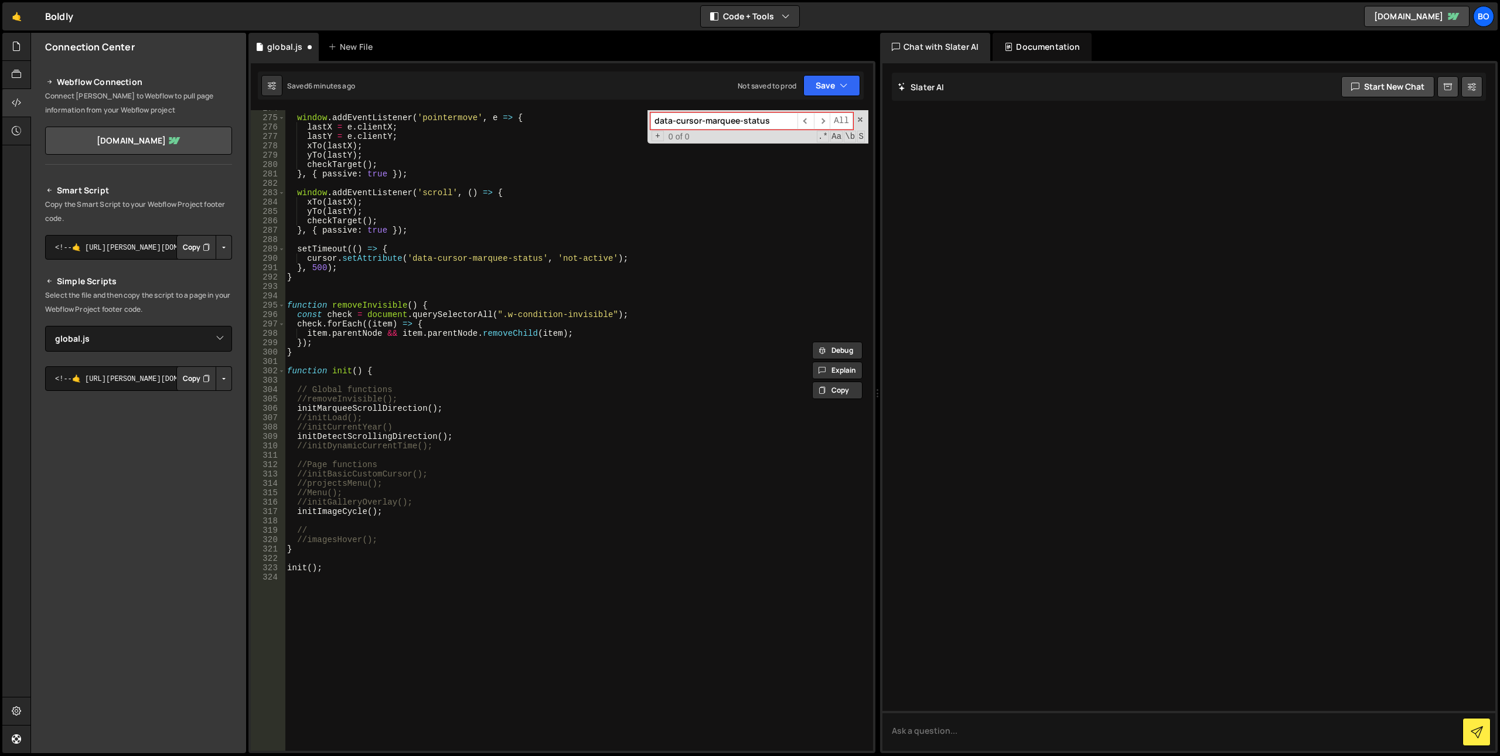
click at [406, 513] on div "window . addEventListener ( 'pointermove' , e => { lastX = e . clientX ; lastY …" at bounding box center [577, 433] width 584 height 659
type textarea "initImageCycle();"
paste textarea "initCursorMarqueeEffect"
type textarea "initCursorMarqueeEffect()l;"
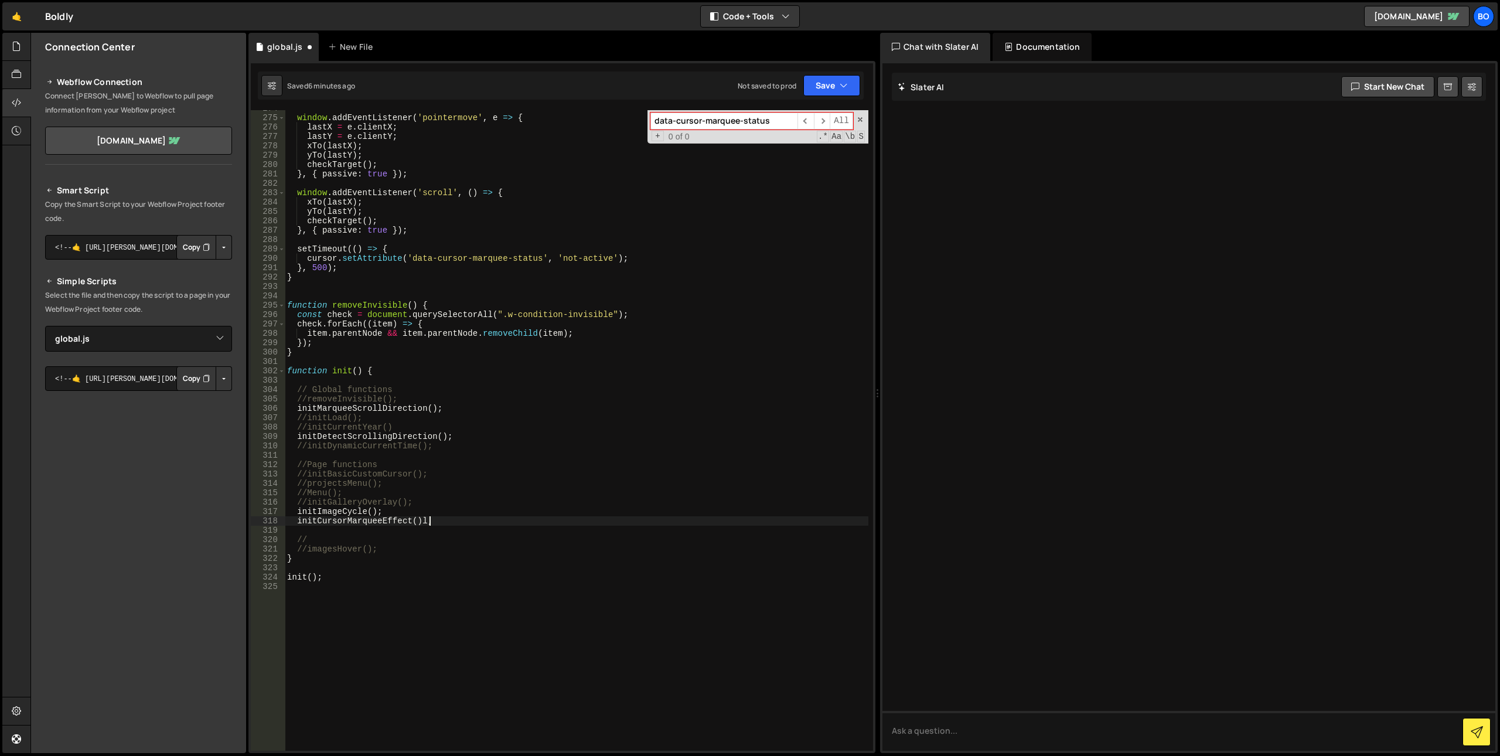
drag, startPoint x: 578, startPoint y: 601, endPoint x: 386, endPoint y: 562, distance: 195.6
click at [577, 602] on div "window . addEventListener ( 'pointermove' , e => { lastX = e . clientX ; lastY …" at bounding box center [577, 433] width 584 height 659
click at [437, 519] on div "window . addEventListener ( 'pointermove' , e => { lastX = e . clientX ; lastY …" at bounding box center [577, 433] width 584 height 659
type textarea "initCursorMarqueeEffect();"
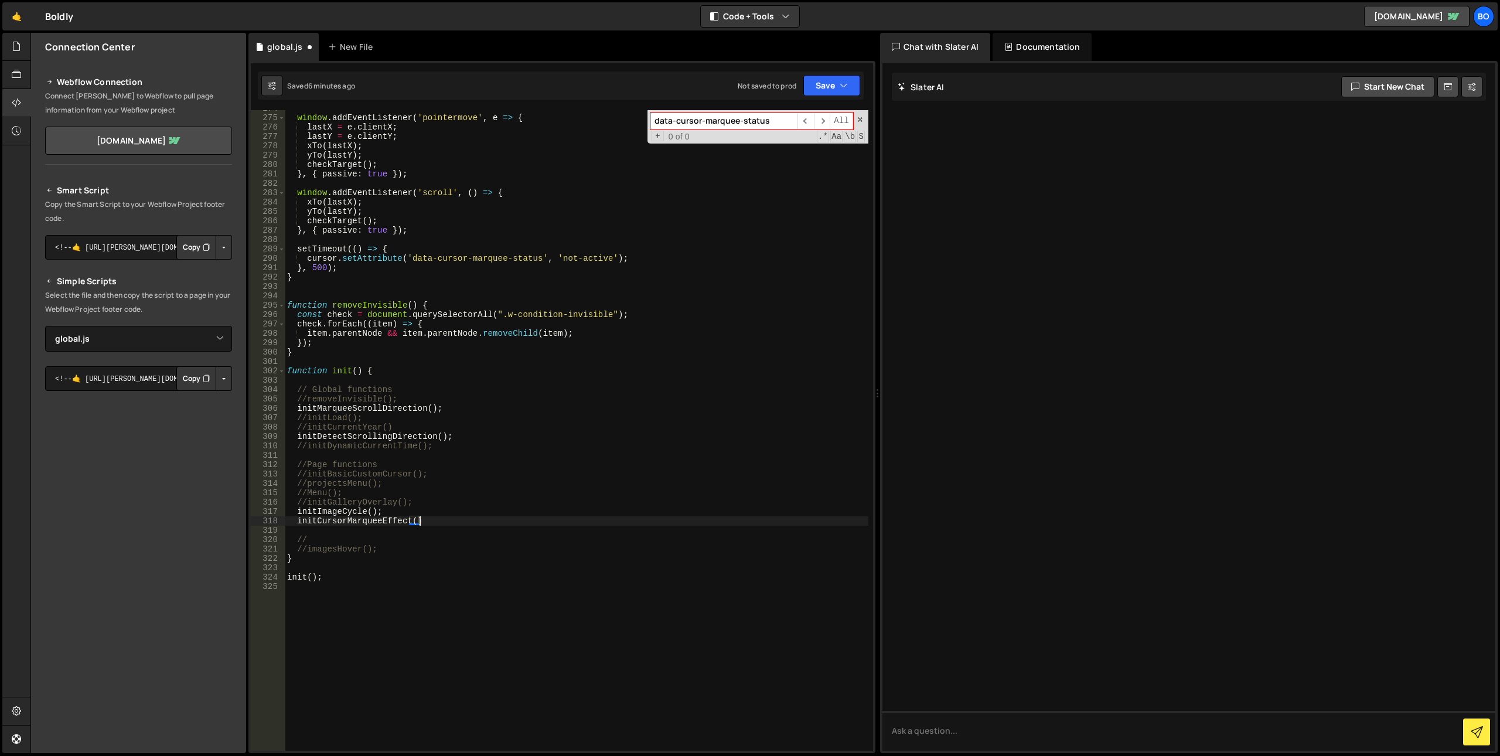
scroll to position [0, 9]
click at [377, 585] on div "window . addEventListener ( 'pointermove' , e => { lastX = e . clientX ; lastY …" at bounding box center [577, 433] width 584 height 659
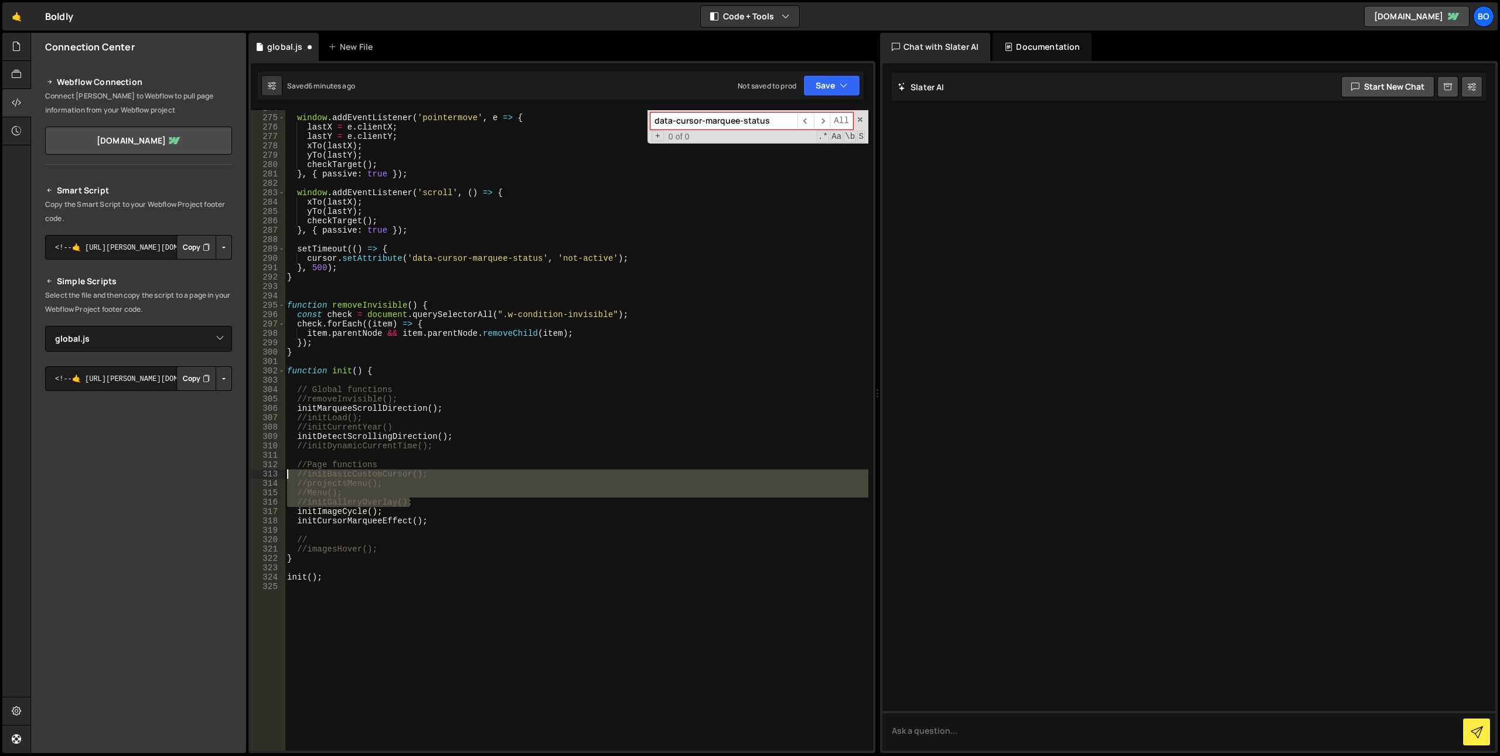
drag, startPoint x: 417, startPoint y: 501, endPoint x: 252, endPoint y: 472, distance: 167.7
click at [252, 472] on div "274 275 276 277 278 279 280 281 282 283 284 285 286 287 288 289 290 291 292 293…" at bounding box center [562, 430] width 622 height 640
type textarea "//initBasicCustomCursor(); //projectsMenu();"
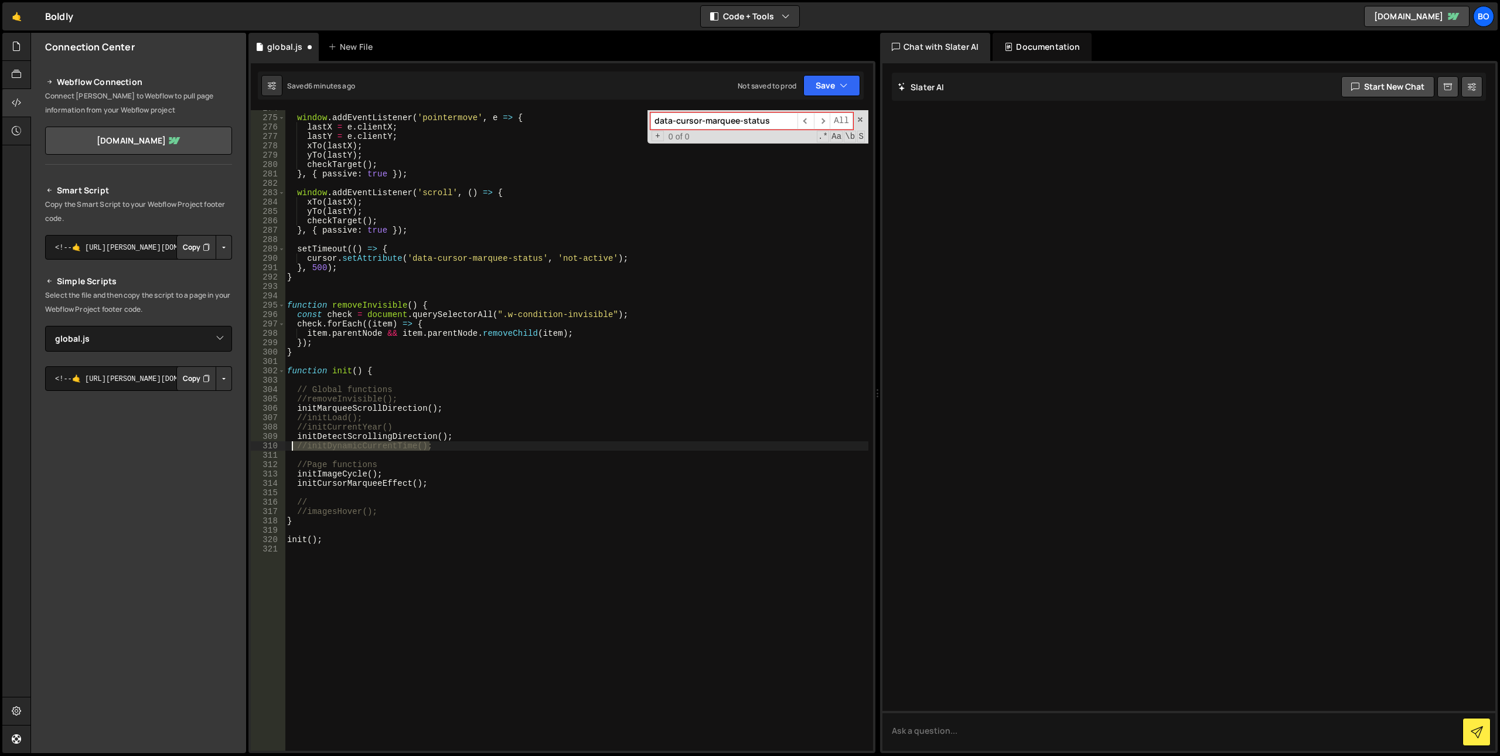
drag, startPoint x: 373, startPoint y: 452, endPoint x: 293, endPoint y: 449, distance: 79.7
click at [291, 451] on div "window . addEventListener ( 'pointermove' , e => { lastX = e . clientX ; lastY …" at bounding box center [577, 433] width 584 height 659
click at [308, 447] on div "window . addEventListener ( 'pointermove' , e => { lastX = e . clientX ; lastY …" at bounding box center [577, 430] width 584 height 640
click at [305, 429] on div "window . addEventListener ( 'pointermove' , e => { lastX = e . clientX ; lastY …" at bounding box center [577, 433] width 584 height 659
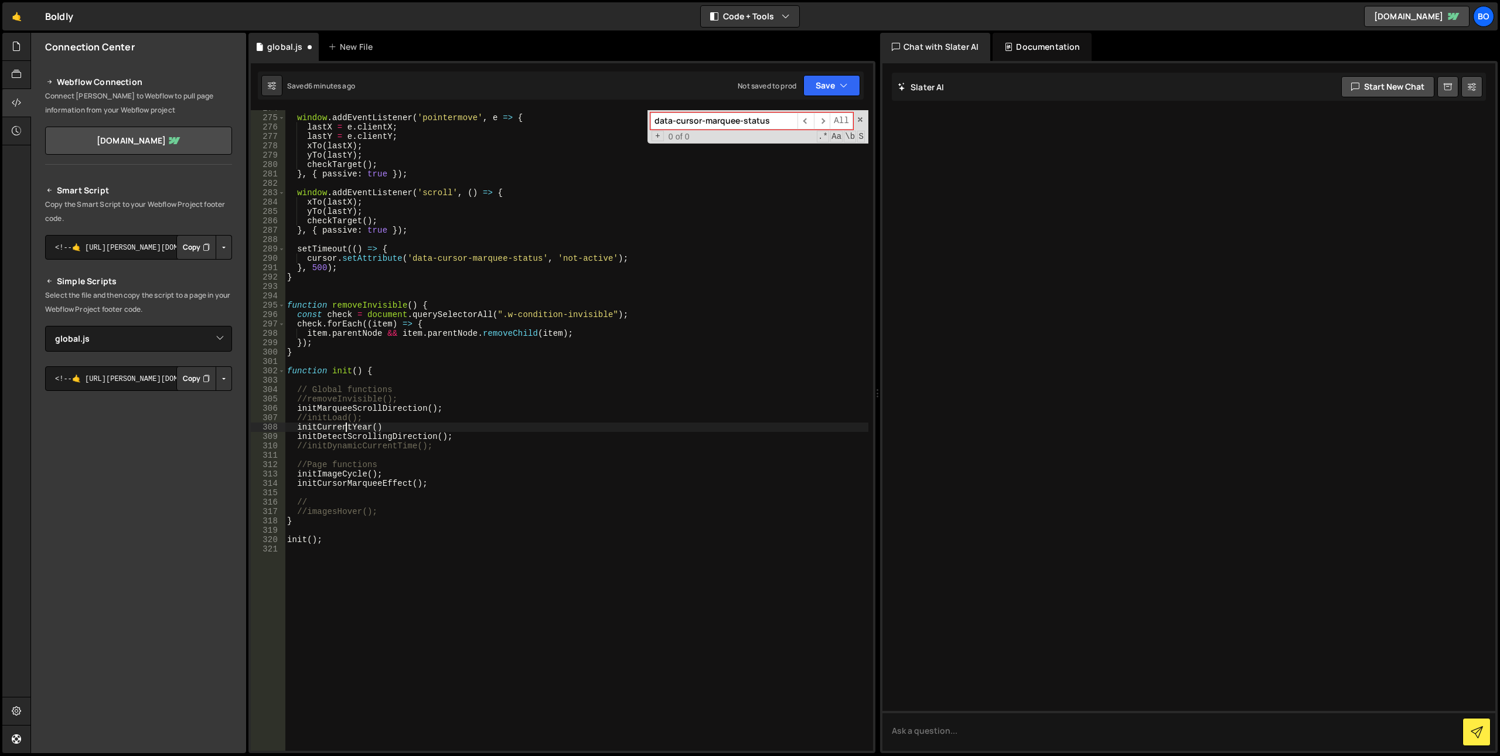
click at [346, 429] on div "window . addEventListener ( 'pointermove' , e => { lastX = e . clientX ; lastY …" at bounding box center [577, 433] width 584 height 659
type textarea "initCurrentYear()"
type input "initCurrentYear"
click at [860, 120] on span at bounding box center [860, 119] width 8 height 8
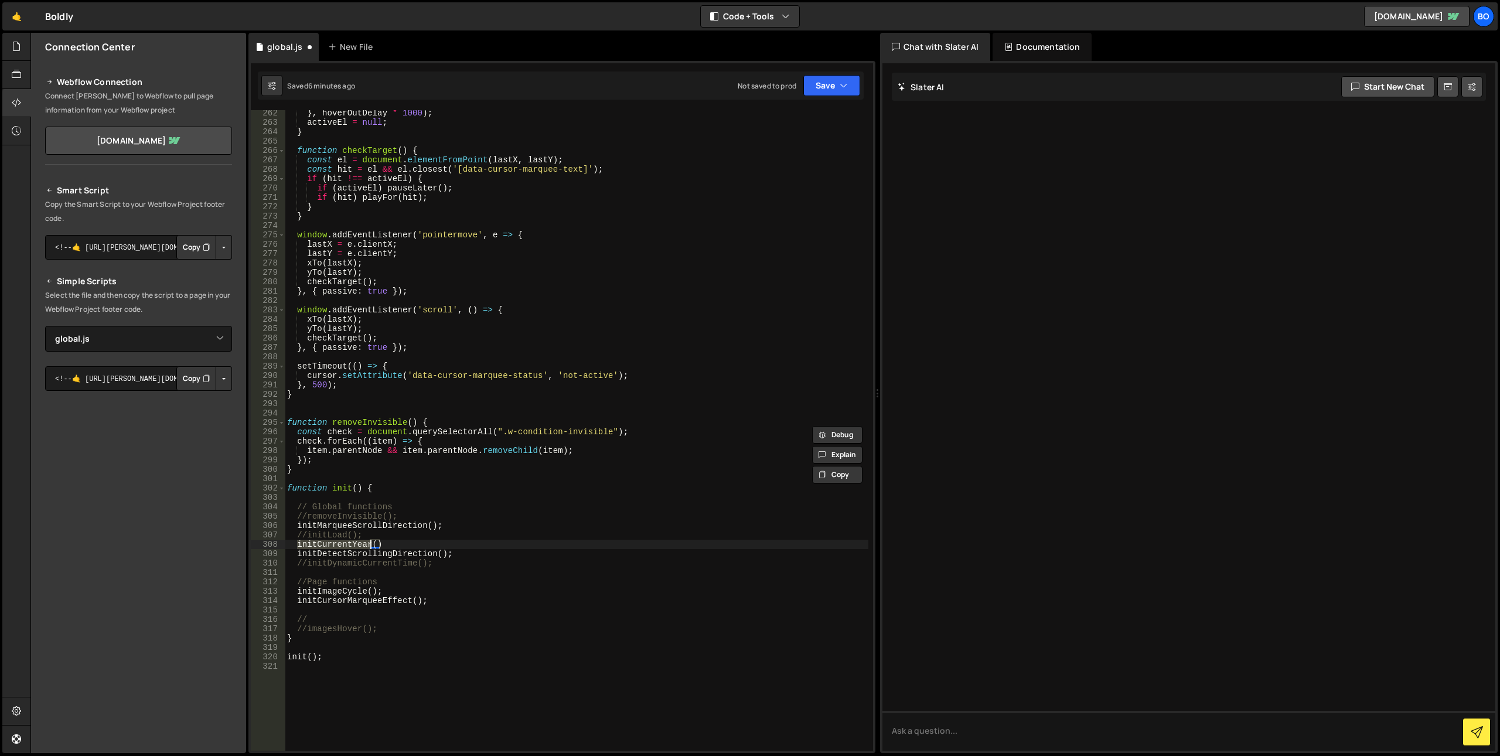
scroll to position [2566, 0]
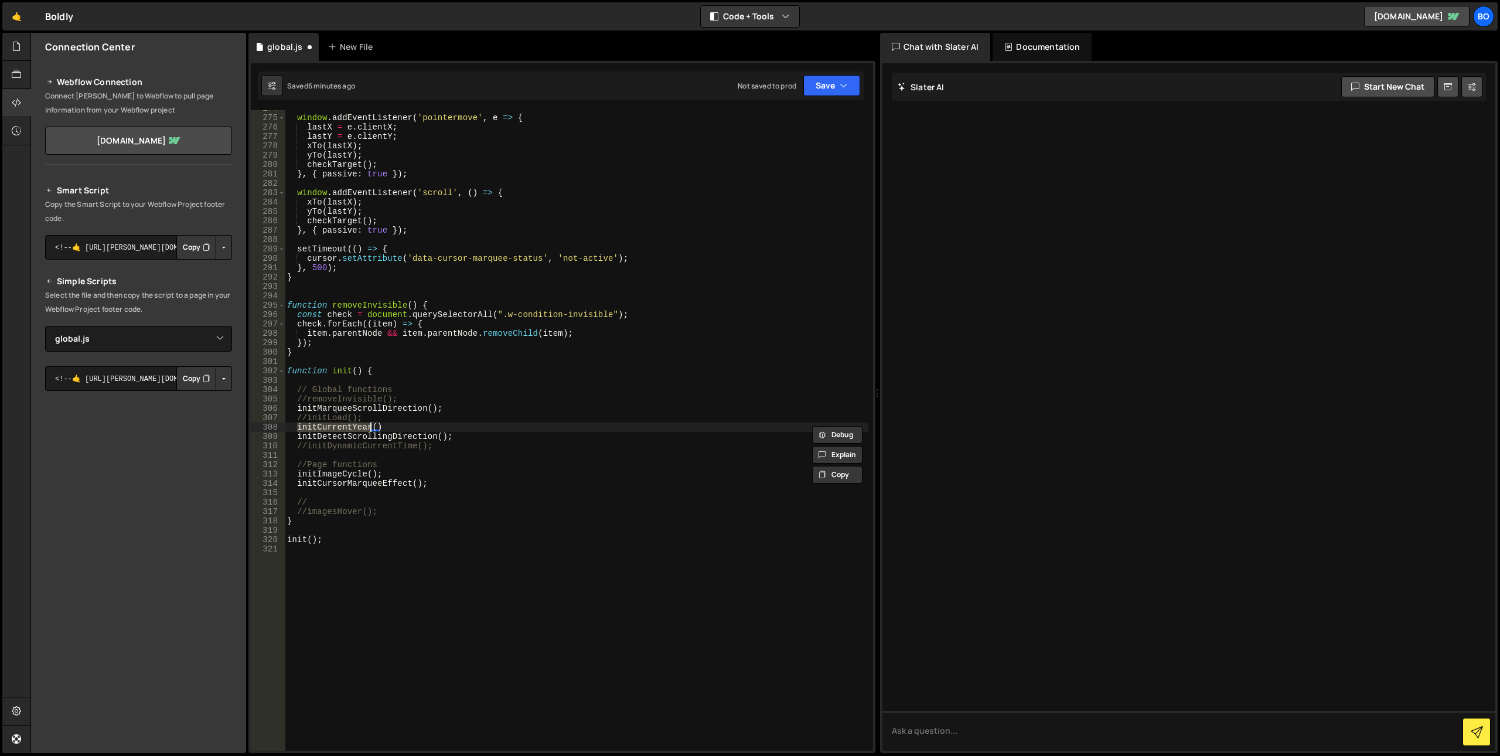
click at [381, 427] on div "window . addEventListener ( 'pointermove' , e => { lastX = e . clientX ; lastY …" at bounding box center [577, 433] width 584 height 659
type textarea "initCursorMarqueeEffect"
type textarea "initImageCycle();"
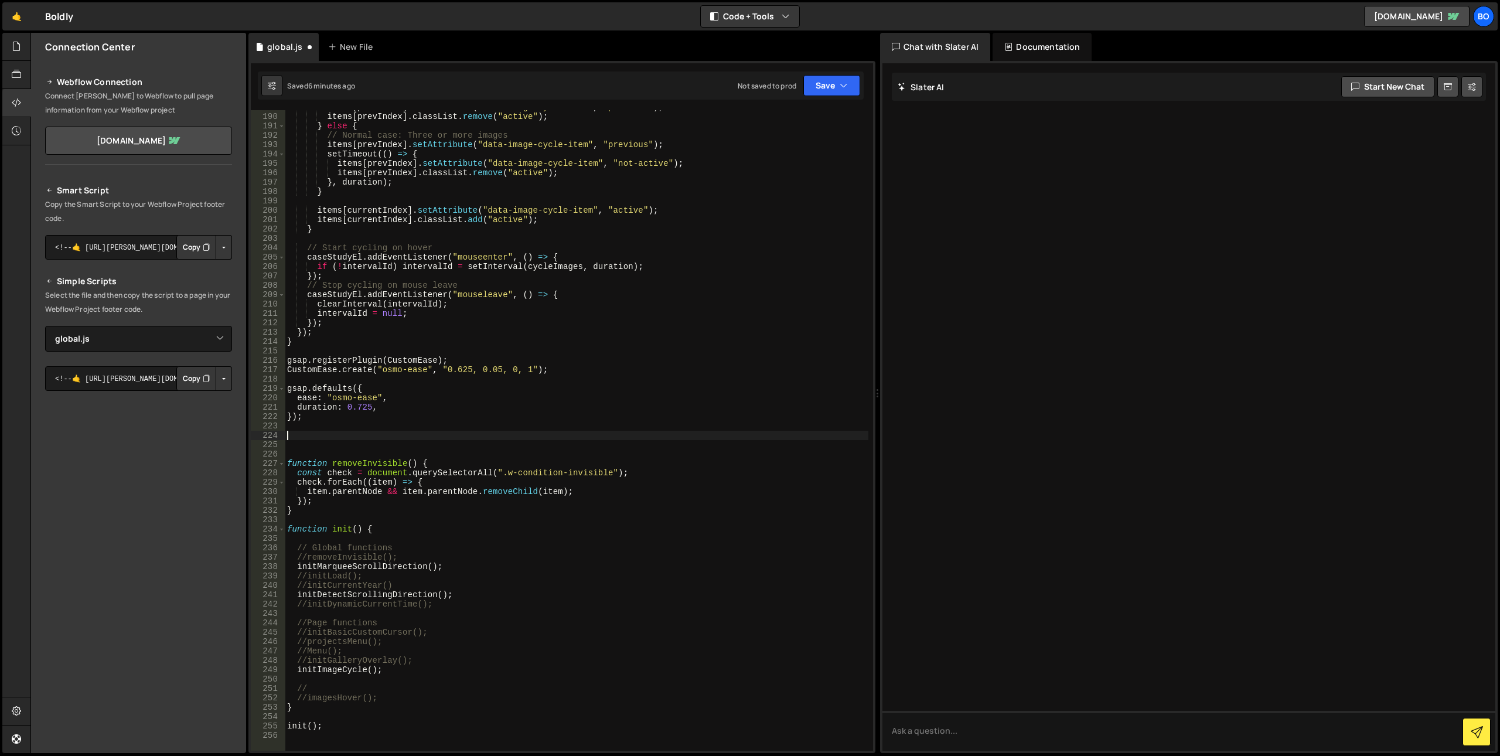
scroll to position [1770, 0]
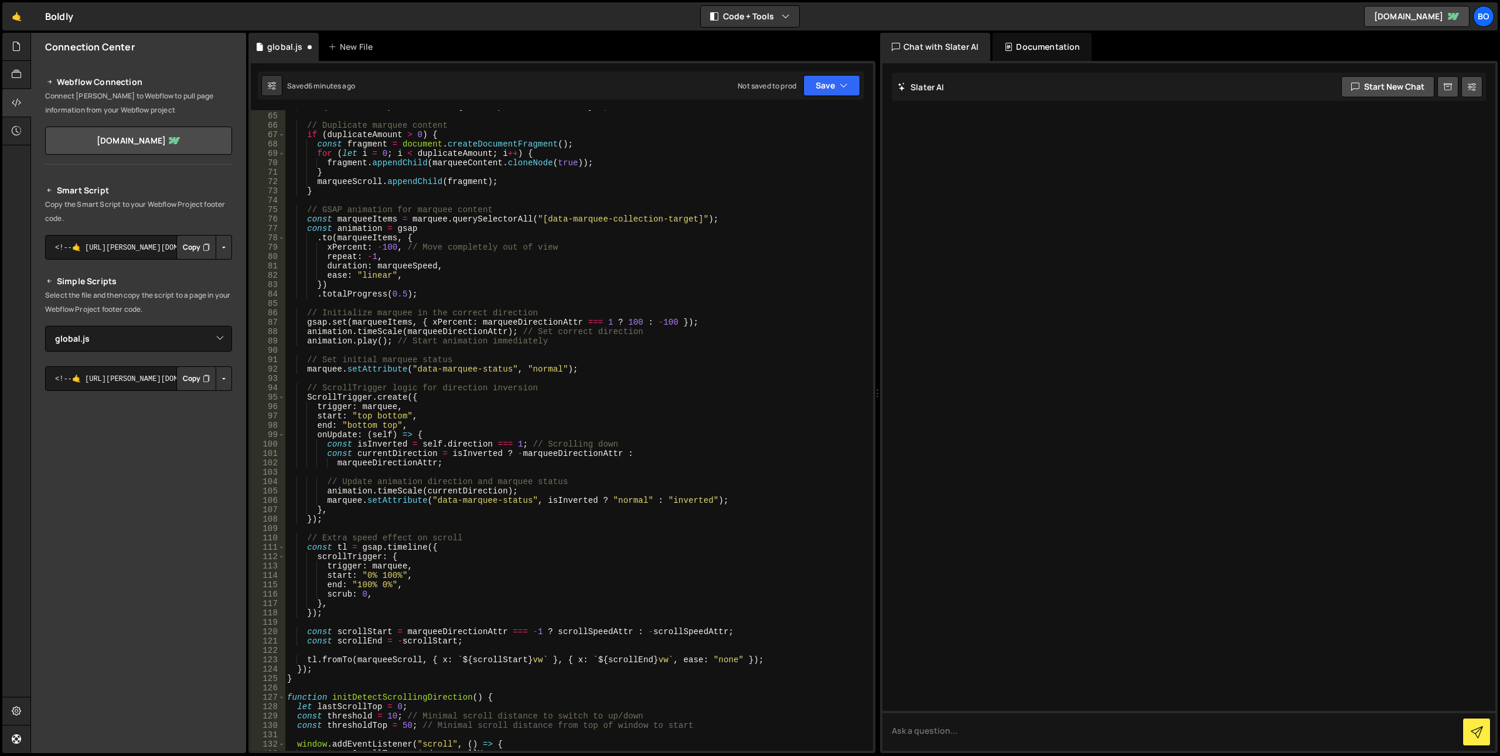
type textarea "// }"
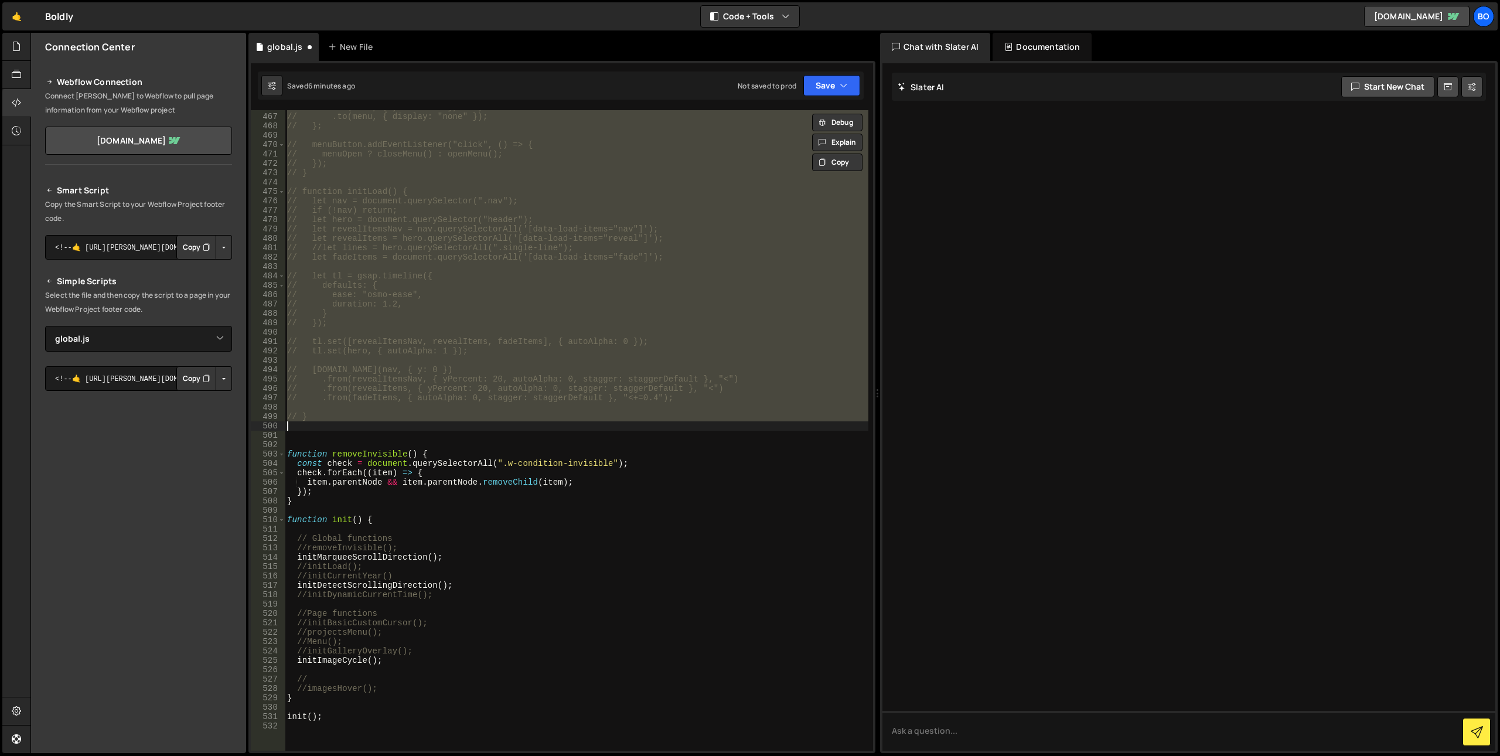
click at [312, 424] on div "// .to(menu, { y: "-110%" }, "<") // .to(menu, { display: "none" }); // }; // m…" at bounding box center [577, 430] width 584 height 640
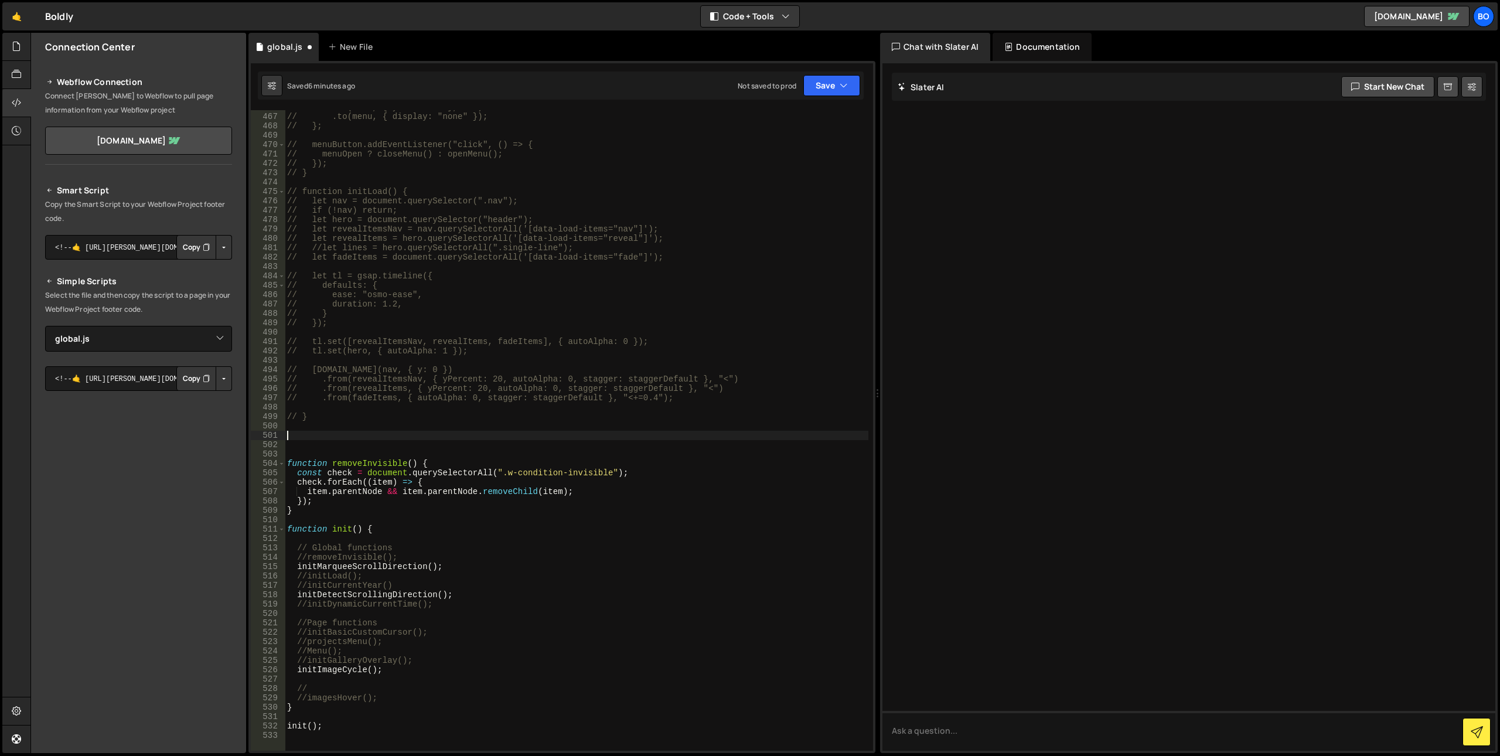
paste textarea "initCurrentYear"
type textarea "initCurrentYear"
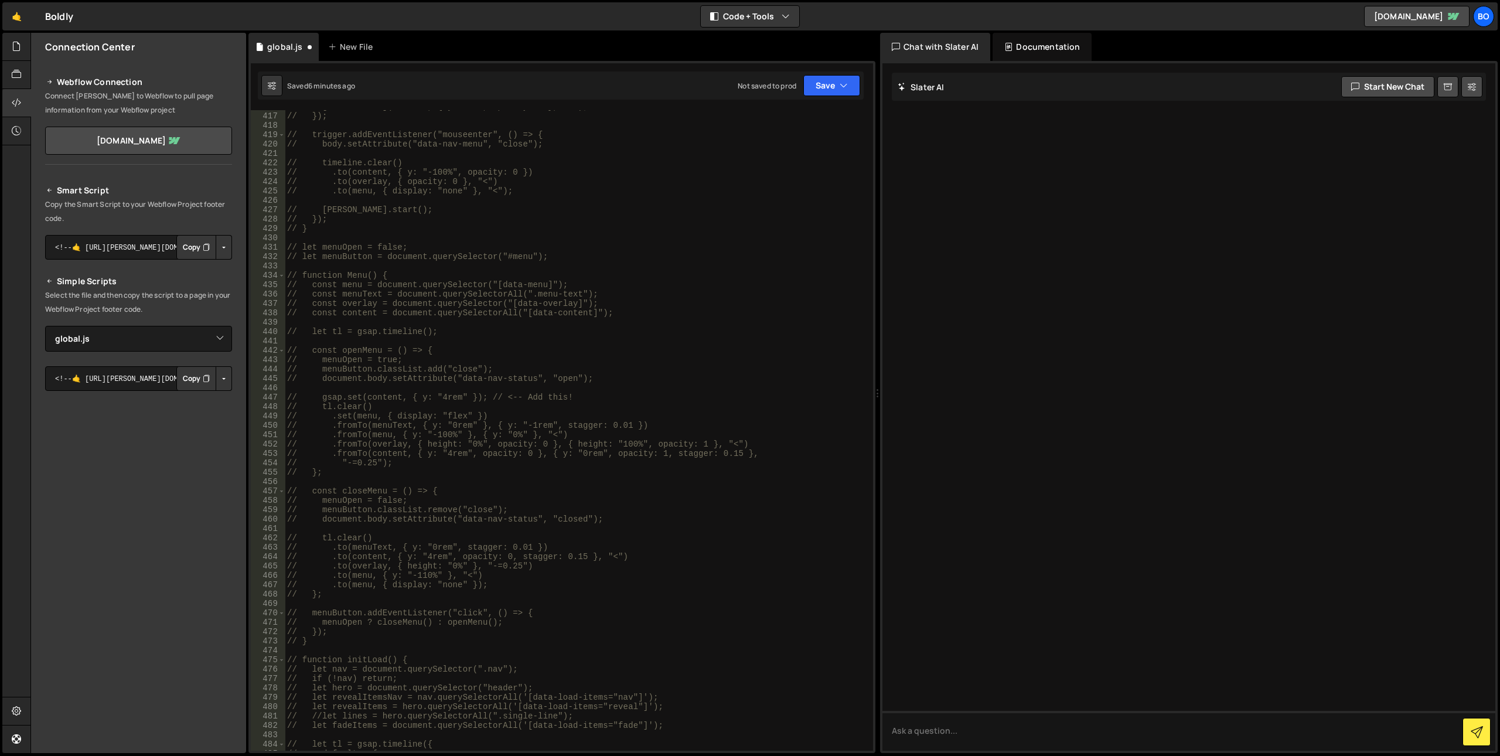
scroll to position [3898, 0]
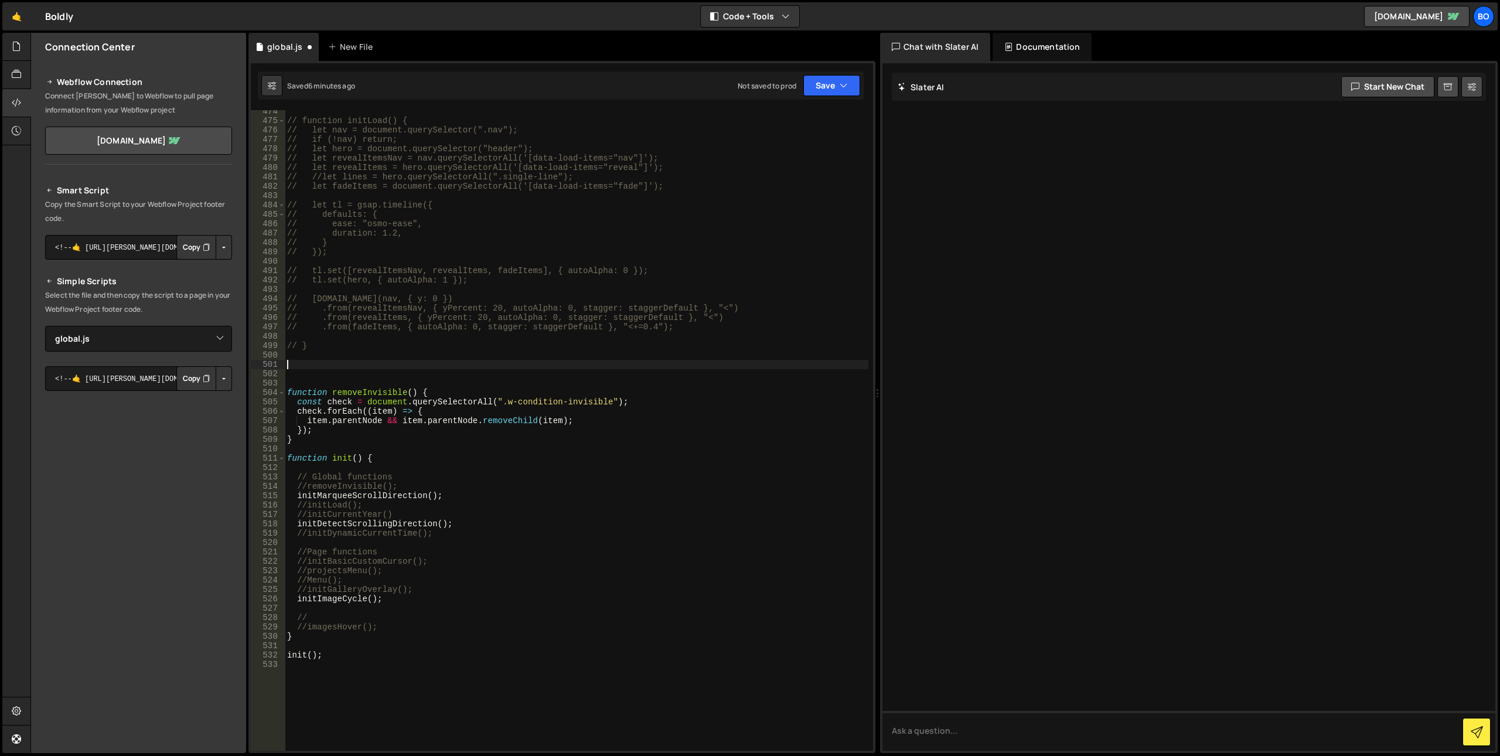
paste textarea "}"
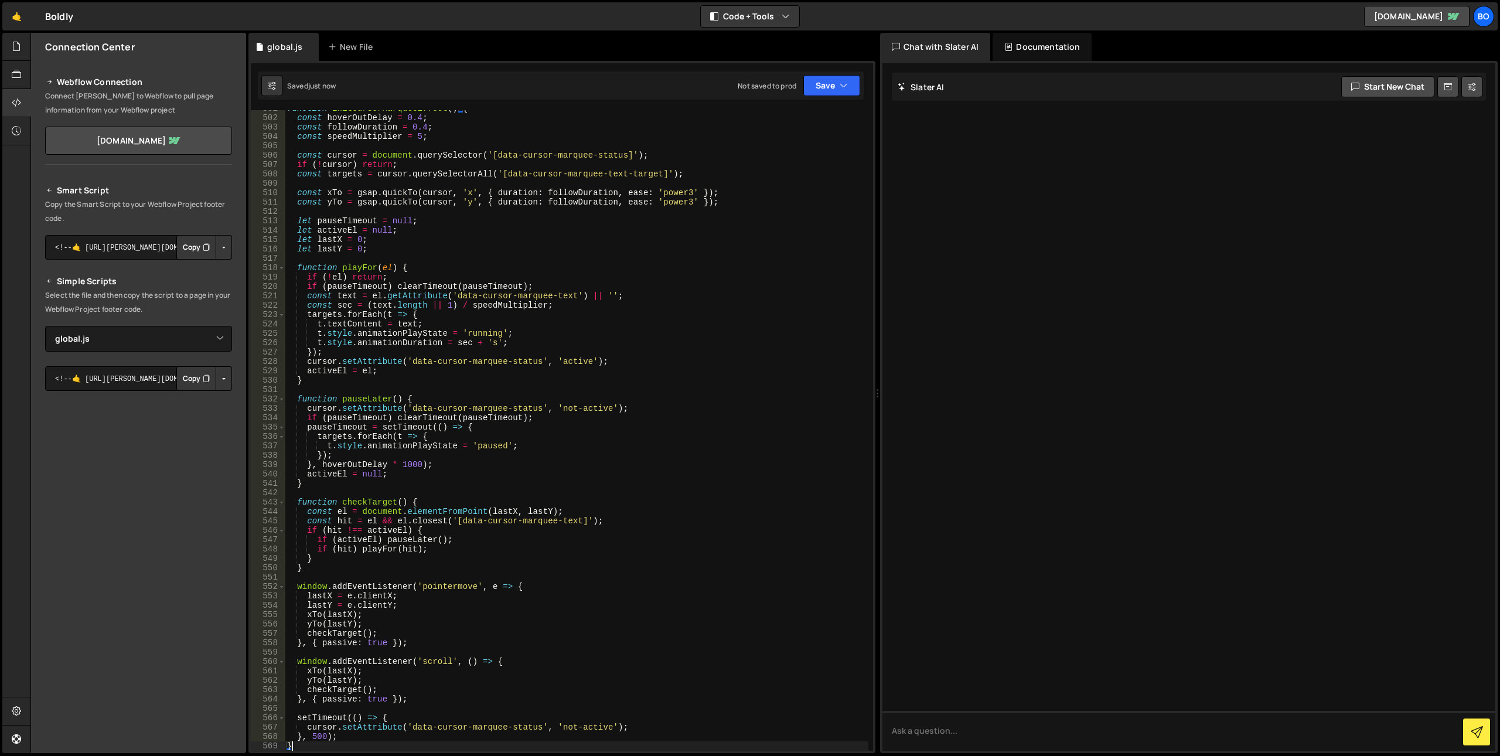
scroll to position [4460, 0]
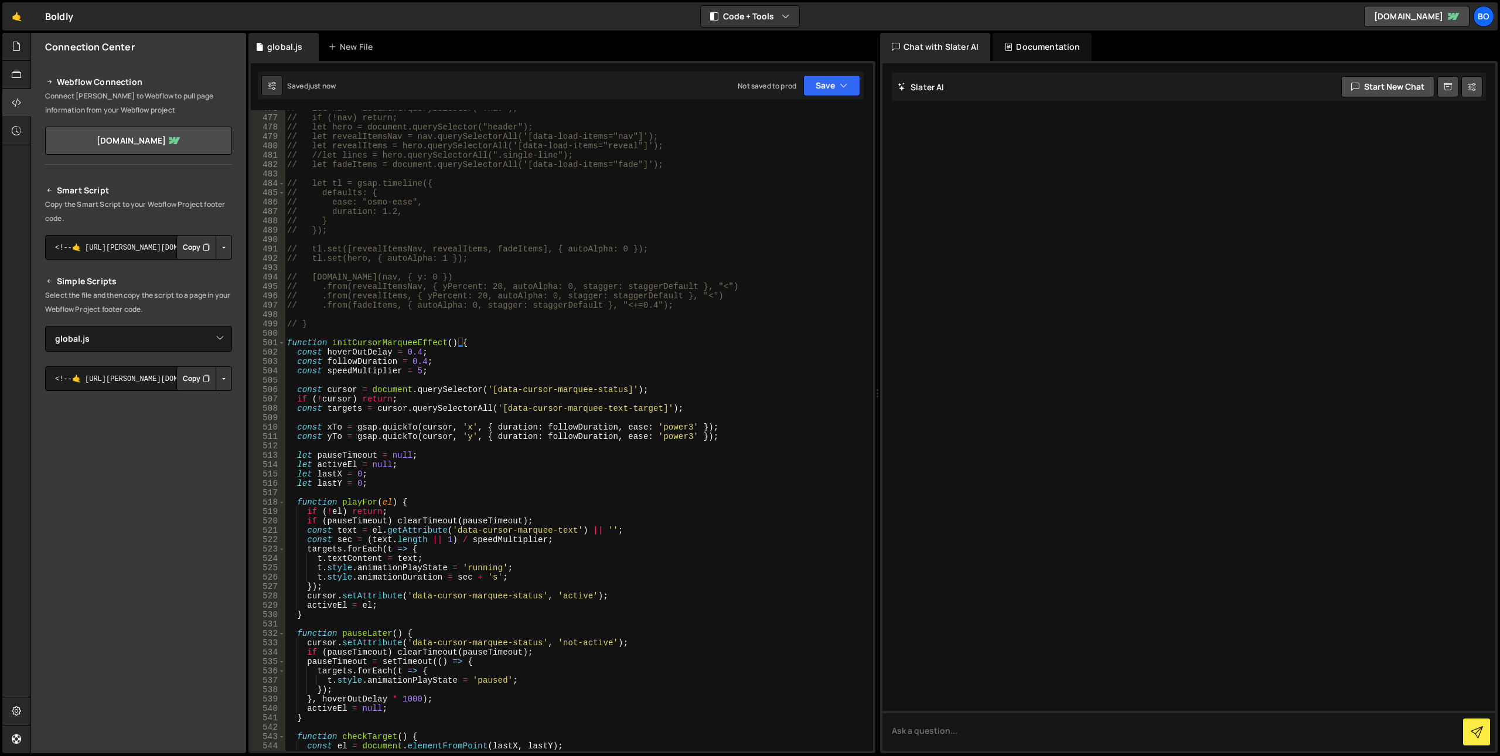
click at [387, 340] on div "// let nav = document.querySelector(".nav"); // if (!nav) return; // let hero =…" at bounding box center [577, 433] width 584 height 659
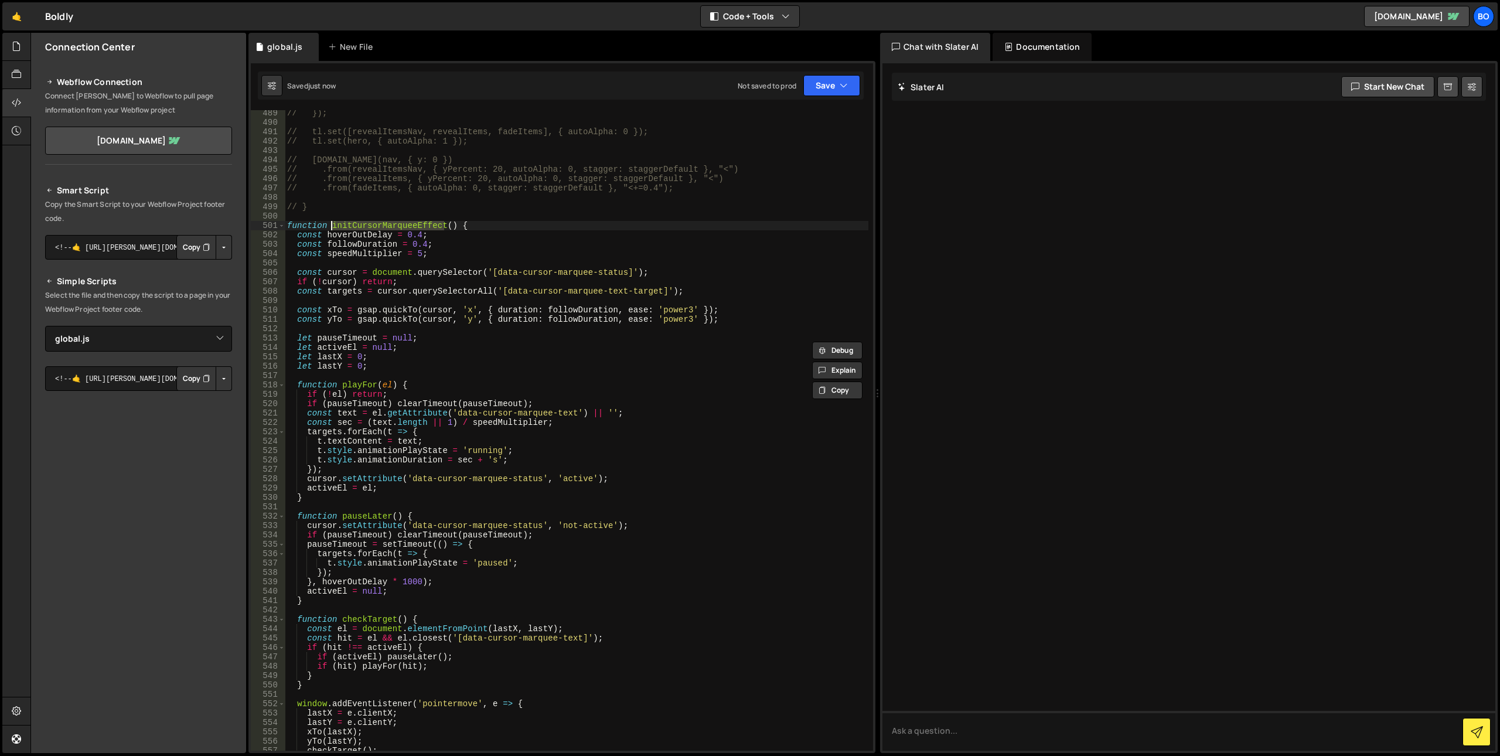
scroll to position [5163, 0]
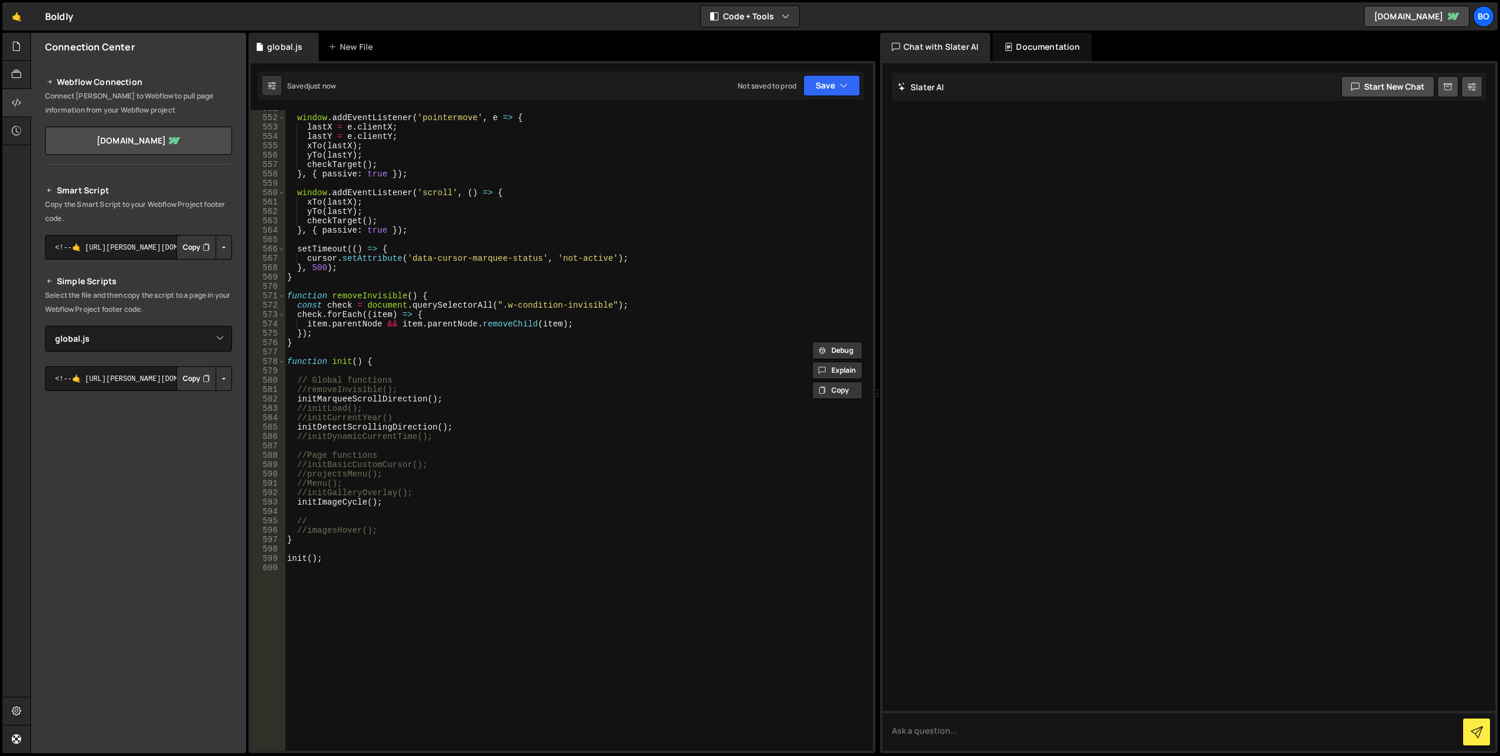
click at [396, 506] on div "window . addEventListener ( 'pointermove' , e => { lastX = e . clientX ; lastY …" at bounding box center [577, 433] width 584 height 659
type textarea "initImageCycle();"
paste textarea "initCursorMarqueeEffect"
type textarea "initCursorMarqueeEffect();"
